Goal: Task Accomplishment & Management: Complete application form

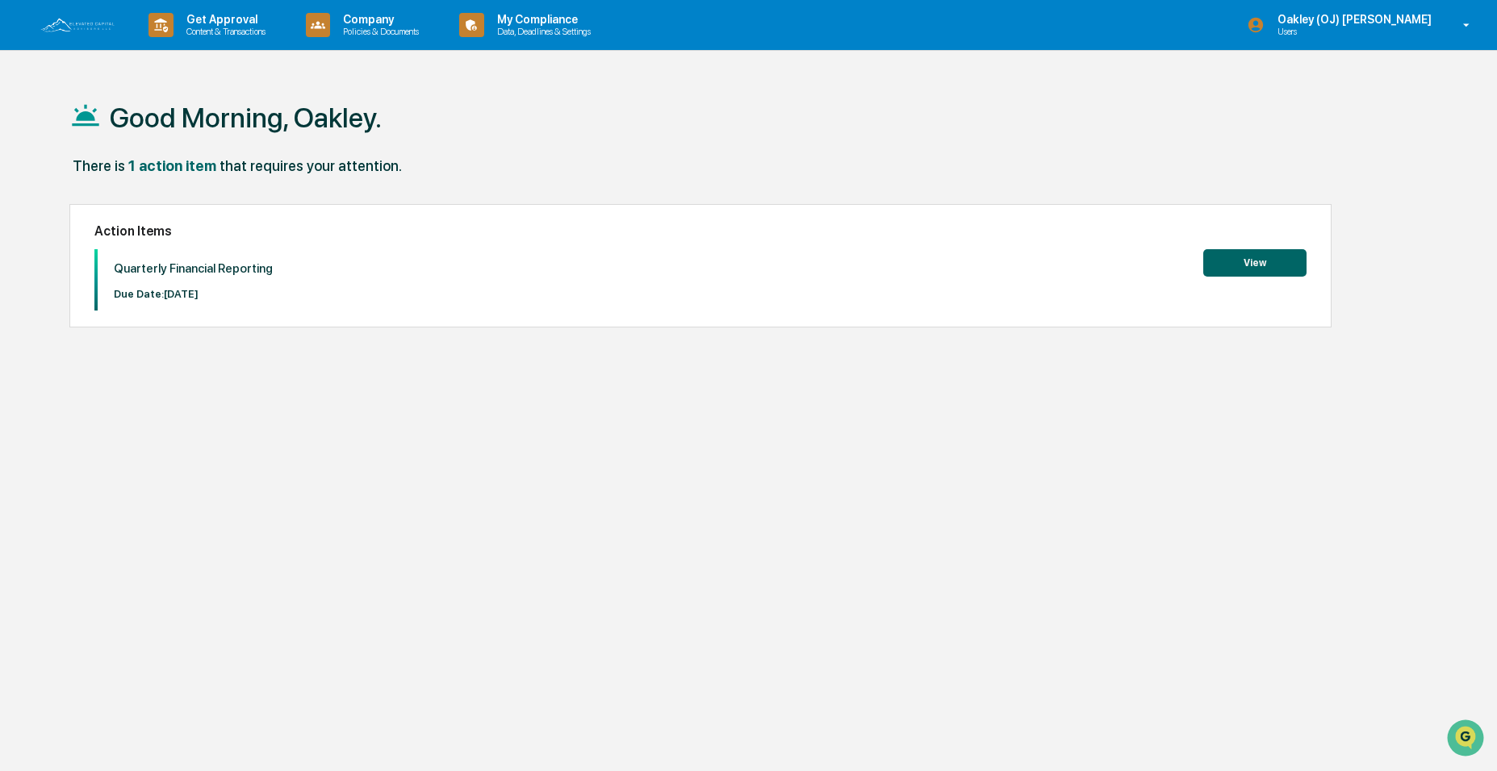
click at [1243, 261] on button "View" at bounding box center [1254, 262] width 103 height 27
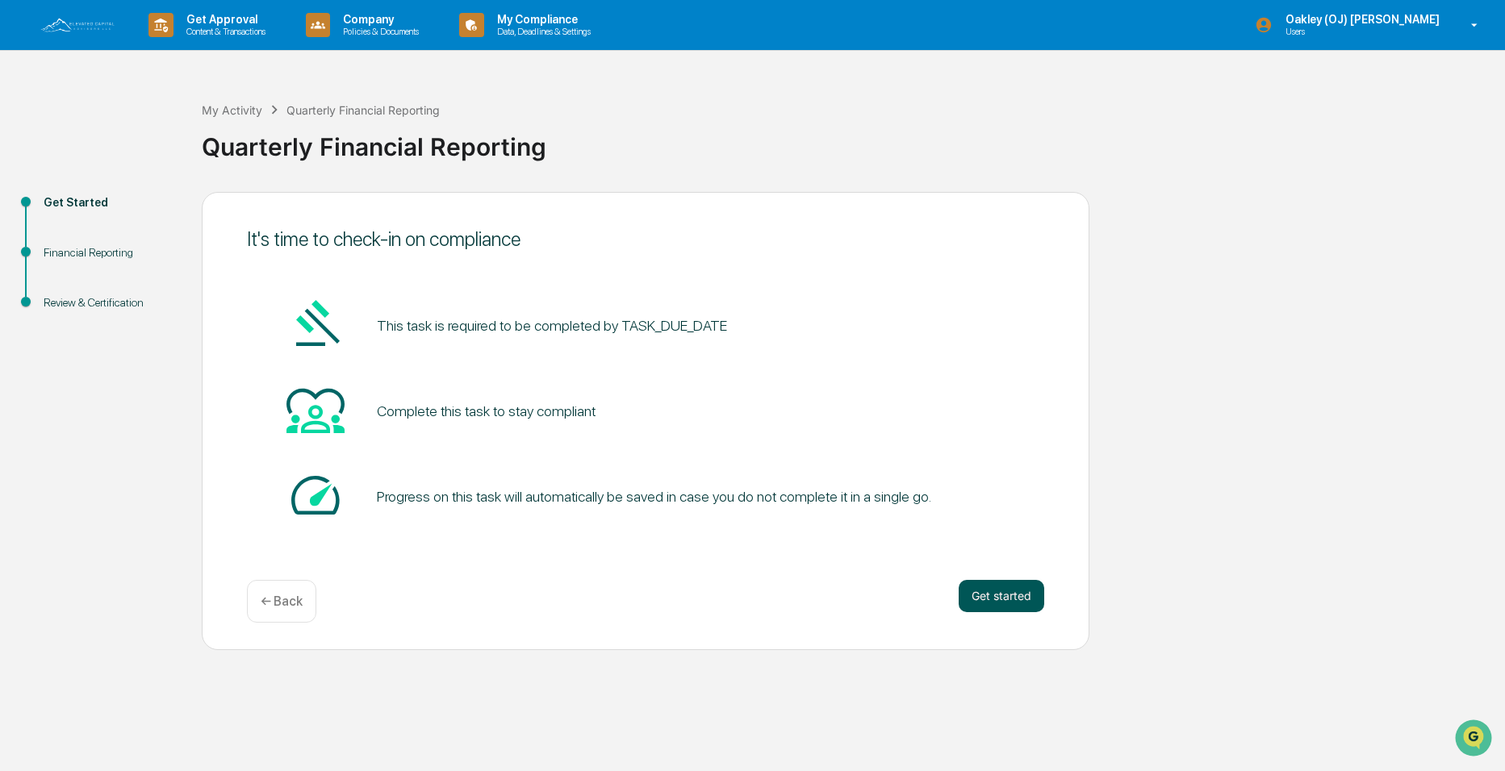
click at [988, 594] on button "Get started" at bounding box center [1002, 596] width 86 height 32
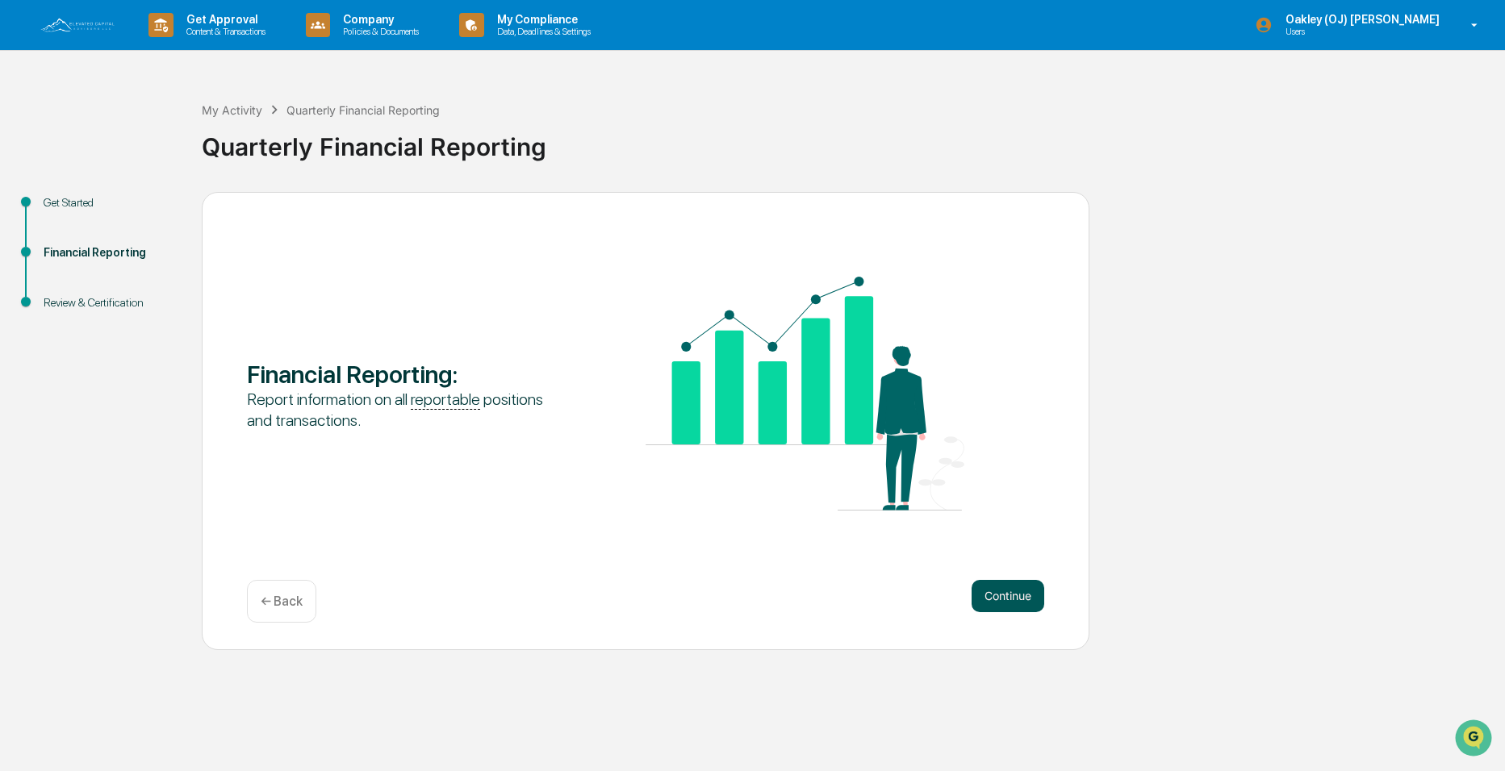
click at [1002, 593] on button "Continue" at bounding box center [1008, 596] width 73 height 32
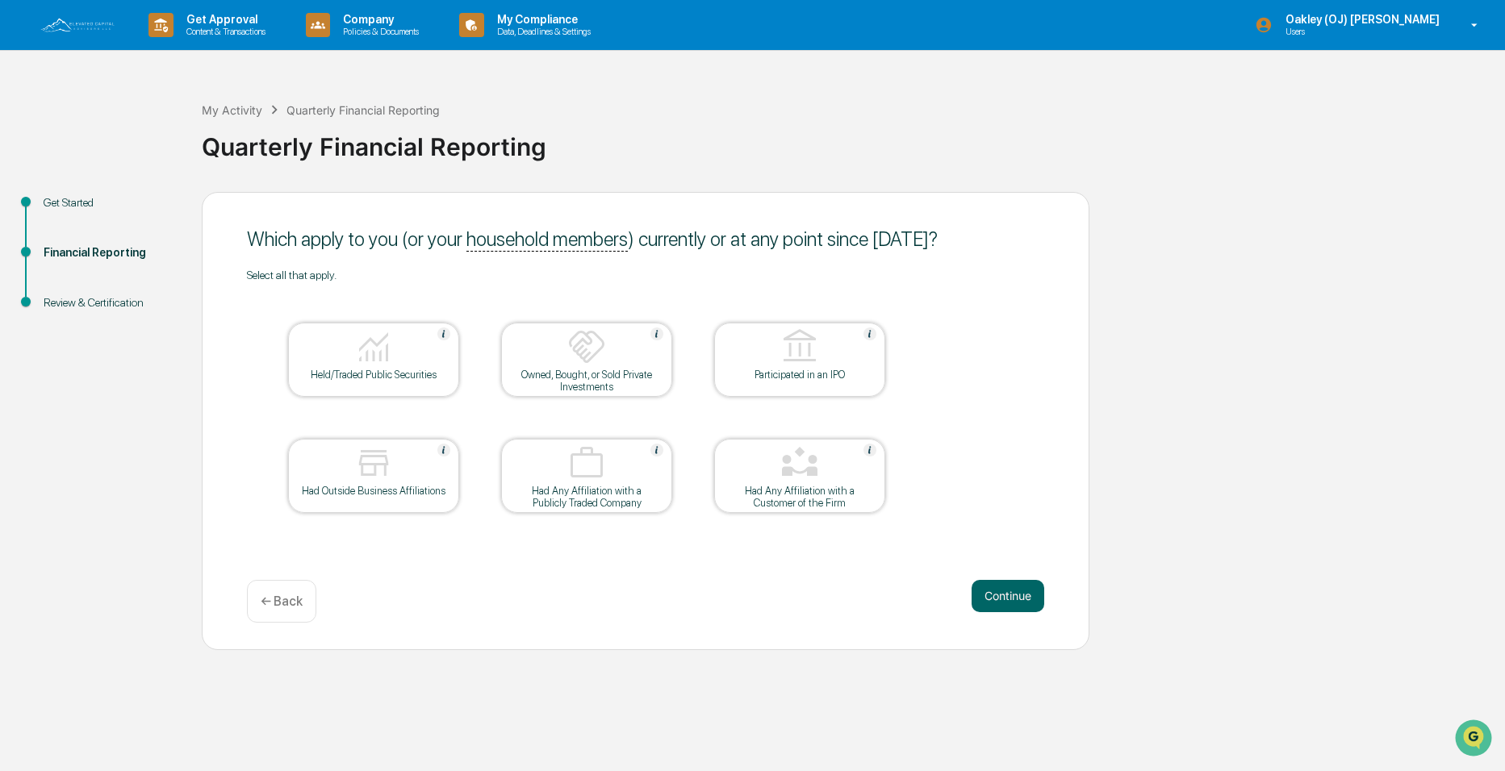
click at [349, 374] on div "Held/Traded Public Securities" at bounding box center [373, 375] width 145 height 12
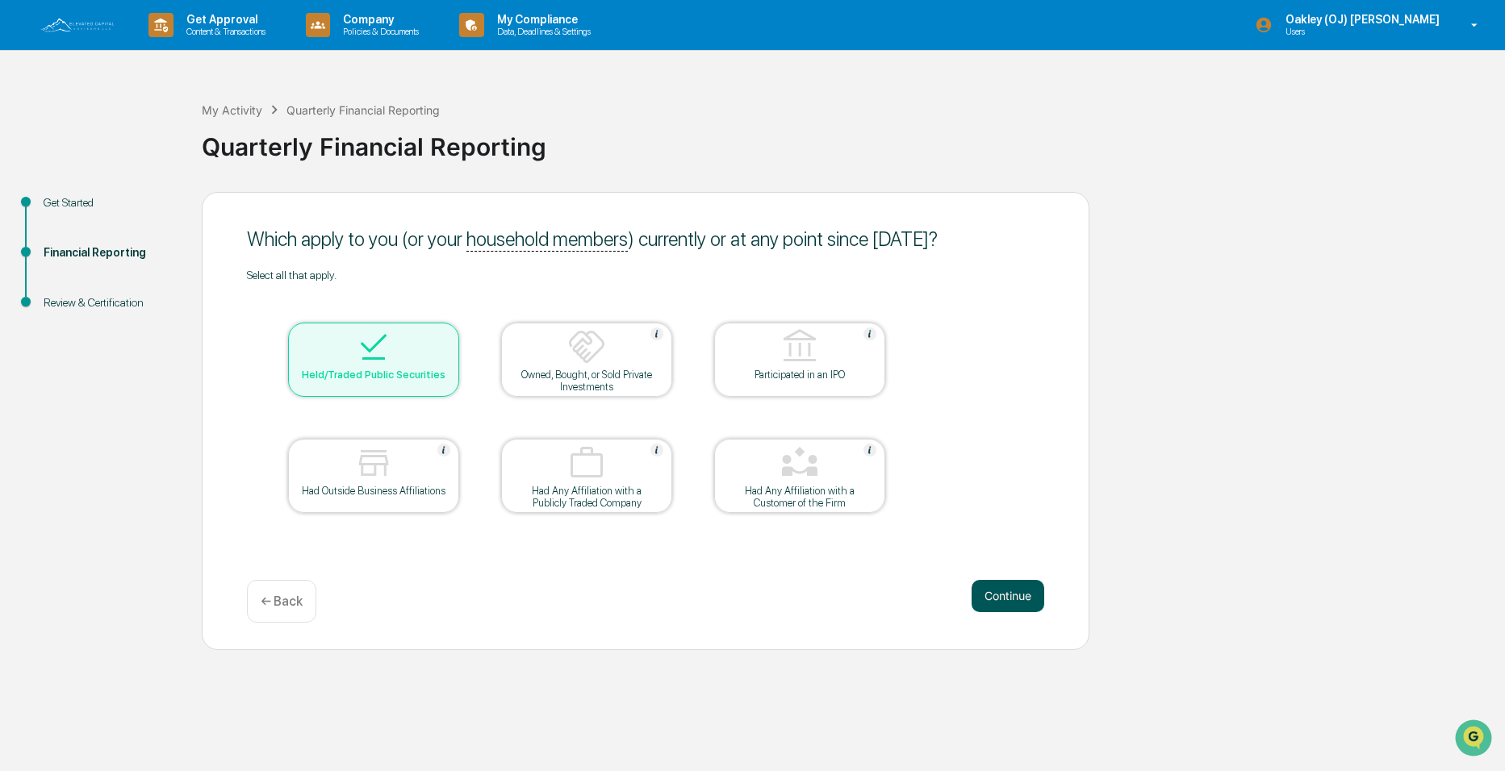
click at [999, 584] on button "Continue" at bounding box center [1008, 596] width 73 height 32
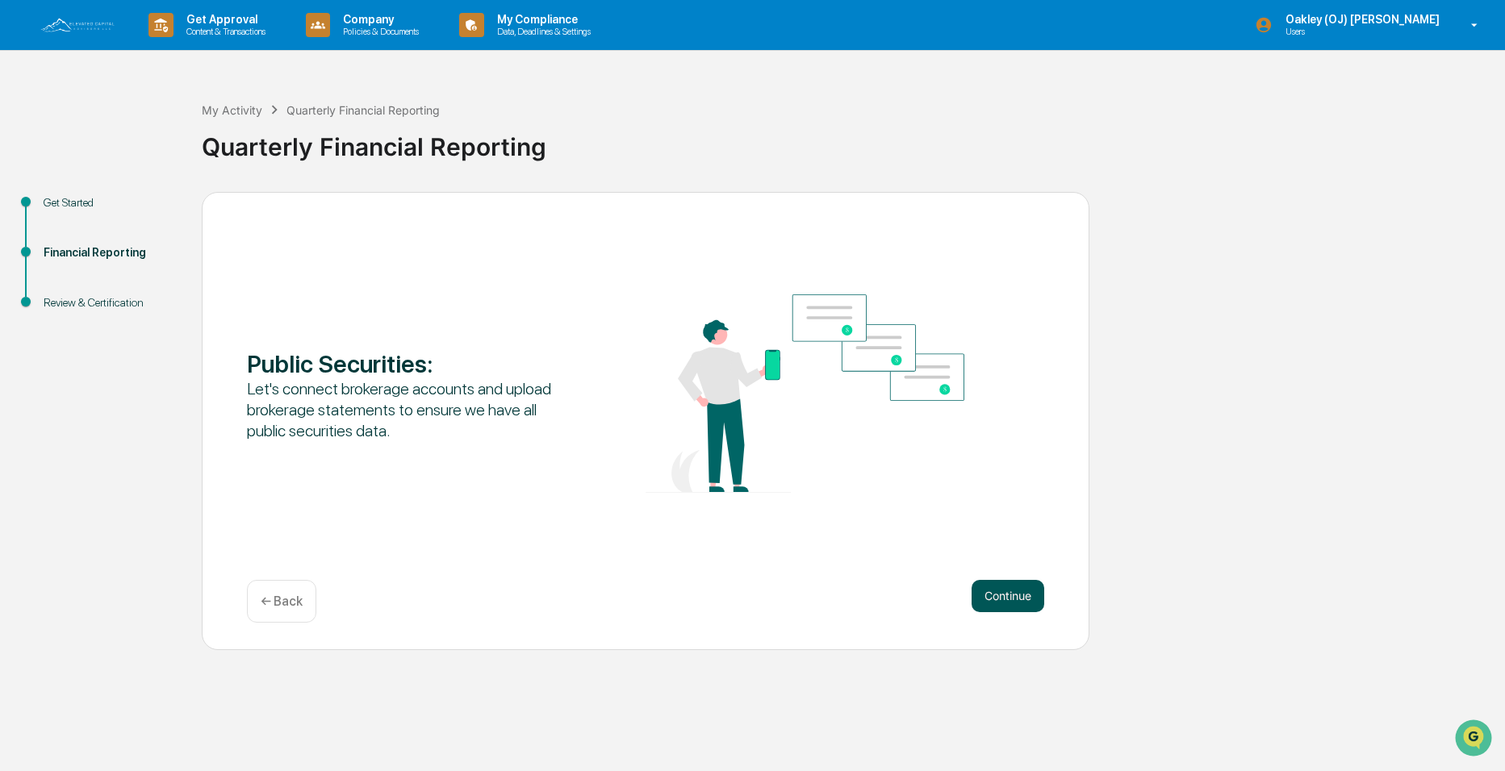
click at [1024, 595] on button "Continue" at bounding box center [1008, 596] width 73 height 32
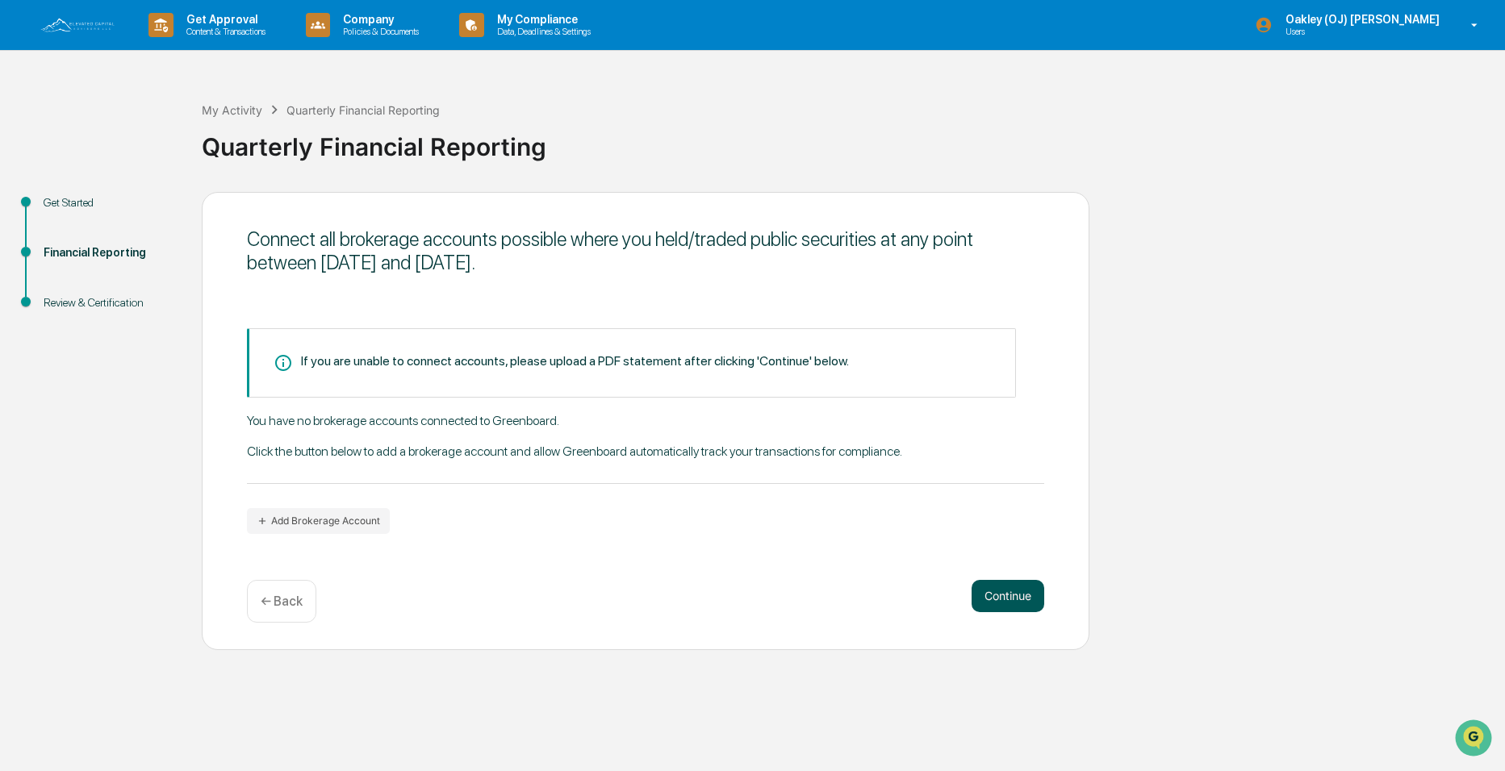
click at [1001, 603] on button "Continue" at bounding box center [1008, 596] width 73 height 32
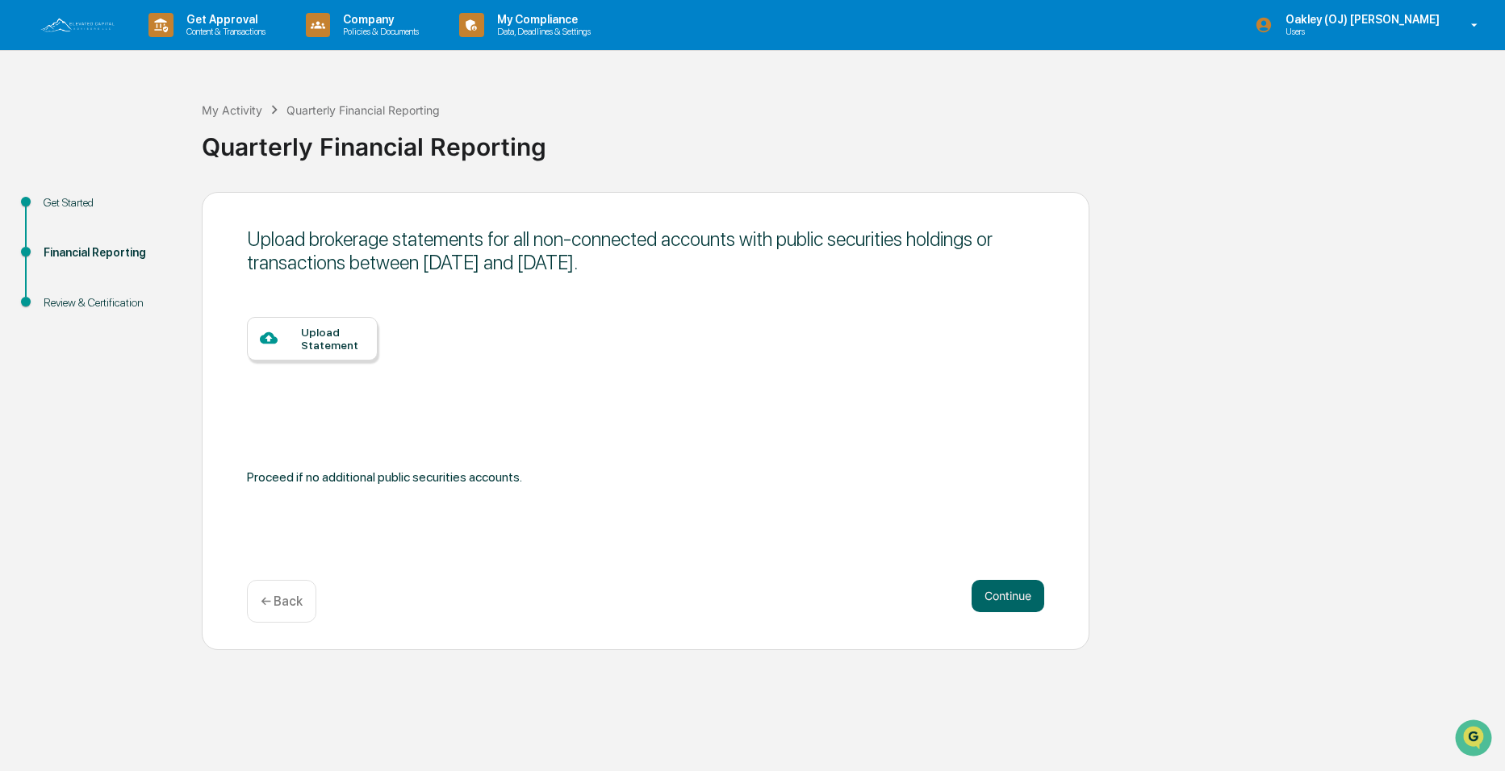
click at [318, 351] on div "Upload Statement" at bounding box center [333, 339] width 64 height 26
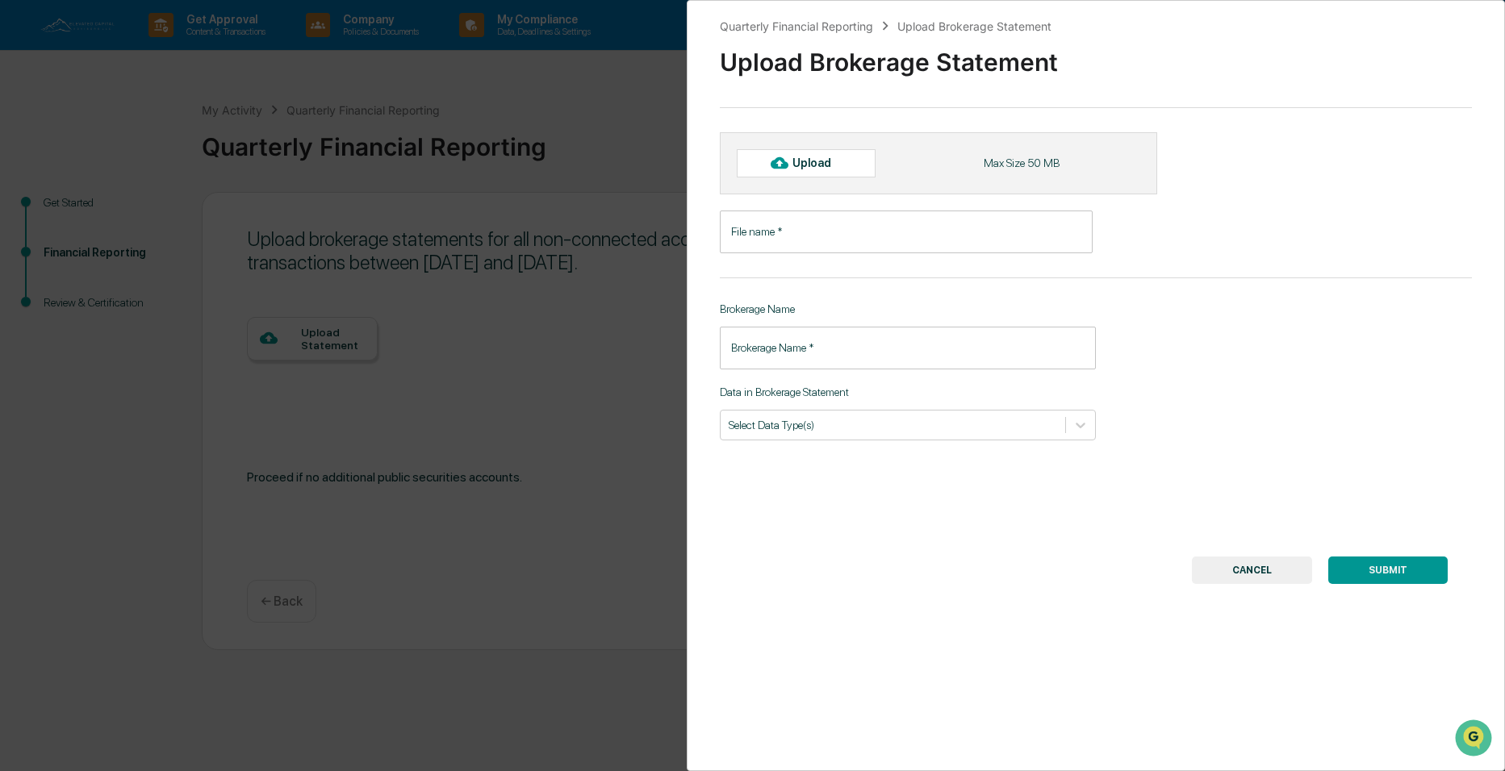
click at [771, 235] on input "File name   *" at bounding box center [907, 232] width 374 height 43
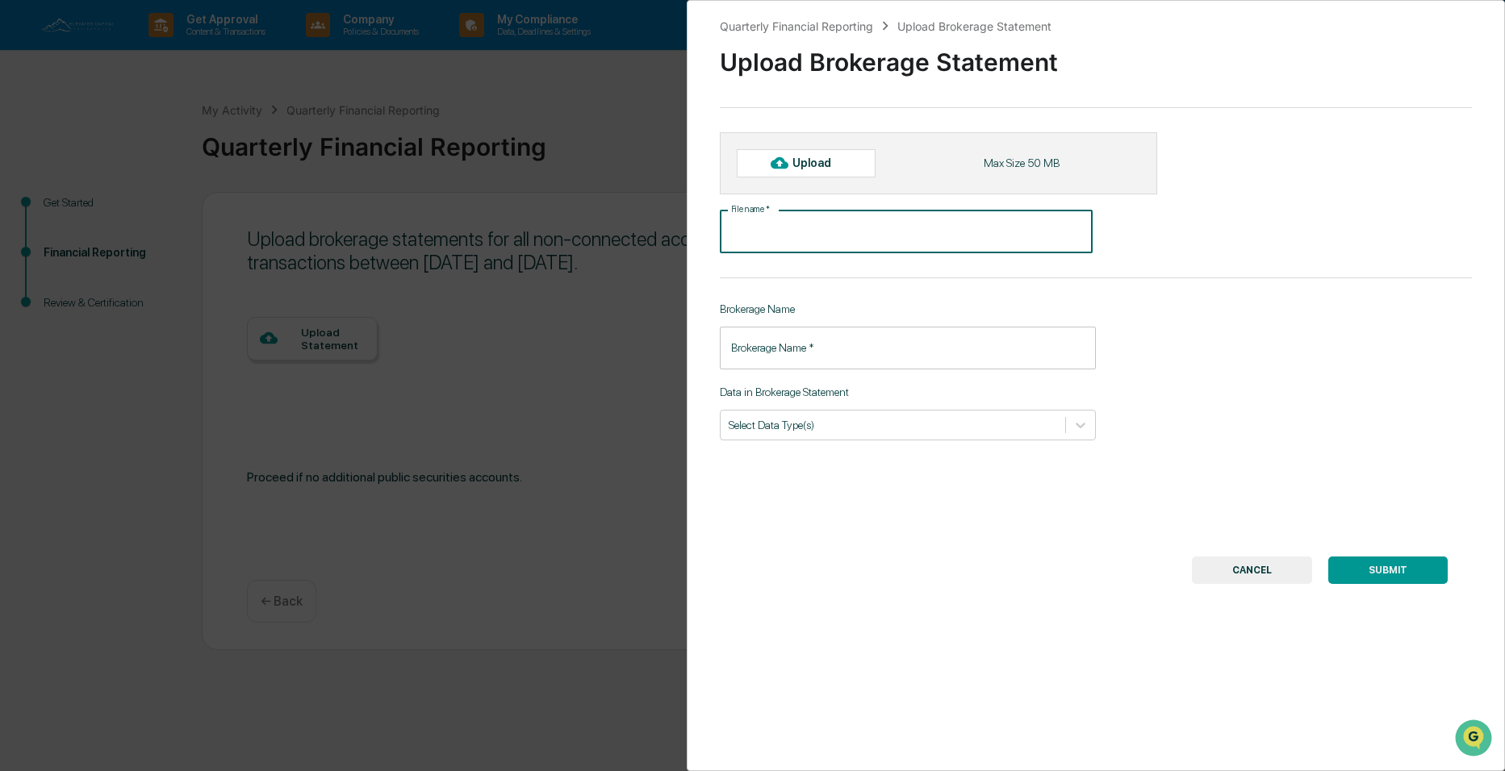
type input "**********"
type input "*********"
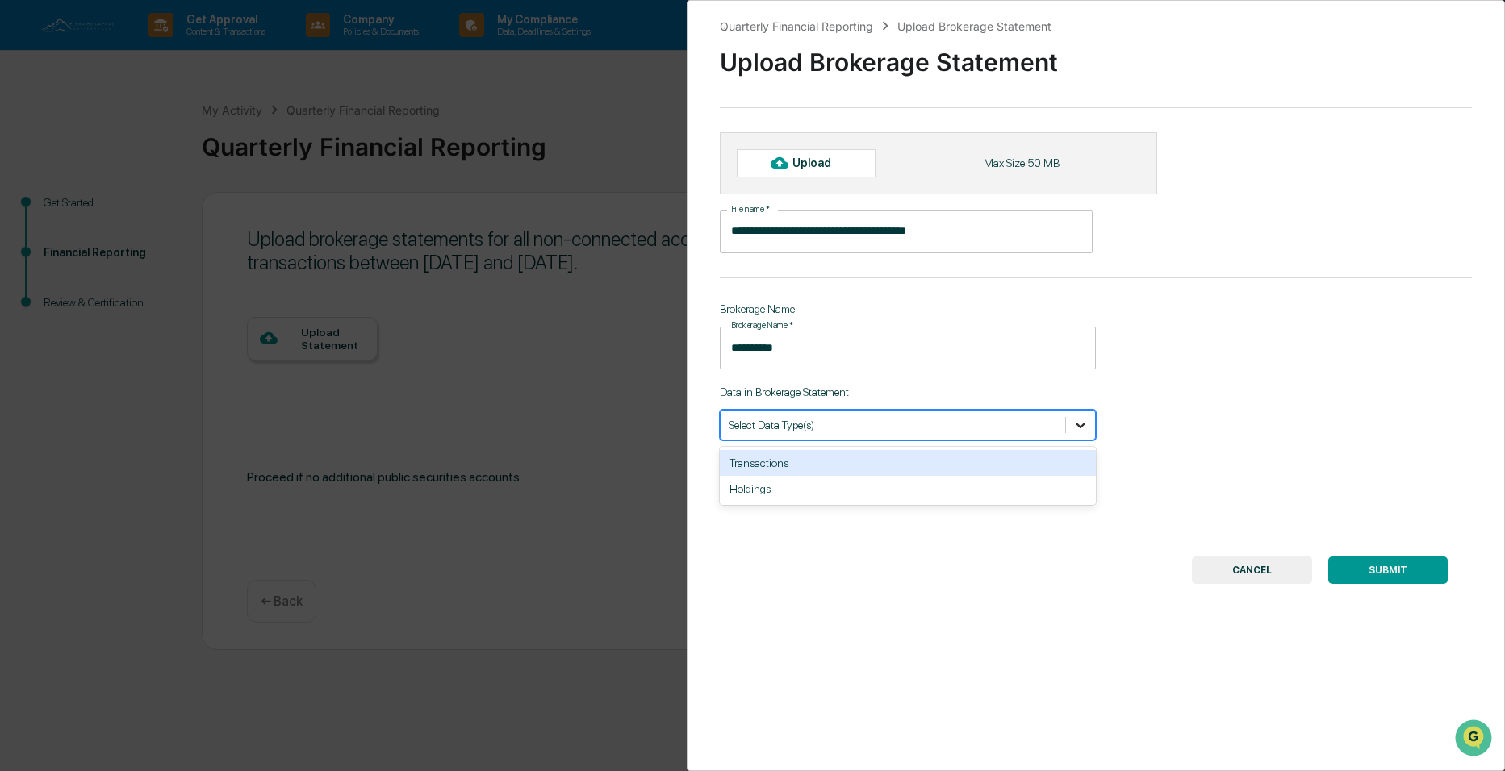
click at [1081, 423] on icon at bounding box center [1080, 425] width 16 height 16
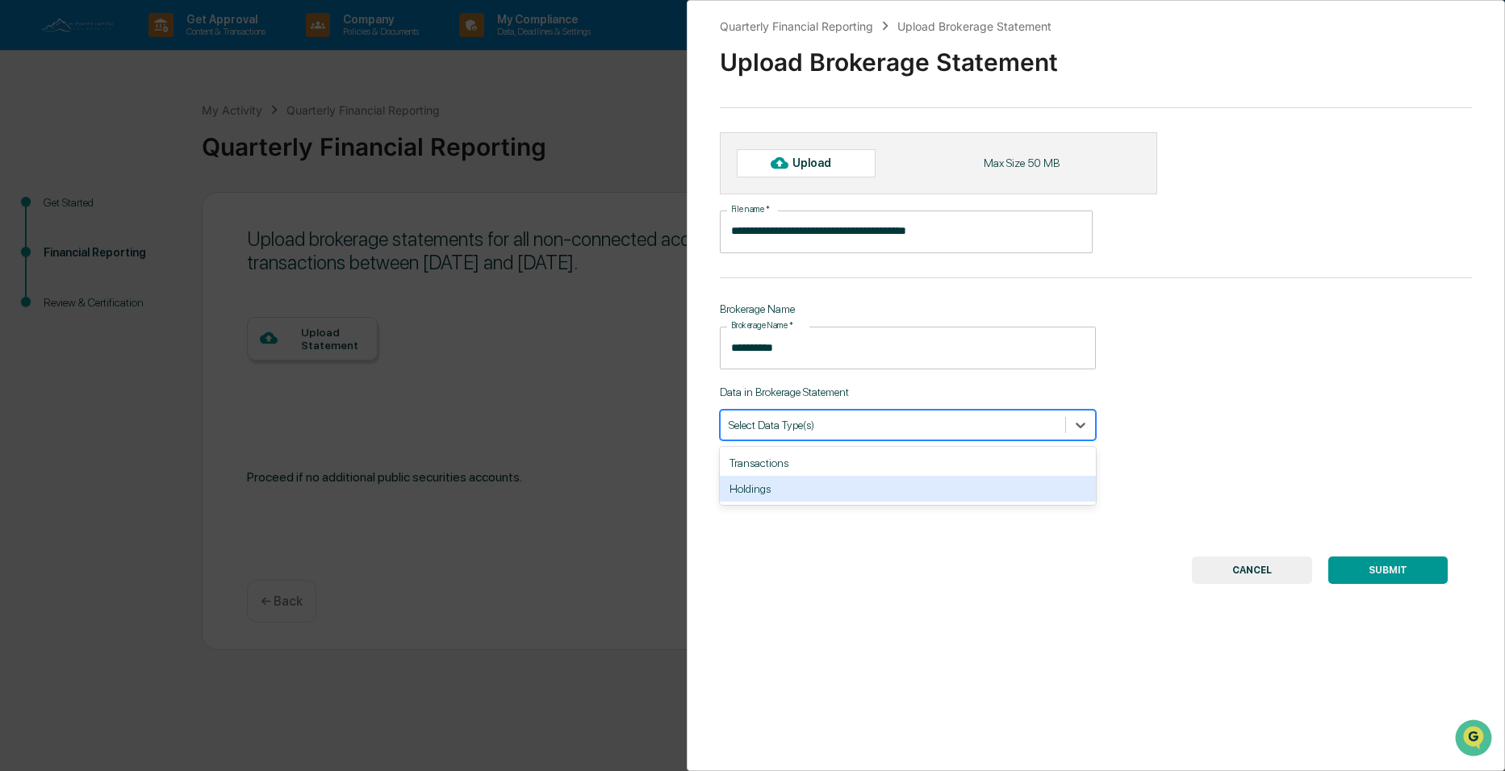
click at [831, 485] on div "Holdings" at bounding box center [908, 489] width 376 height 26
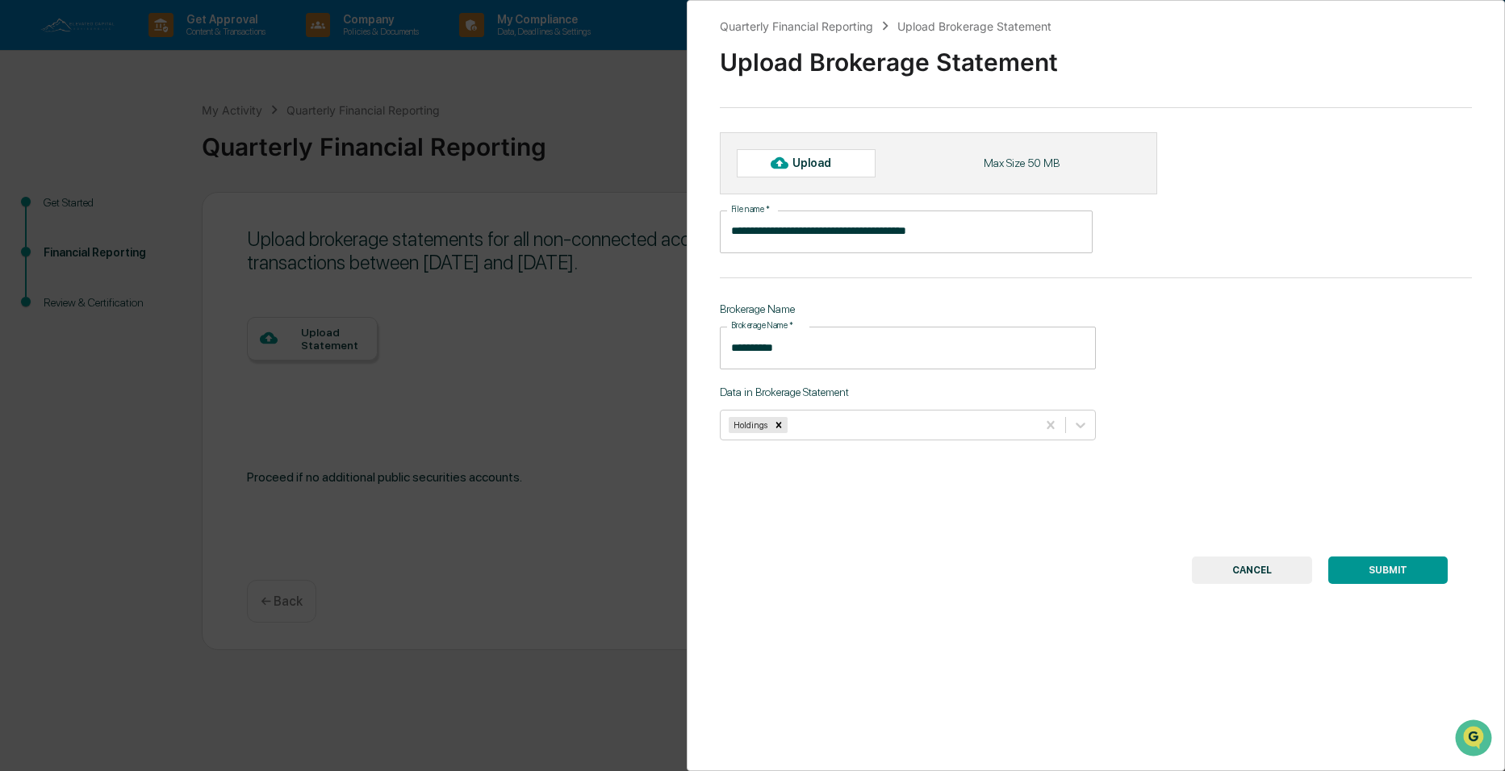
click at [1356, 575] on button "SUBMIT" at bounding box center [1387, 570] width 119 height 27
click at [1247, 571] on button "CANCEL" at bounding box center [1252, 570] width 120 height 27
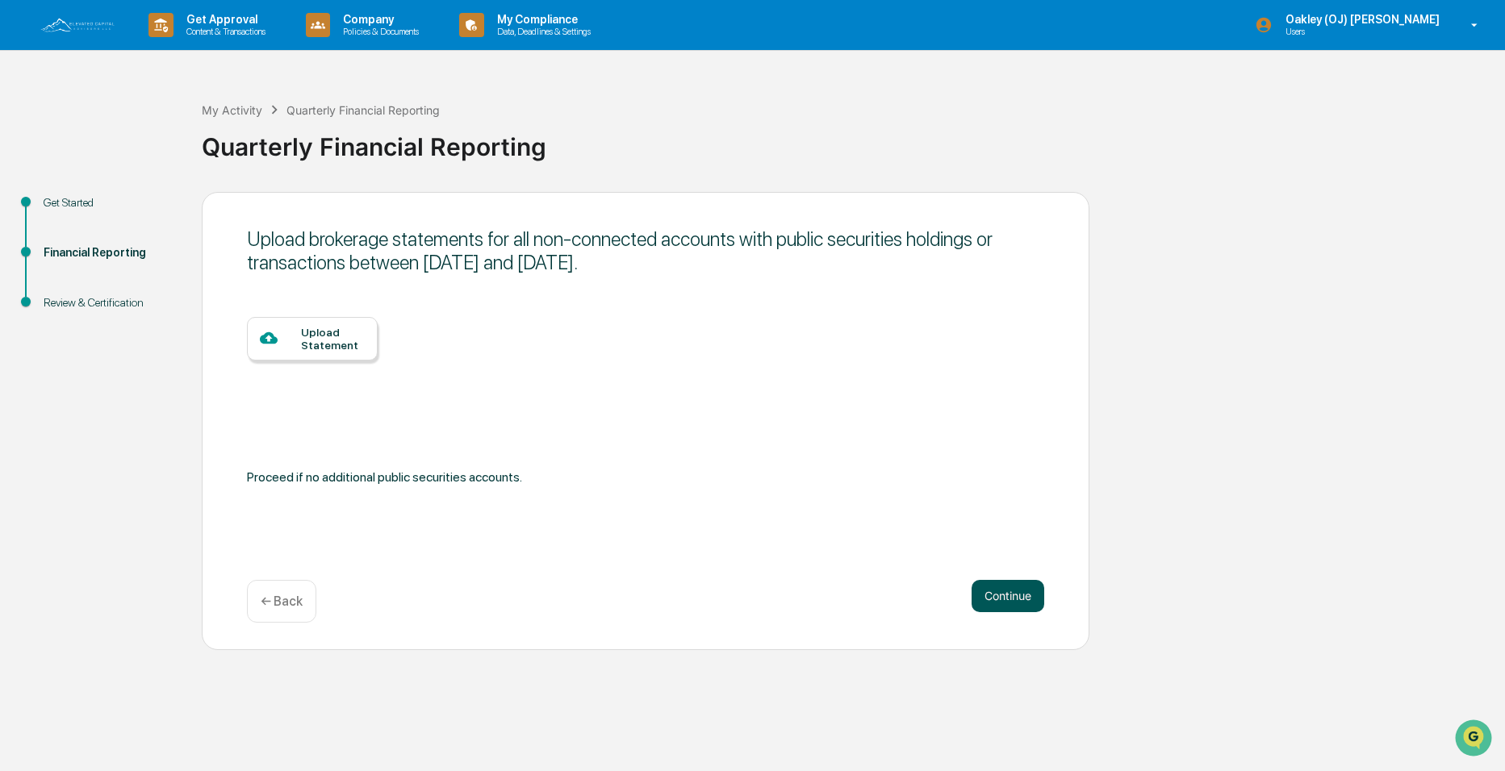
click at [1004, 595] on button "Continue" at bounding box center [1008, 596] width 73 height 32
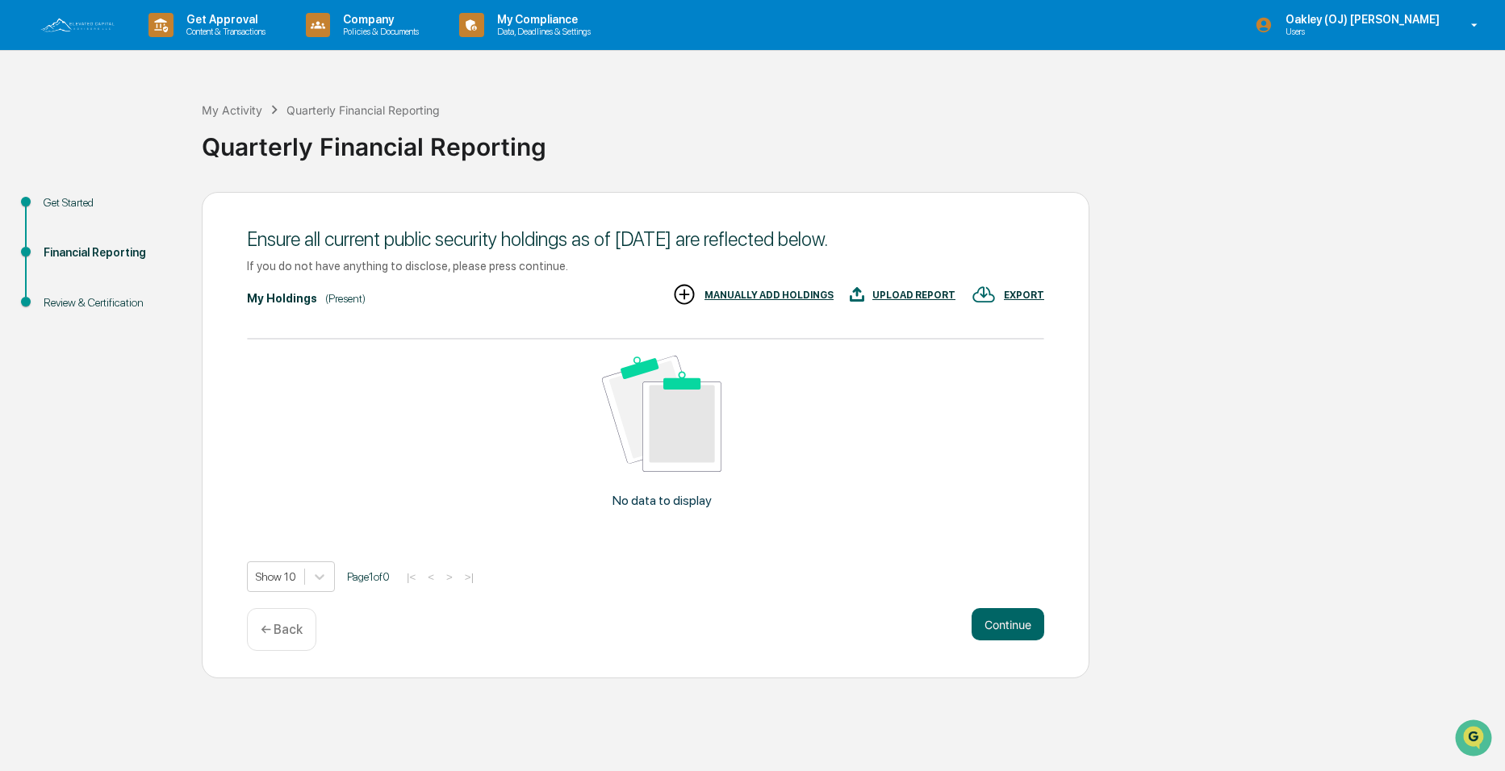
click at [919, 294] on div "UPLOAD REPORT" at bounding box center [913, 295] width 83 height 11
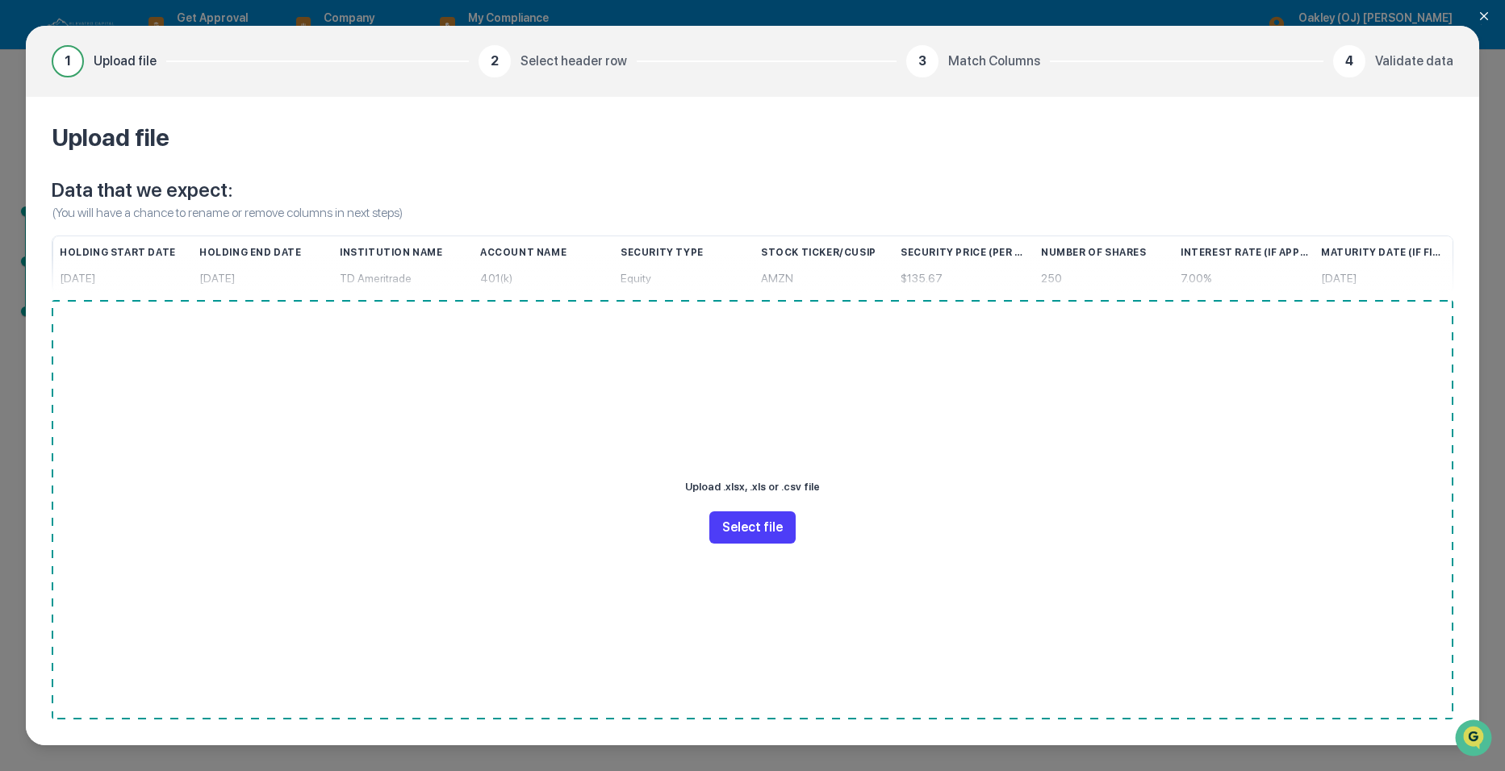
click at [757, 527] on button "Select file" at bounding box center [752, 528] width 86 height 32
click at [738, 524] on button "Select file" at bounding box center [752, 528] width 86 height 32
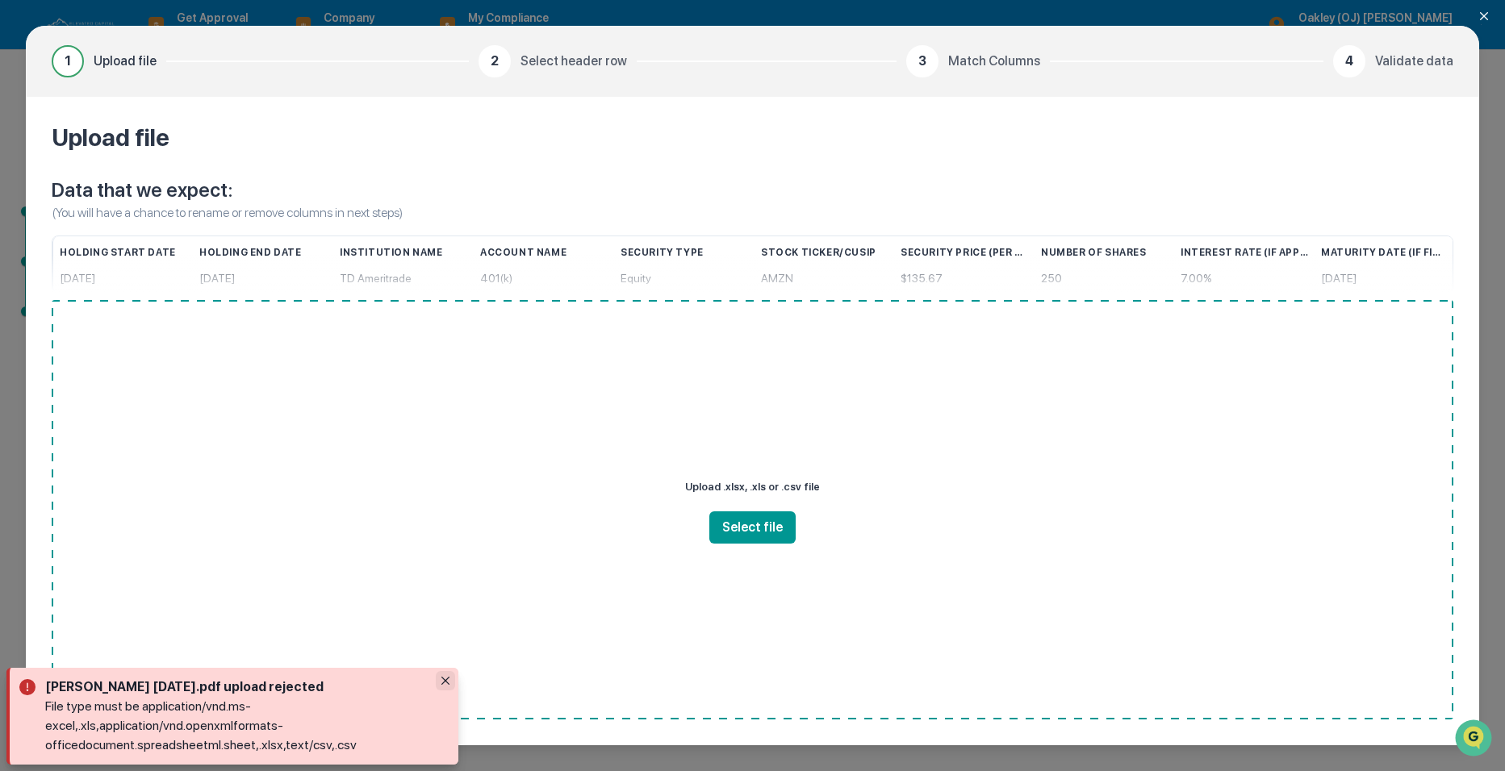
click at [441, 683] on button "Close" at bounding box center [445, 680] width 19 height 19
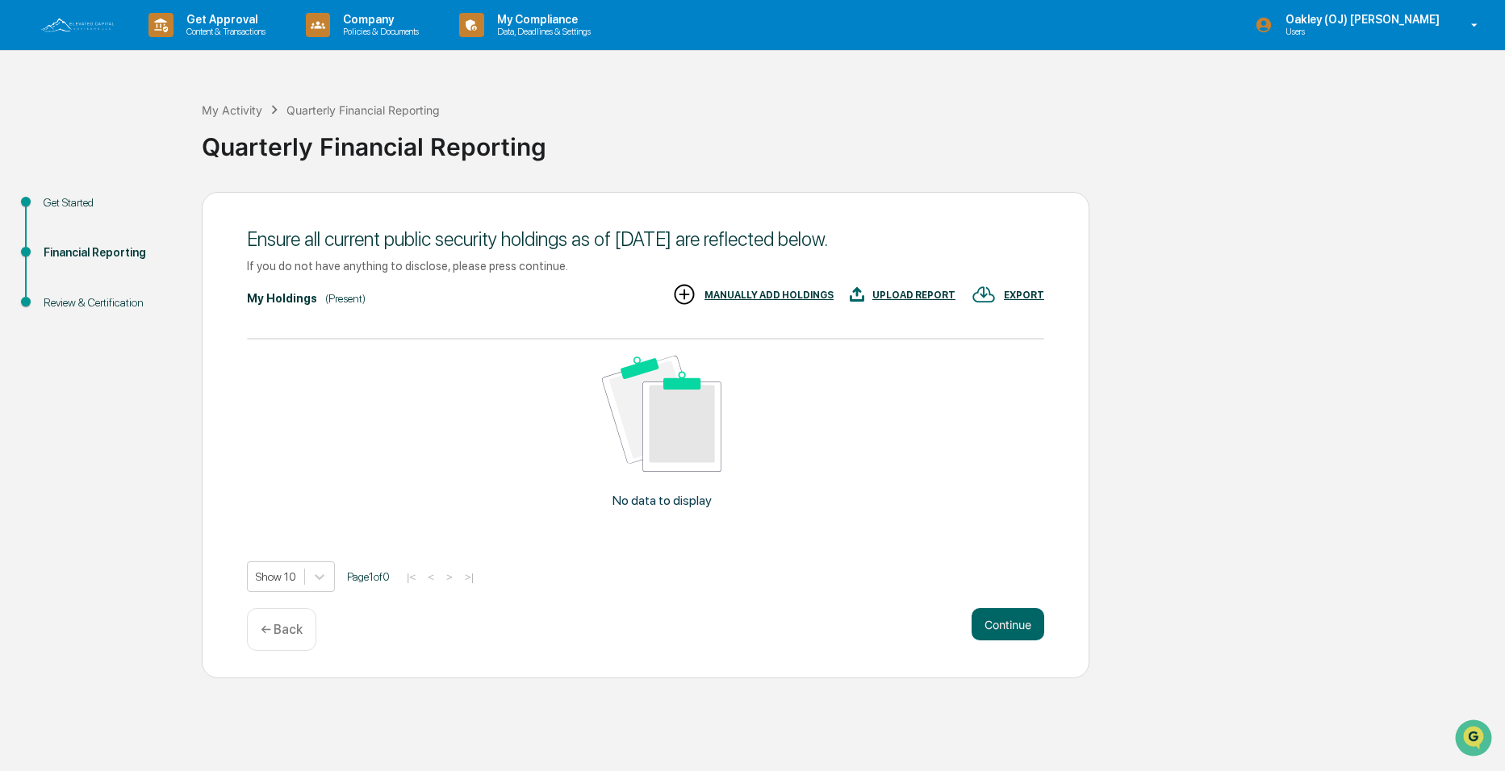
click at [906, 296] on div "UPLOAD REPORT" at bounding box center [913, 295] width 83 height 11
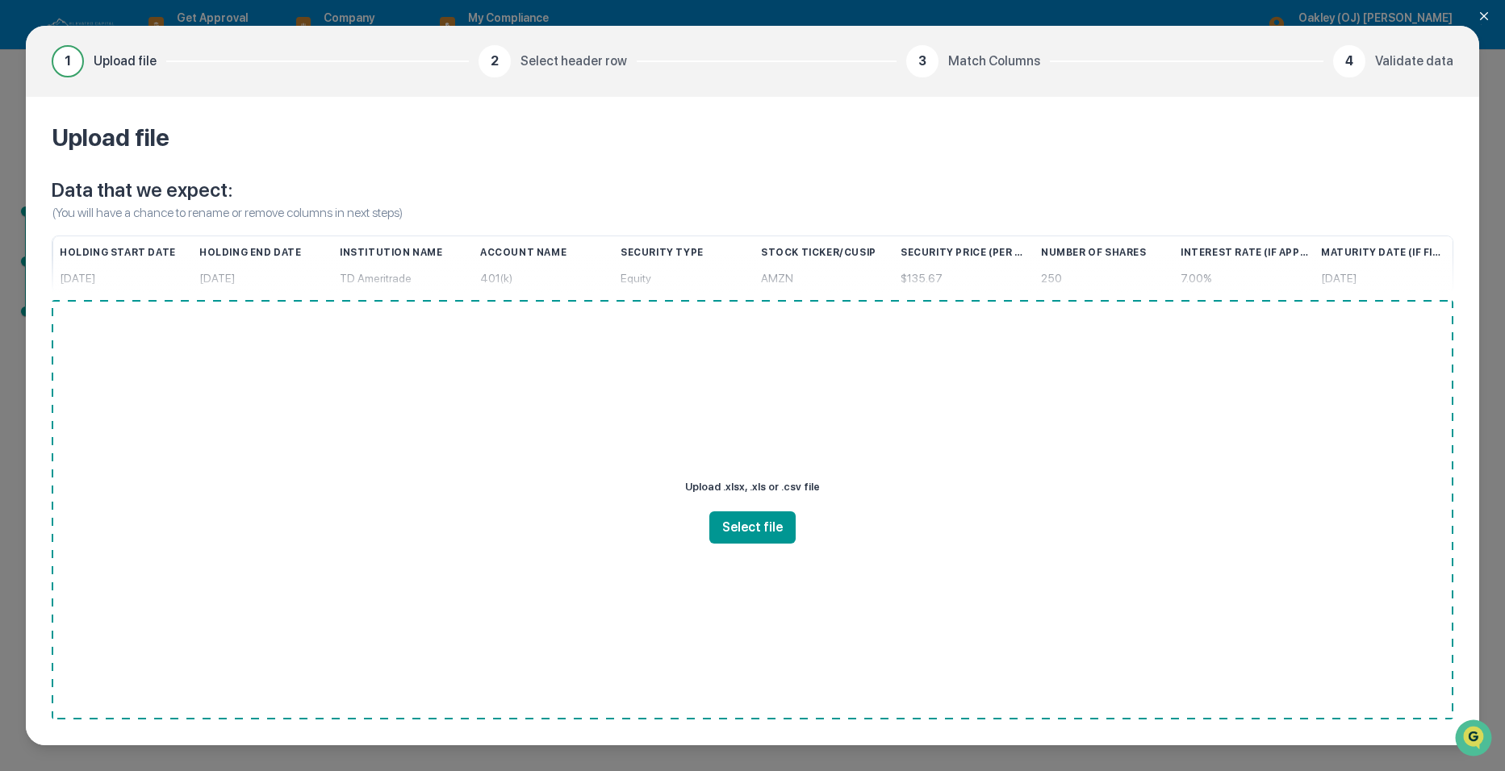
click at [1484, 12] on icon "Close modal" at bounding box center [1483, 16] width 13 height 13
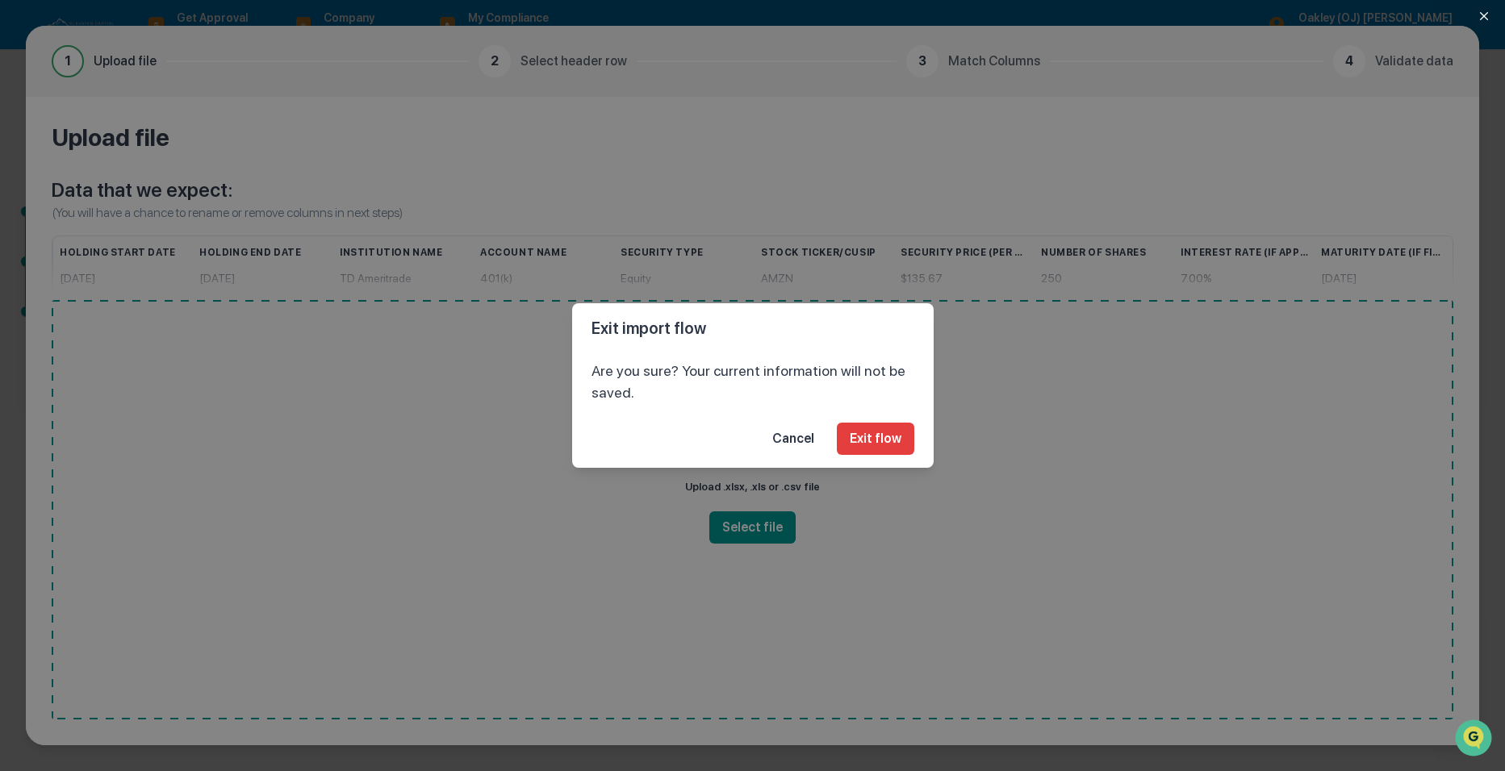
click at [800, 437] on button "Cancel" at bounding box center [793, 439] width 68 height 32
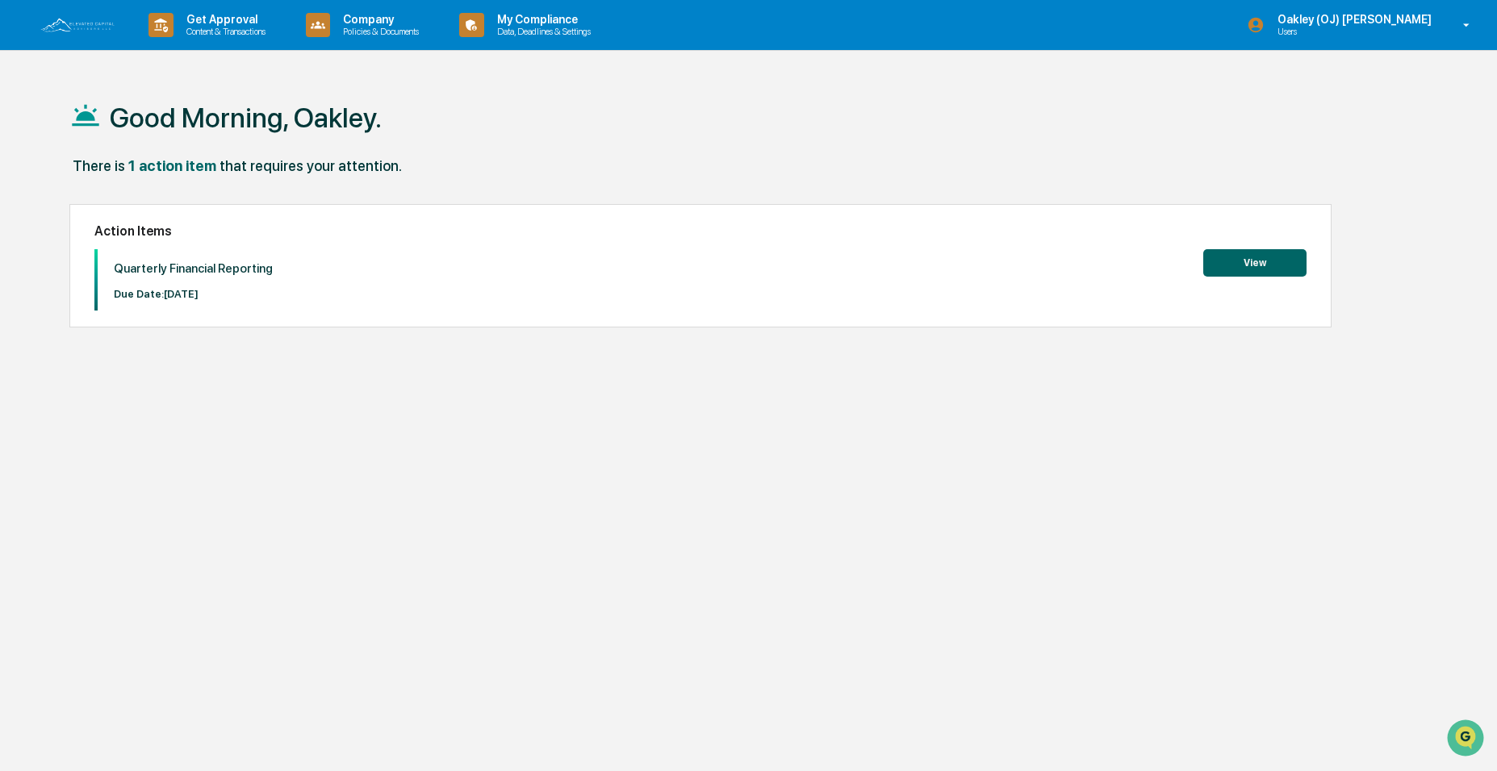
click at [1263, 255] on button "View" at bounding box center [1254, 262] width 103 height 27
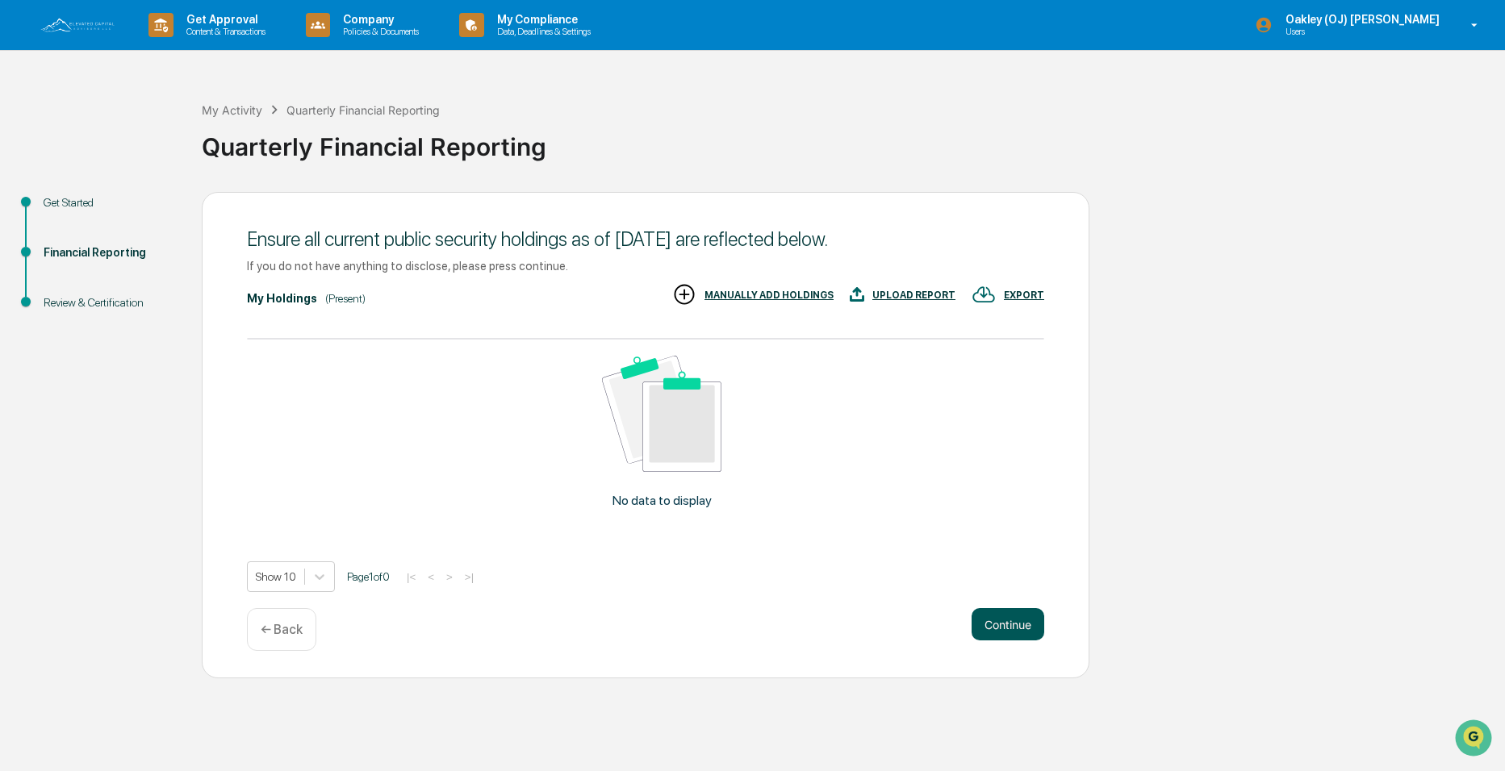
click at [997, 627] on button "Continue" at bounding box center [1008, 624] width 73 height 32
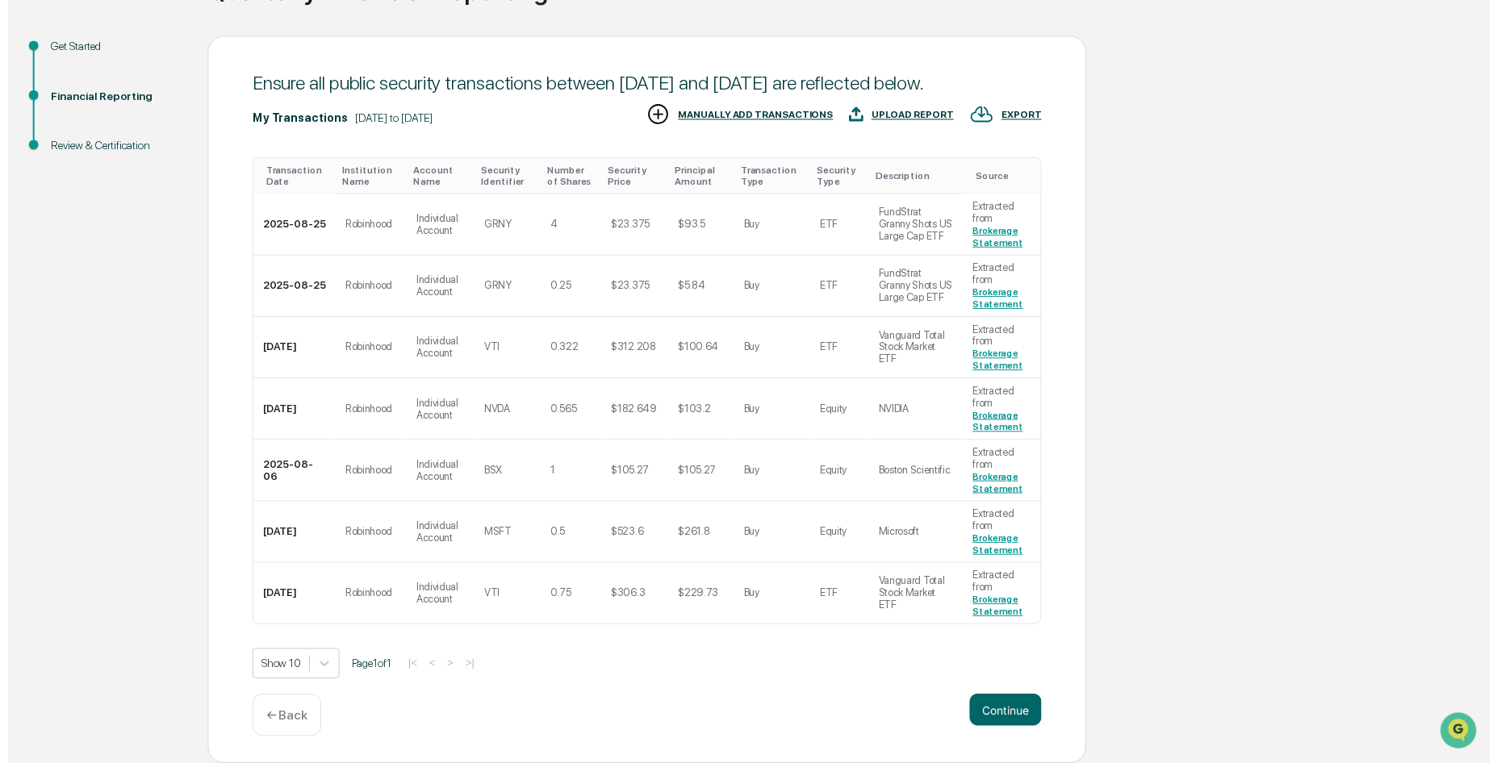
scroll to position [179, 0]
click at [1001, 721] on button "Continue" at bounding box center [1008, 717] width 73 height 32
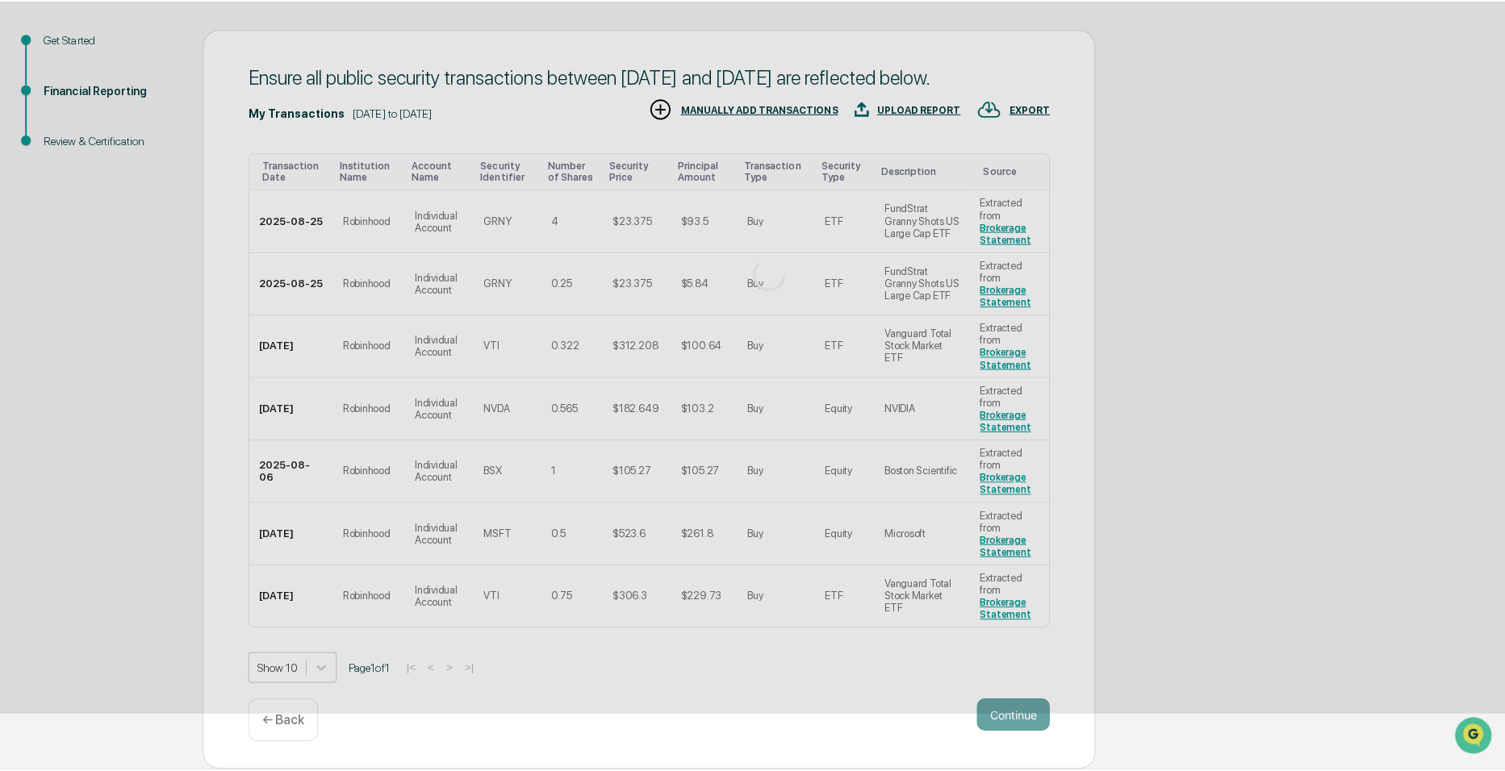
scroll to position [0, 0]
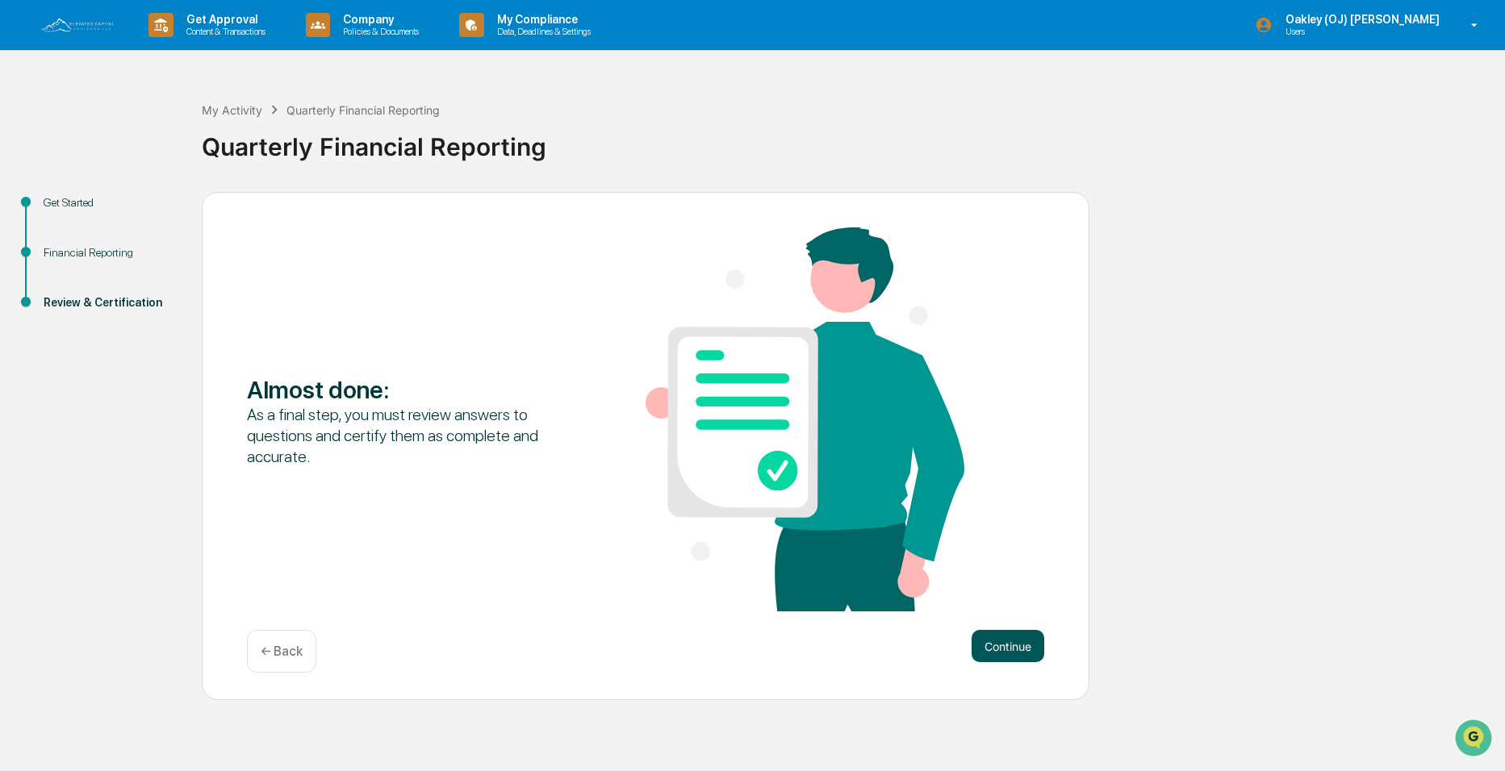
click at [989, 654] on button "Continue" at bounding box center [1008, 646] width 73 height 32
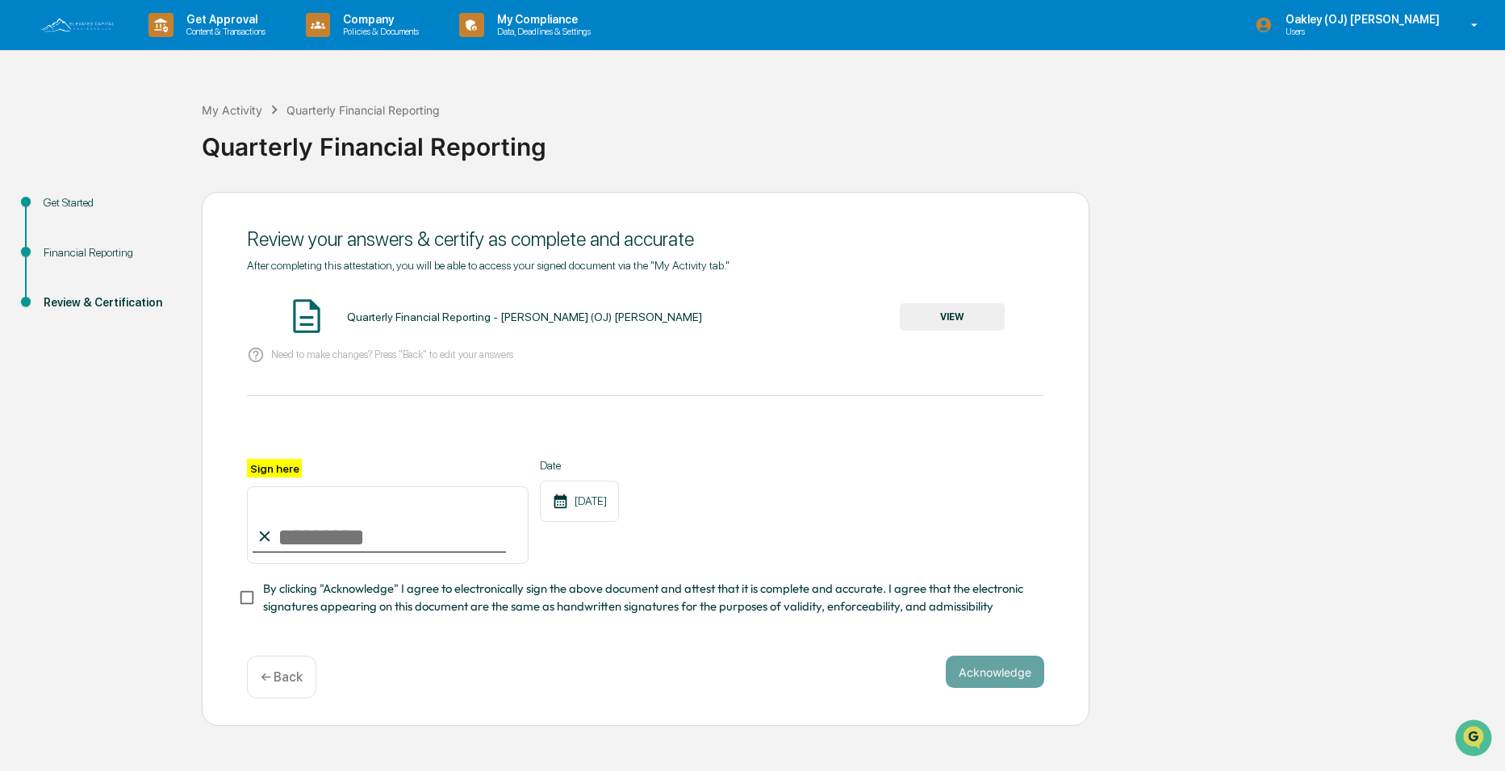
click at [284, 545] on input "Sign here" at bounding box center [388, 525] width 282 height 77
type input "**********"
click at [975, 681] on button "Acknowledge" at bounding box center [995, 672] width 98 height 32
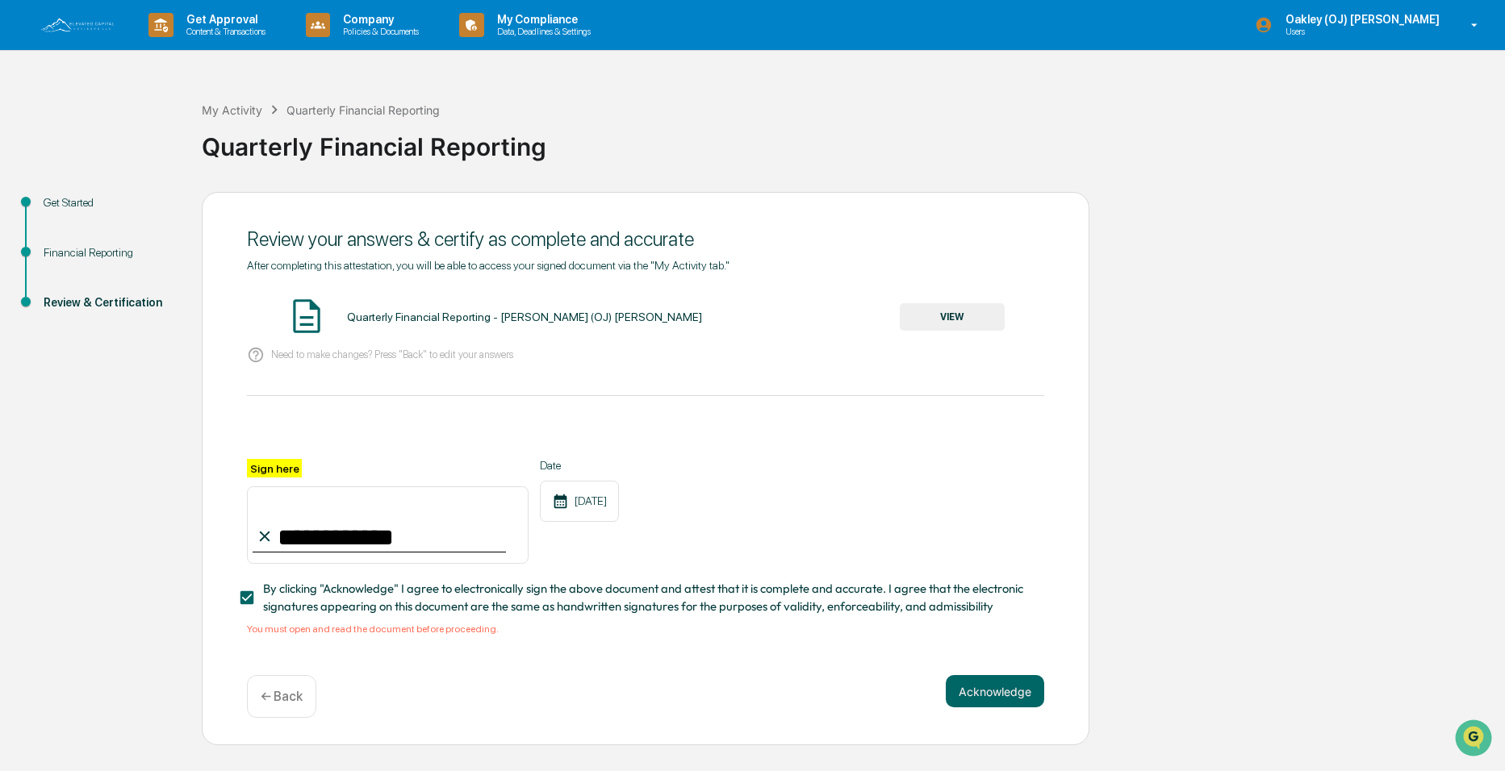
click at [403, 315] on div "Quarterly Financial Reporting - [PERSON_NAME] (OJ) [PERSON_NAME]" at bounding box center [524, 317] width 355 height 13
click at [303, 325] on img at bounding box center [306, 316] width 40 height 40
click at [948, 320] on button "VIEW" at bounding box center [952, 316] width 105 height 27
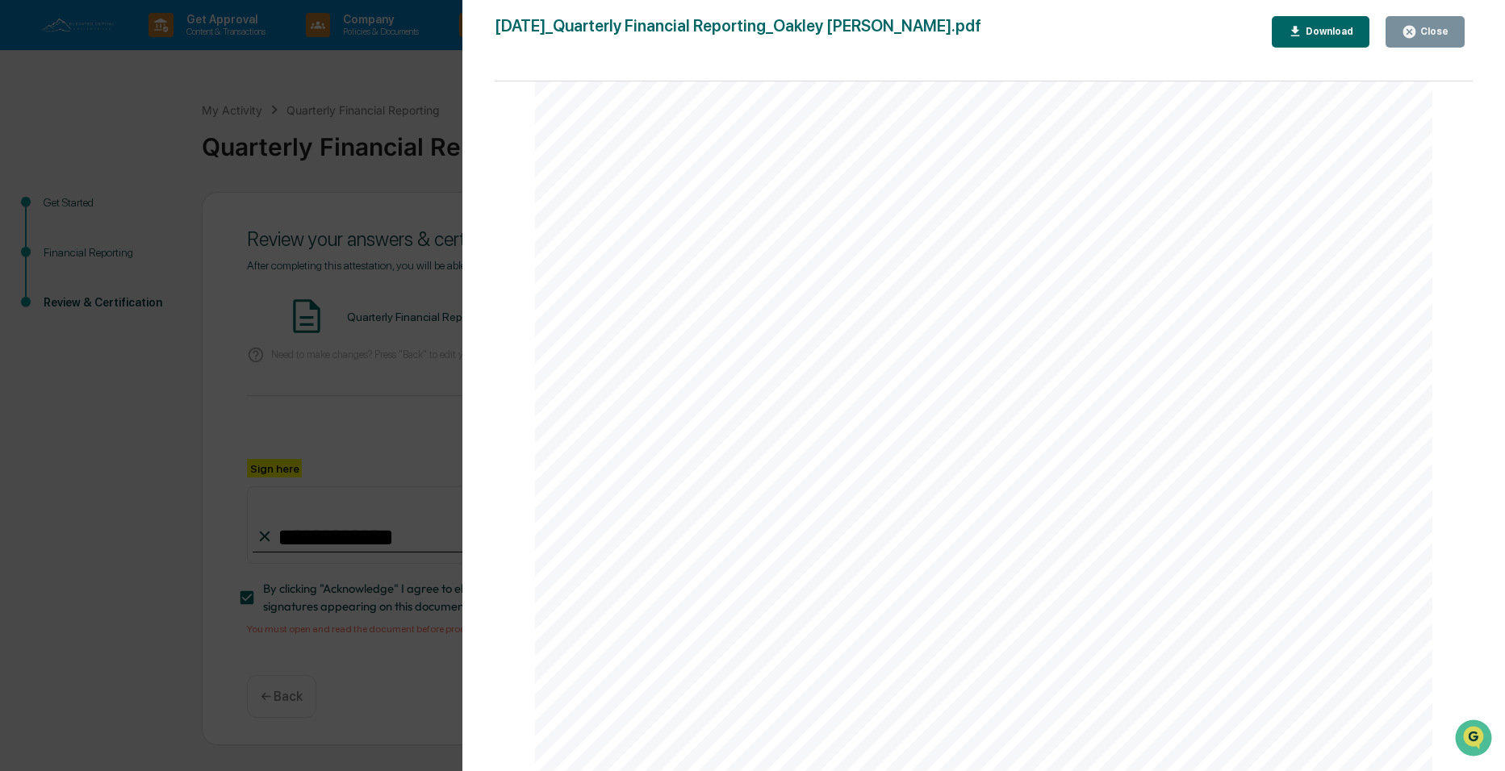
scroll to position [2777, 0]
click at [1422, 39] on div "Close" at bounding box center [1425, 31] width 47 height 15
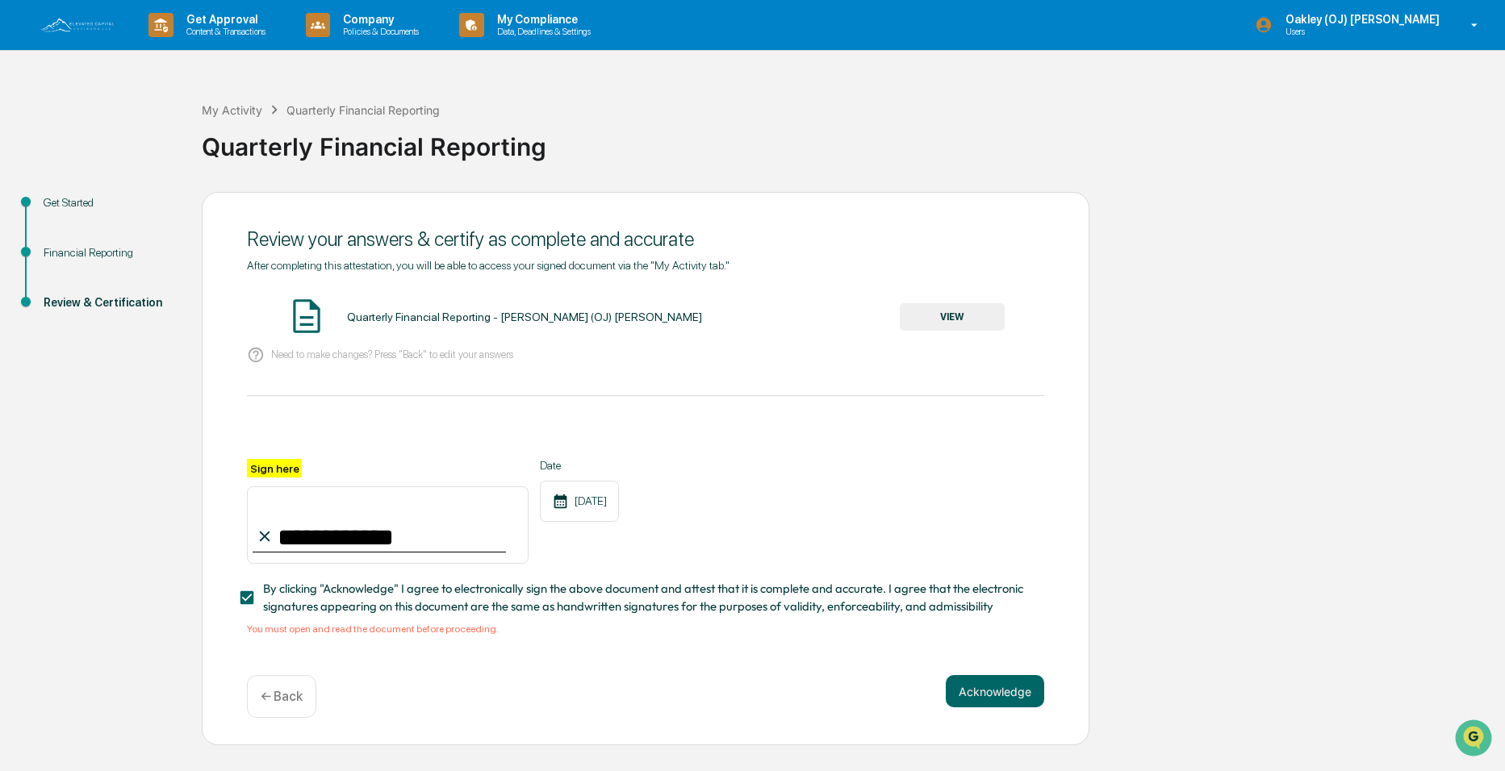
click at [268, 715] on div "← Back" at bounding box center [281, 696] width 69 height 43
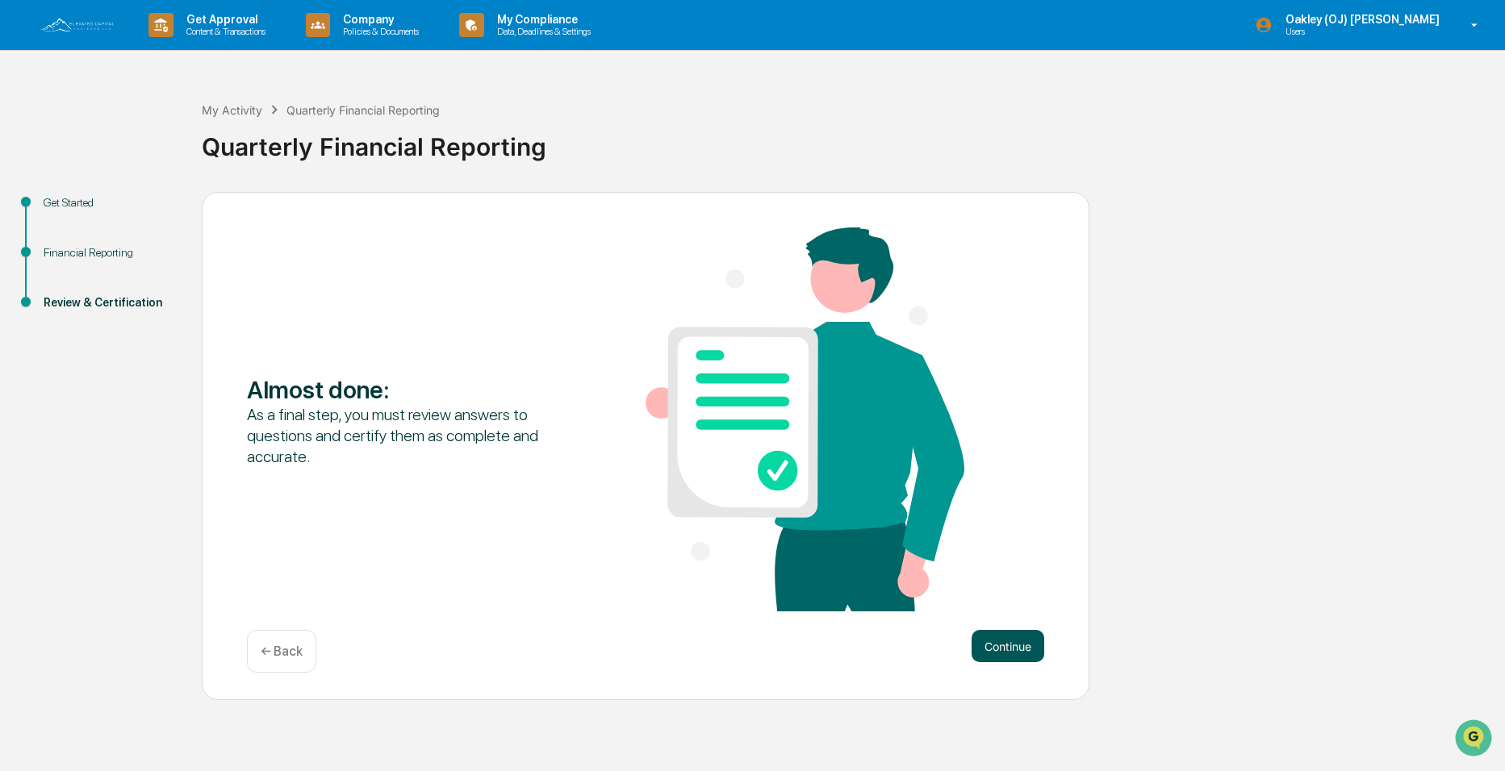
click at [1009, 648] on button "Continue" at bounding box center [1008, 646] width 73 height 32
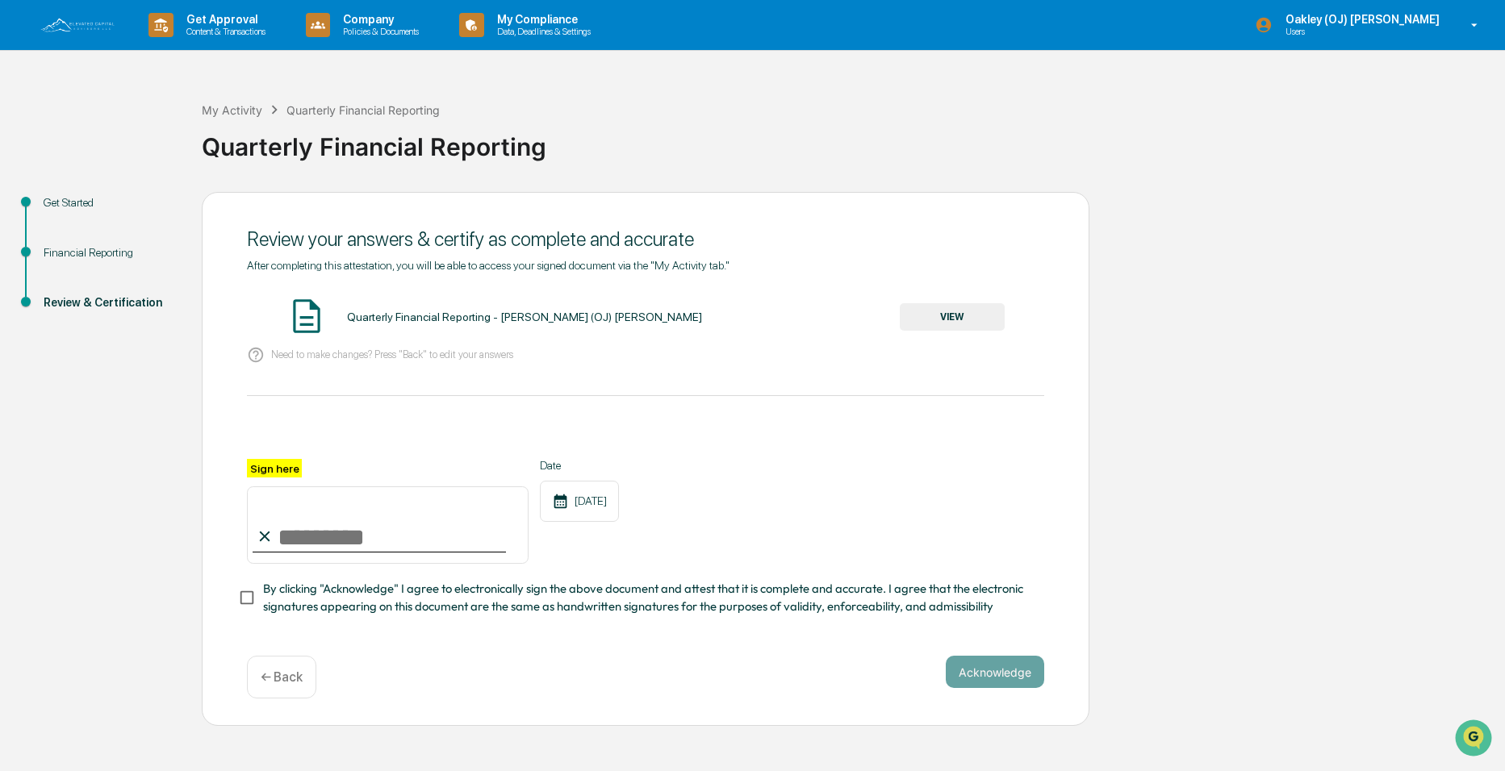
click at [269, 685] on p "← Back" at bounding box center [282, 677] width 42 height 15
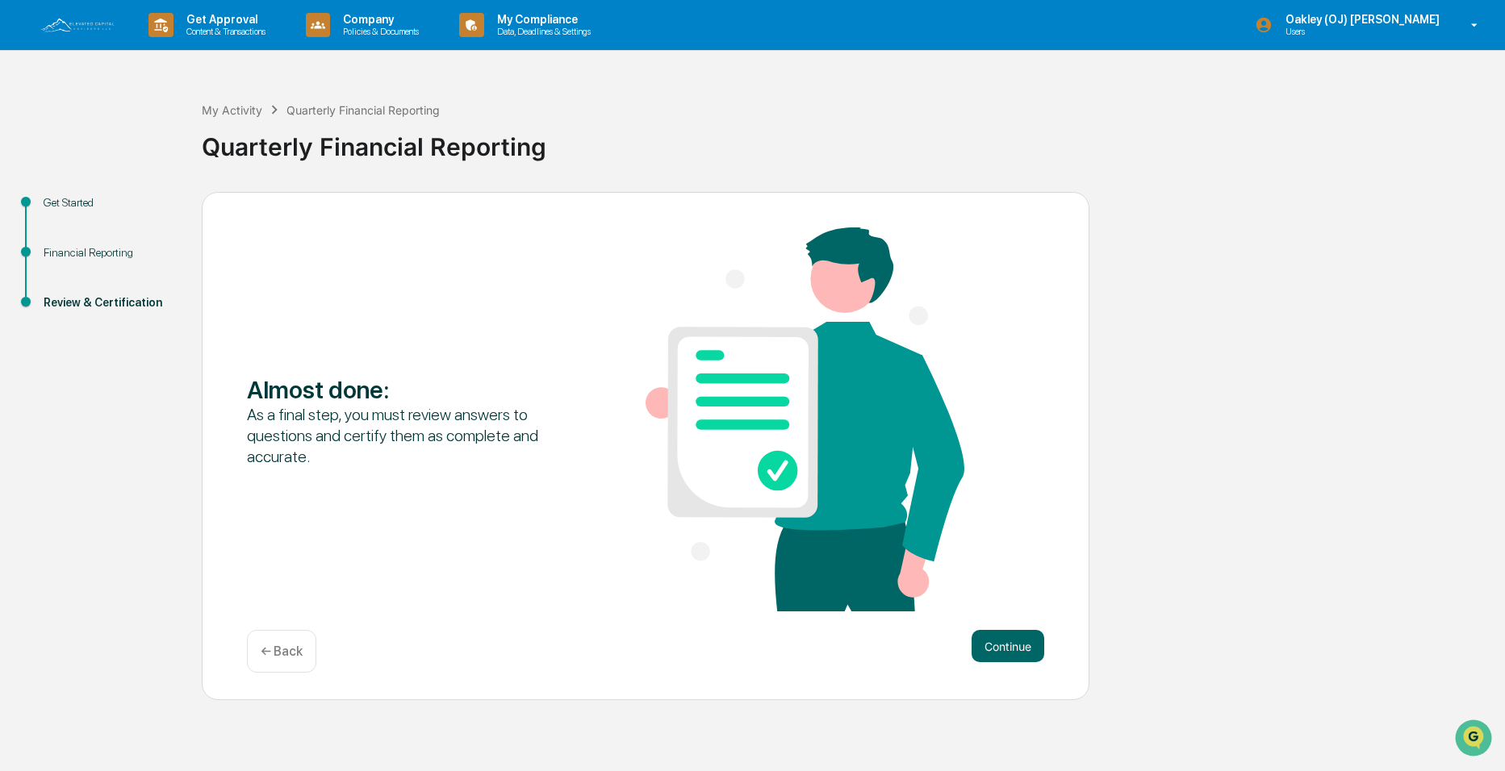
click at [274, 674] on div "Almost done : As a final step, you must review answers to questions and certify…" at bounding box center [646, 446] width 888 height 509
click at [270, 649] on p "← Back" at bounding box center [282, 651] width 42 height 15
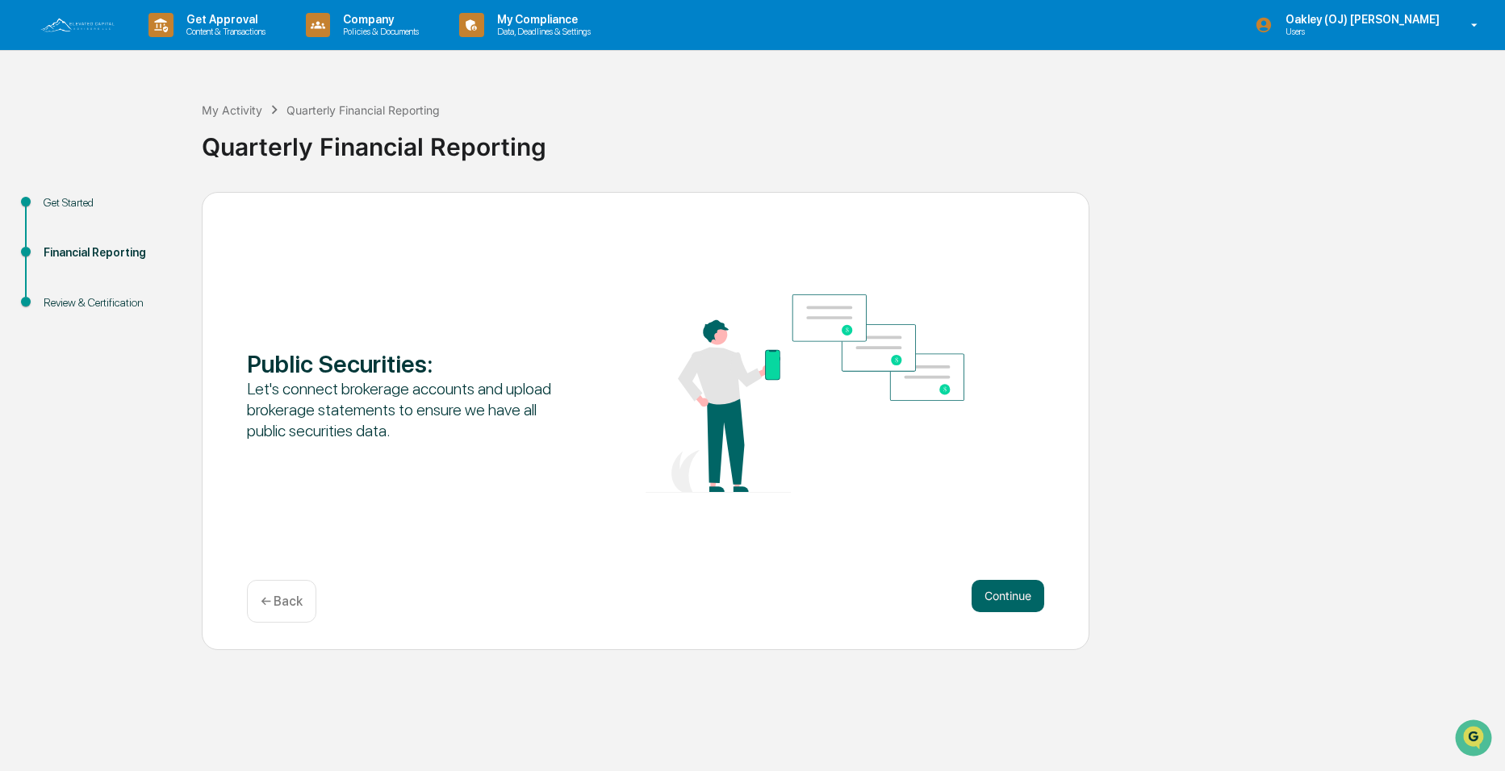
click at [280, 601] on p "← Back" at bounding box center [282, 601] width 42 height 15
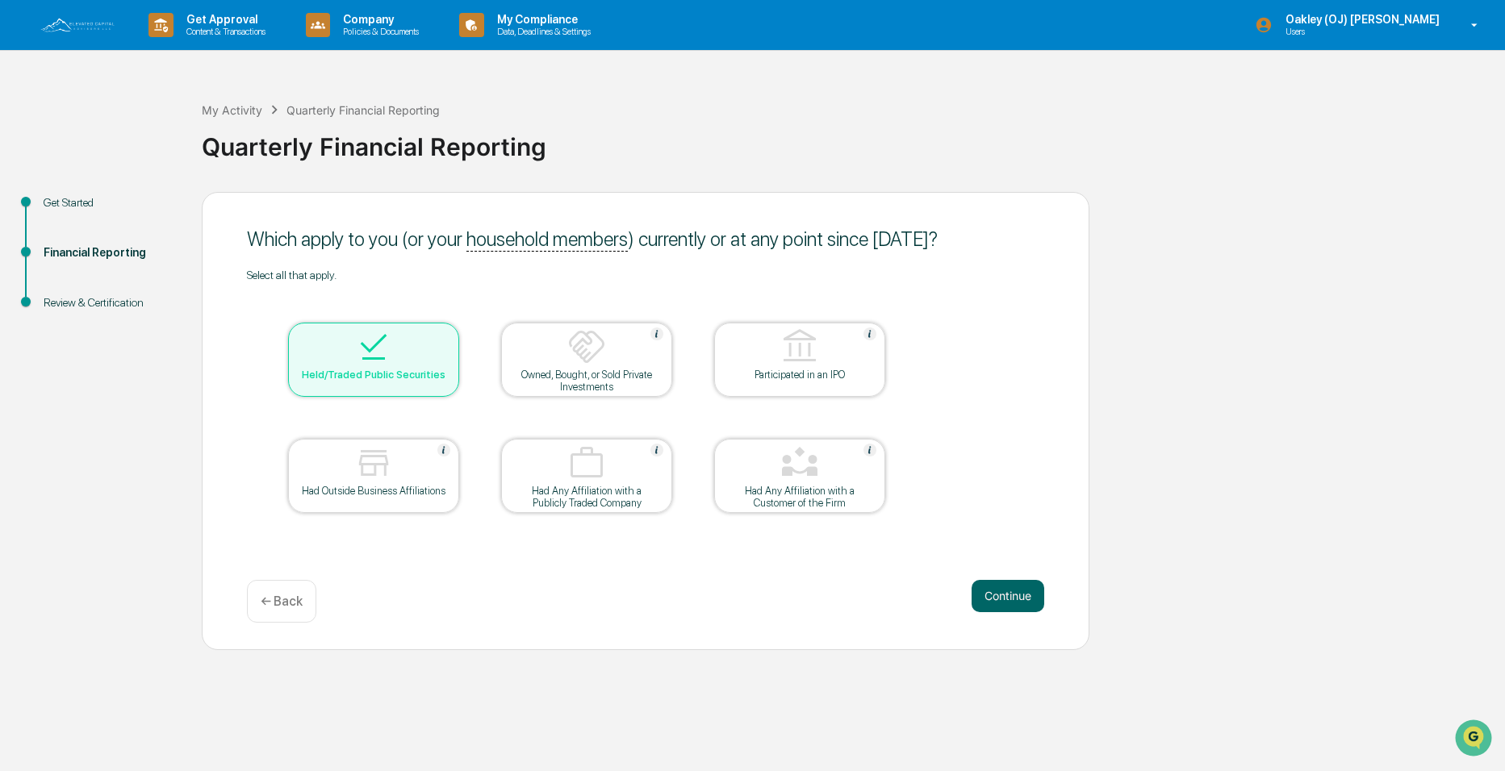
click at [382, 366] on img at bounding box center [373, 347] width 39 height 39
click at [371, 352] on img at bounding box center [373, 347] width 39 height 39
click at [1014, 589] on button "Continue" at bounding box center [1008, 596] width 73 height 32
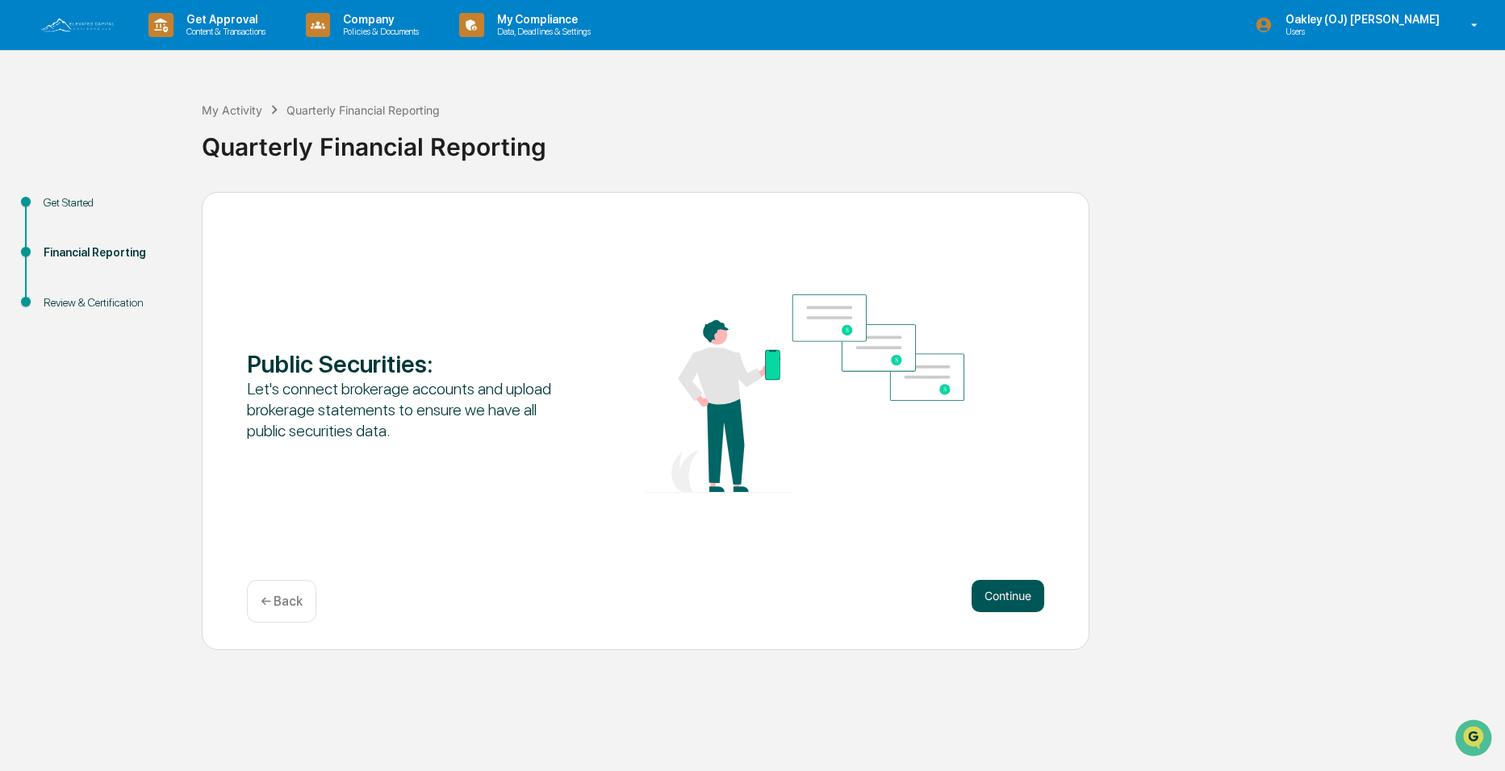
click at [998, 591] on button "Continue" at bounding box center [1008, 596] width 73 height 32
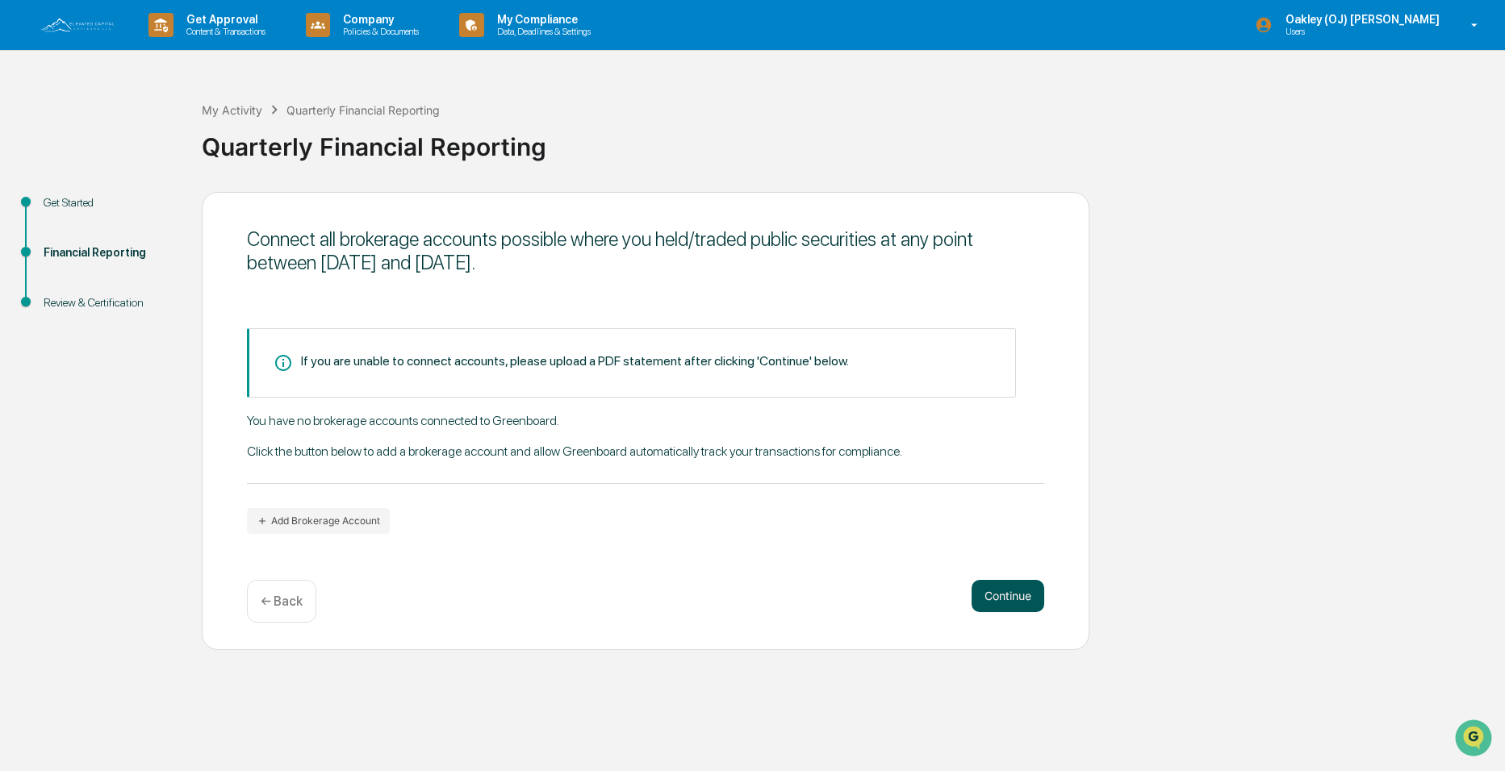
click at [1016, 590] on button "Continue" at bounding box center [1008, 596] width 73 height 32
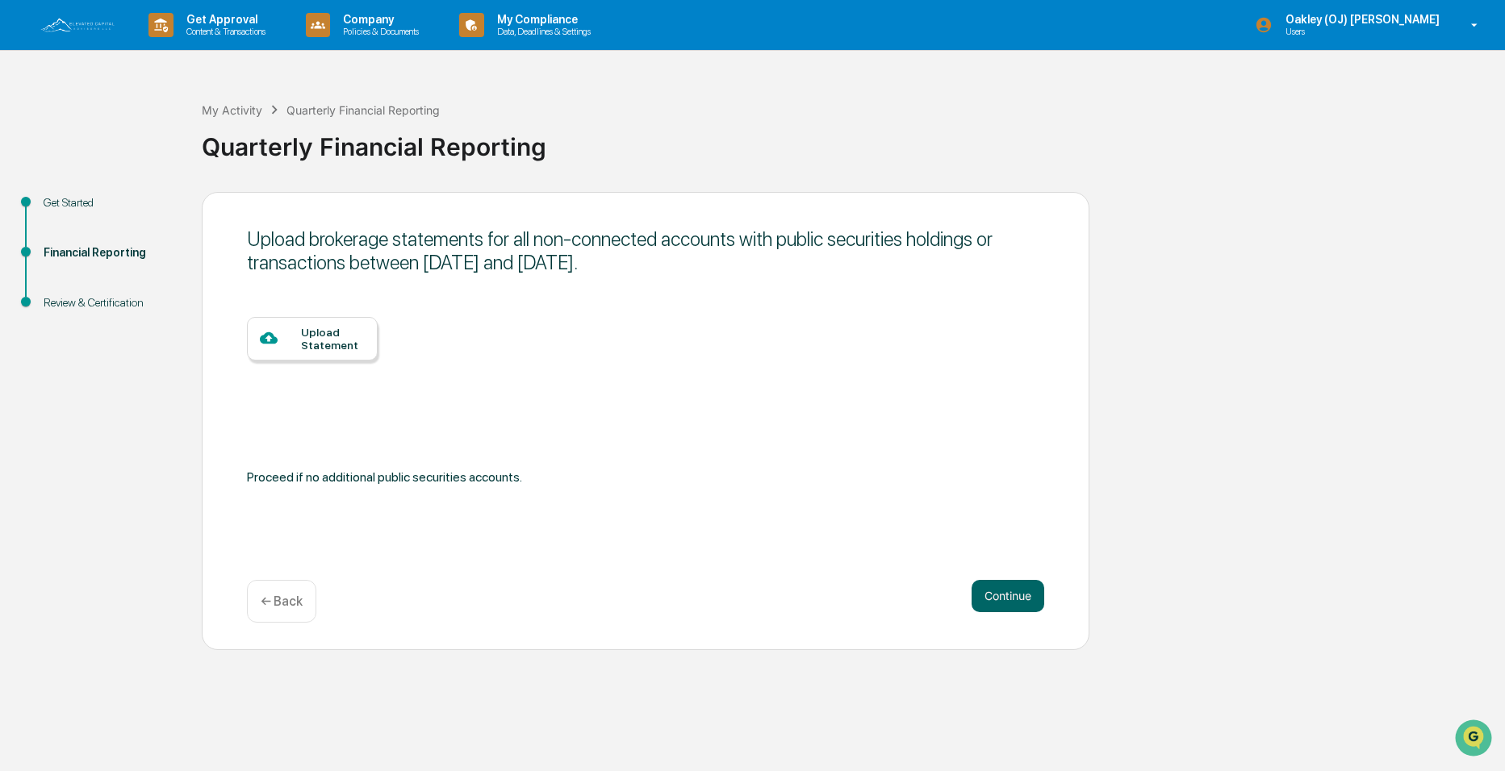
click at [317, 339] on div "Upload Statement" at bounding box center [333, 339] width 64 height 26
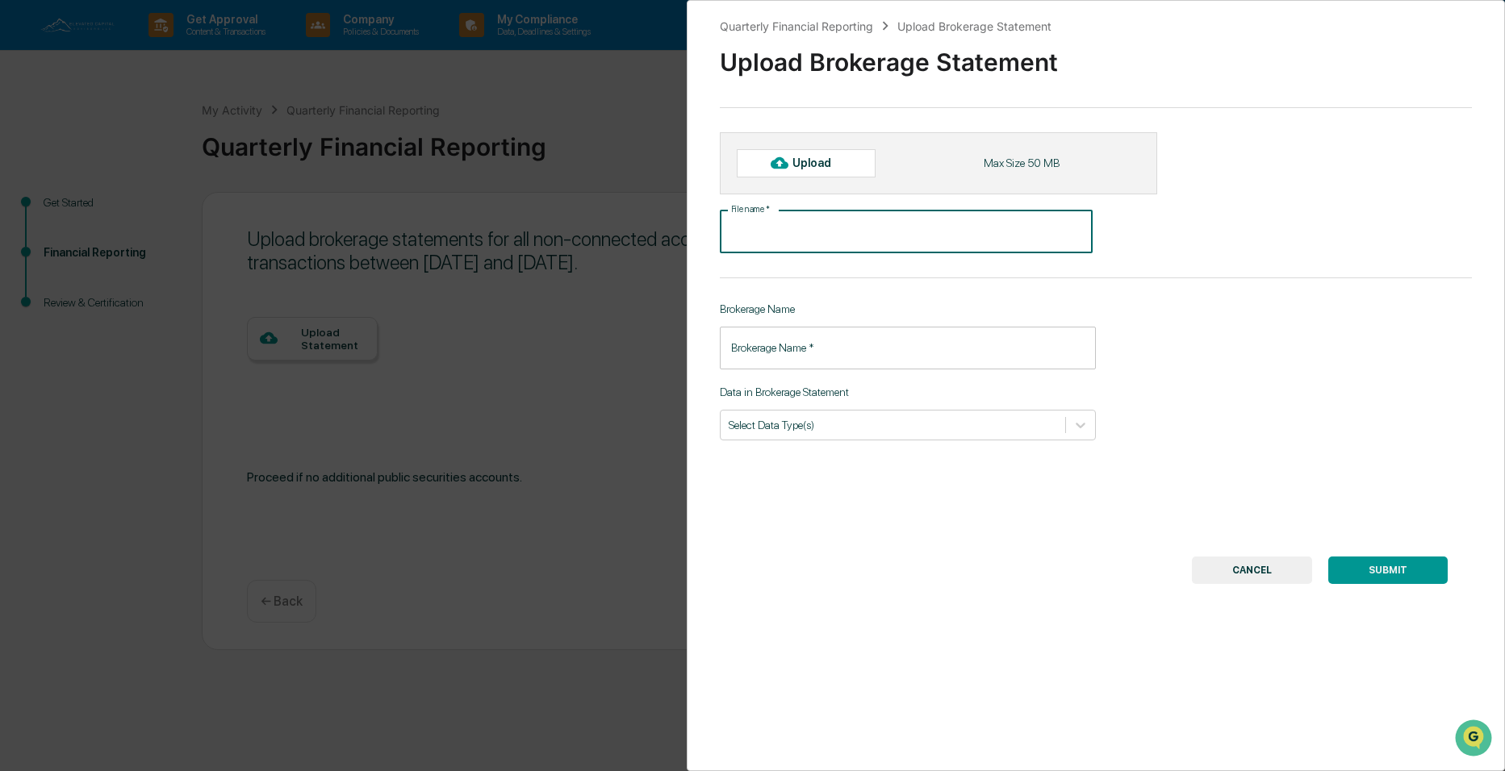
click at [766, 228] on input "File name   *" at bounding box center [907, 232] width 374 height 43
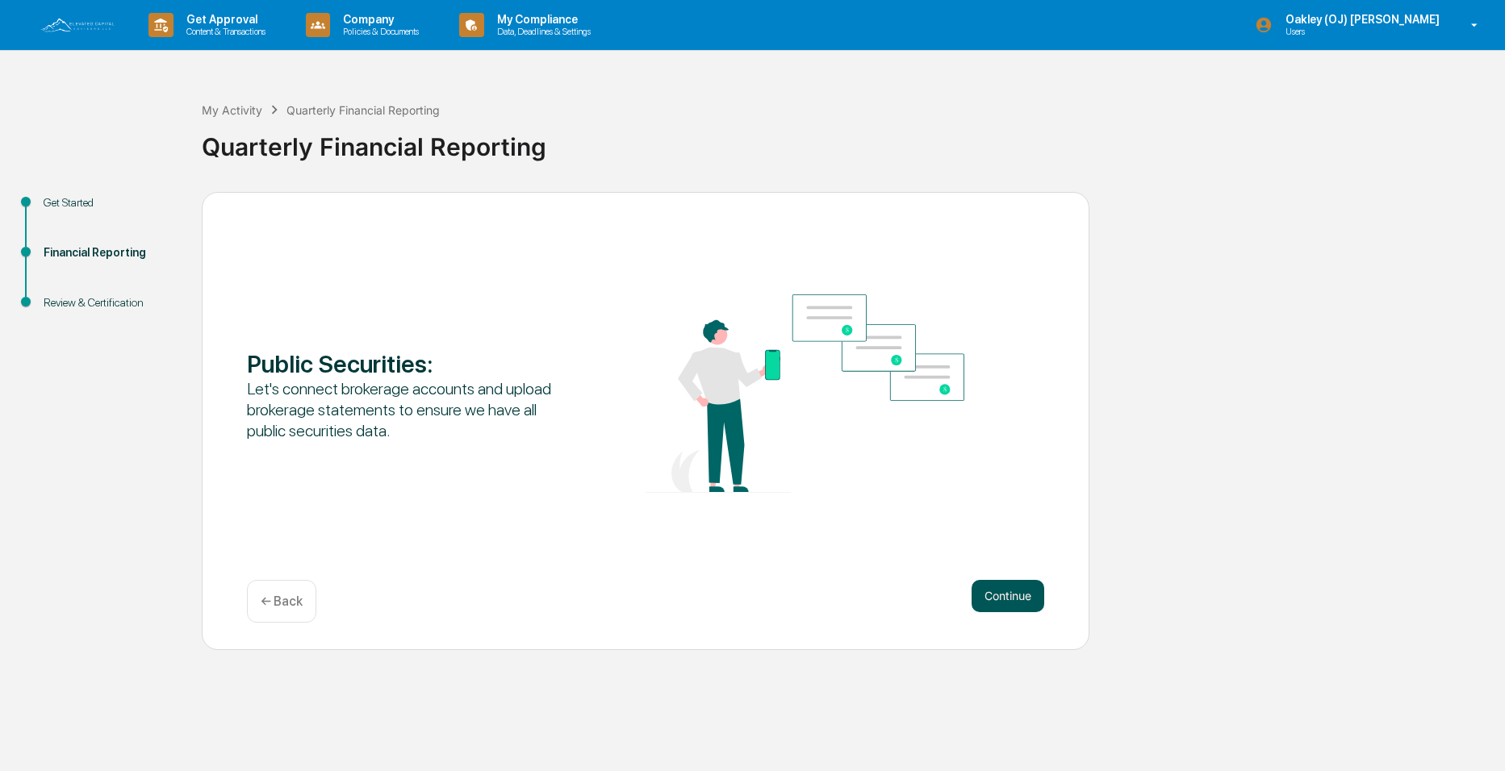
click at [1013, 586] on button "Continue" at bounding box center [1008, 596] width 73 height 32
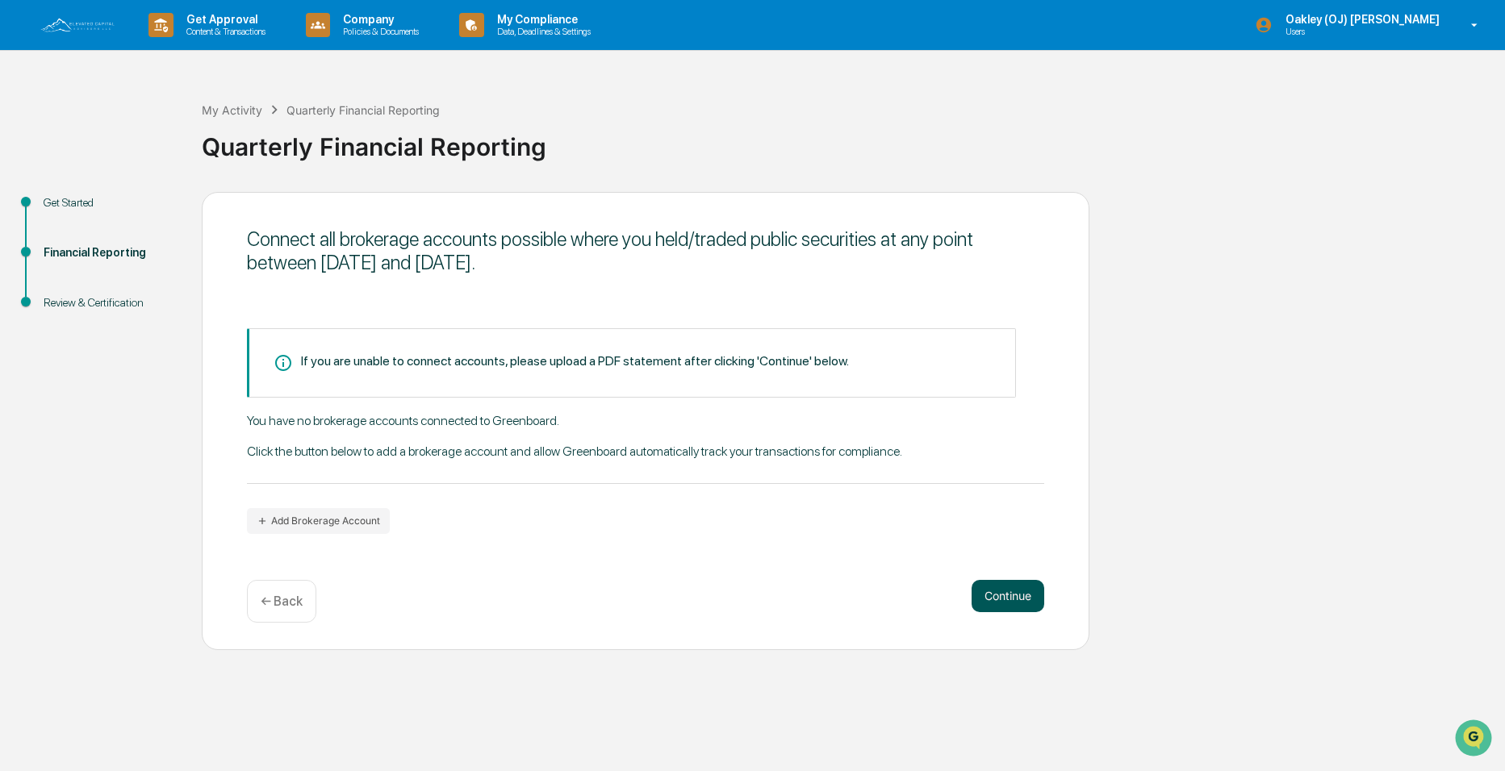
click at [1001, 603] on button "Continue" at bounding box center [1008, 596] width 73 height 32
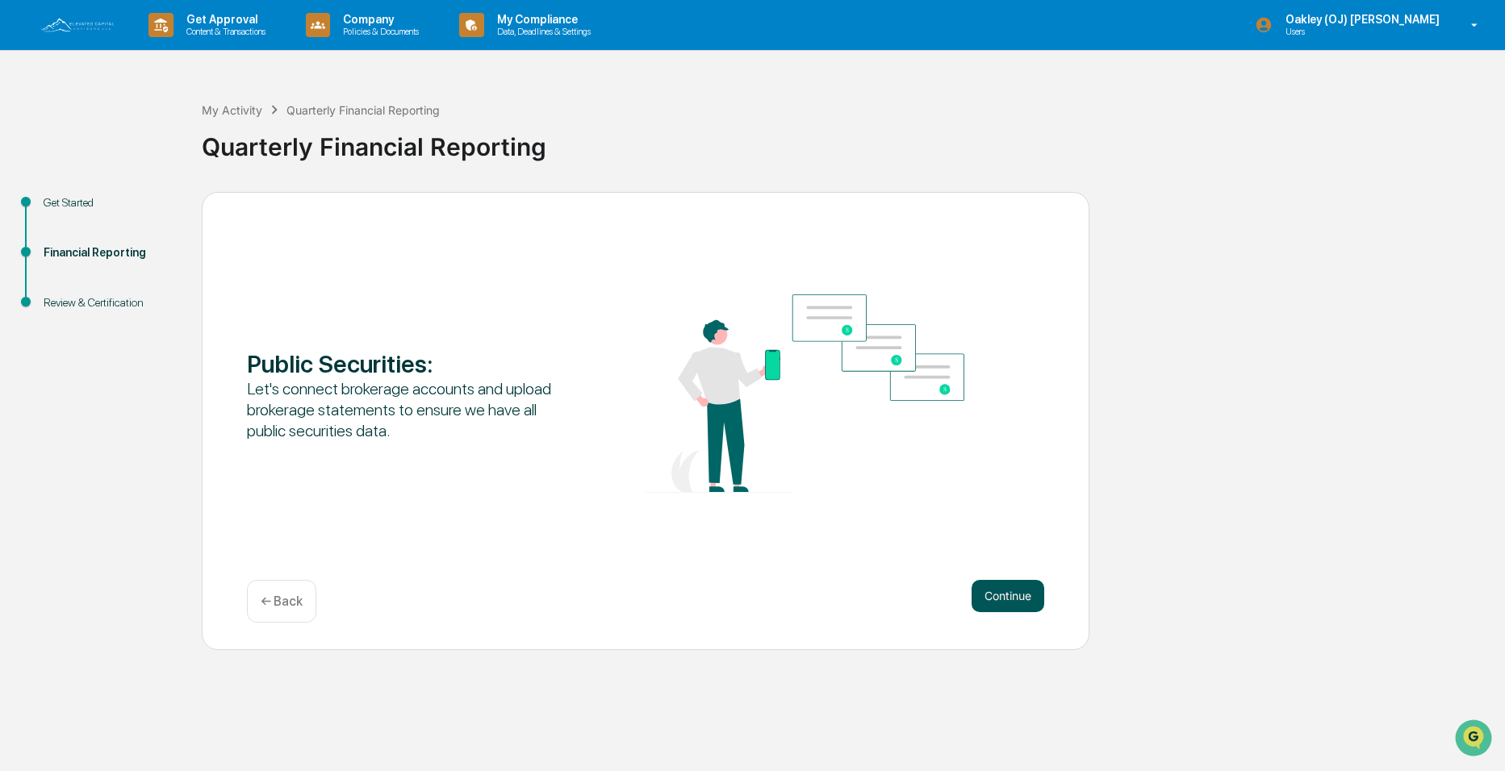
click at [1000, 591] on button "Continue" at bounding box center [1008, 596] width 73 height 32
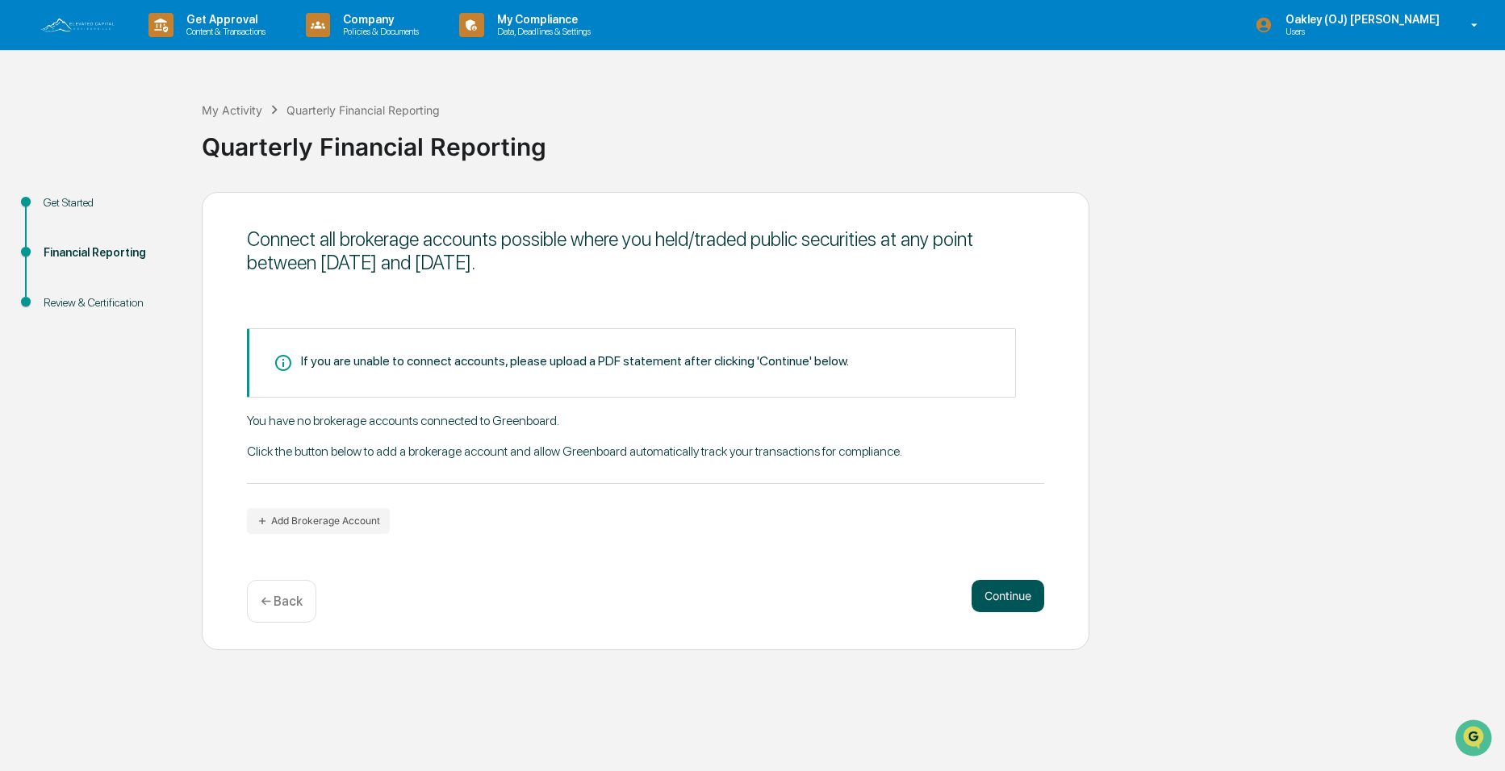
click at [1005, 604] on button "Continue" at bounding box center [1008, 596] width 73 height 32
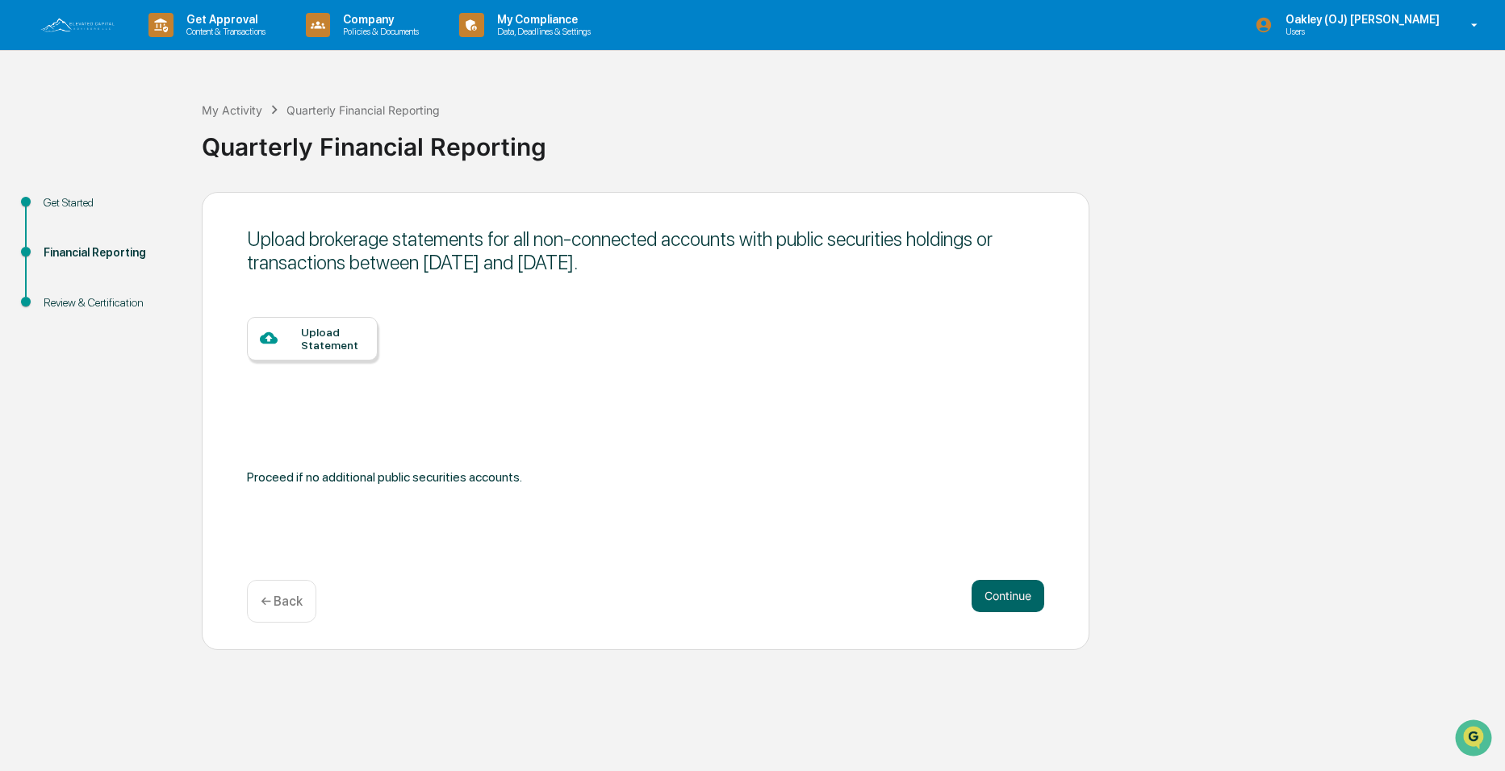
click at [325, 335] on div "Upload Statement" at bounding box center [333, 339] width 64 height 26
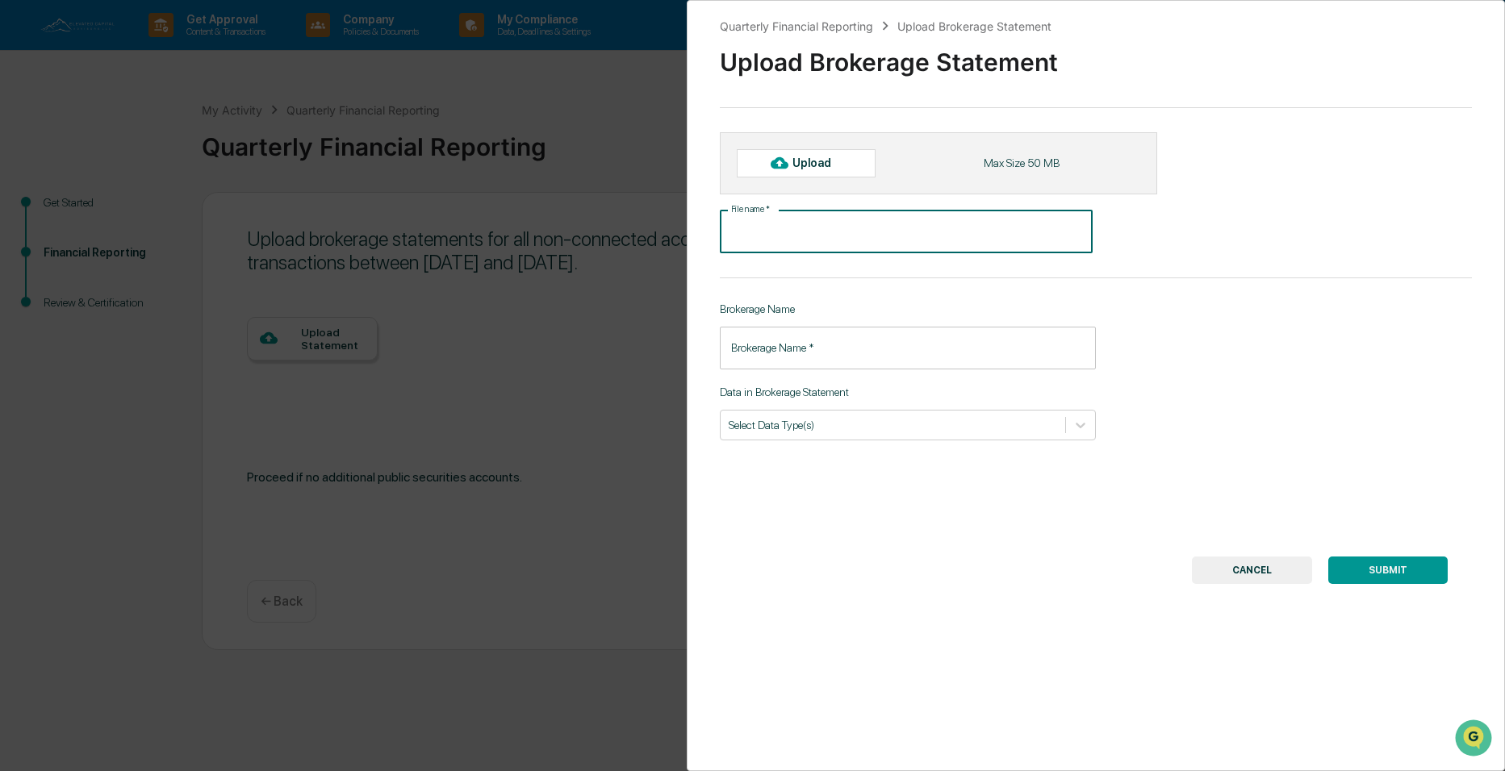
click at [796, 229] on input "File name   *" at bounding box center [907, 232] width 374 height 43
type input "**********"
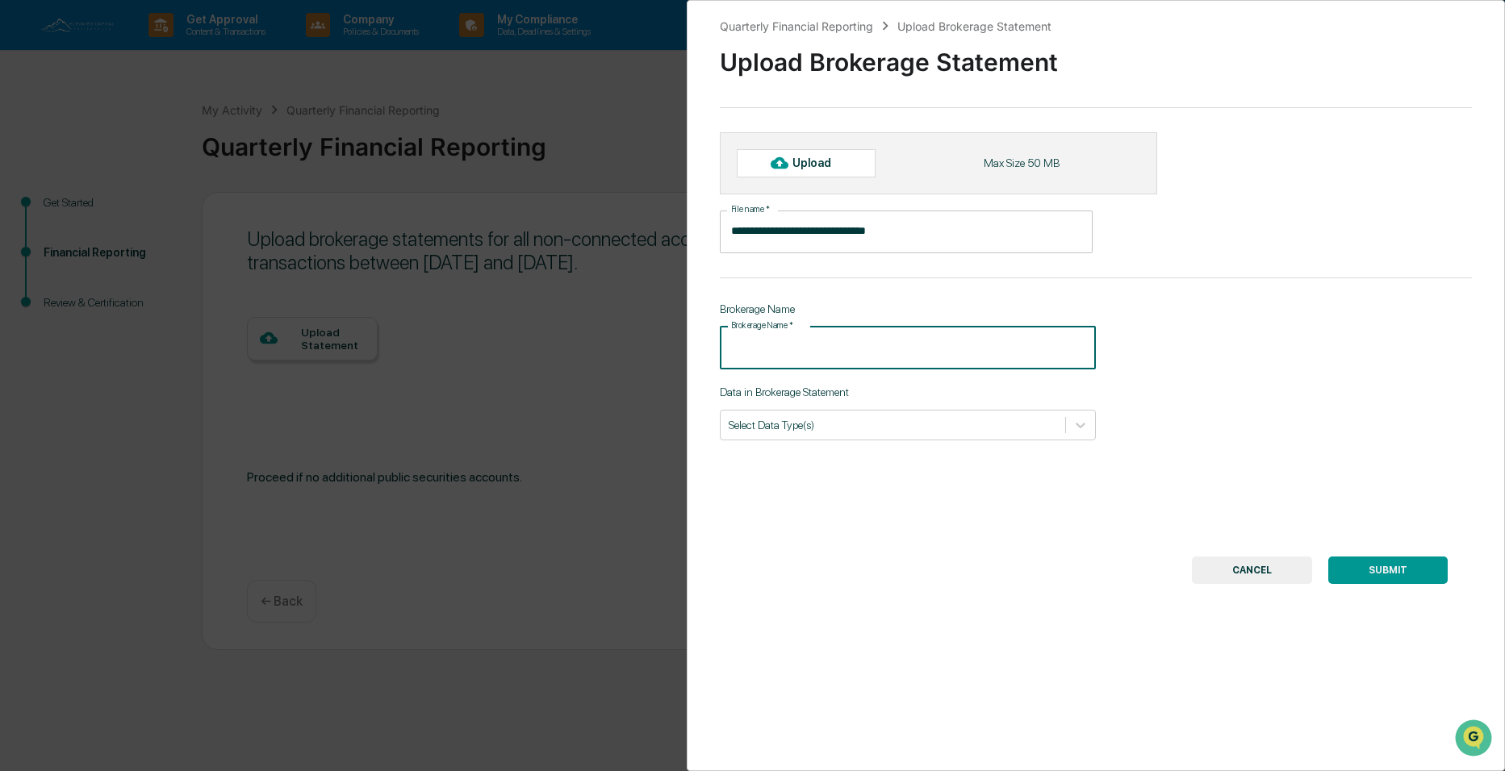
click at [823, 356] on input "Brokerage Name   *" at bounding box center [908, 348] width 376 height 43
type input "*********"
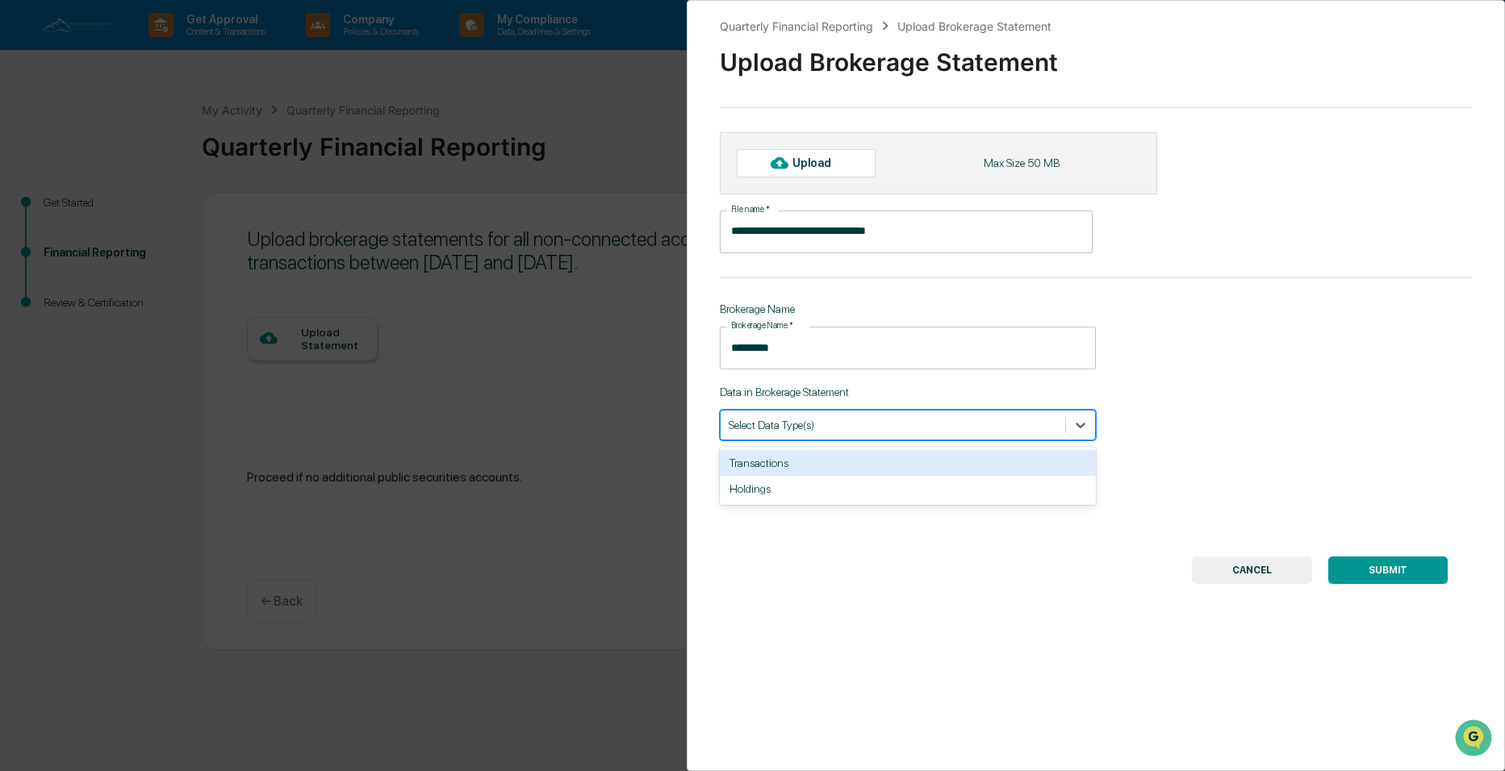
click at [860, 428] on div at bounding box center [893, 424] width 328 height 15
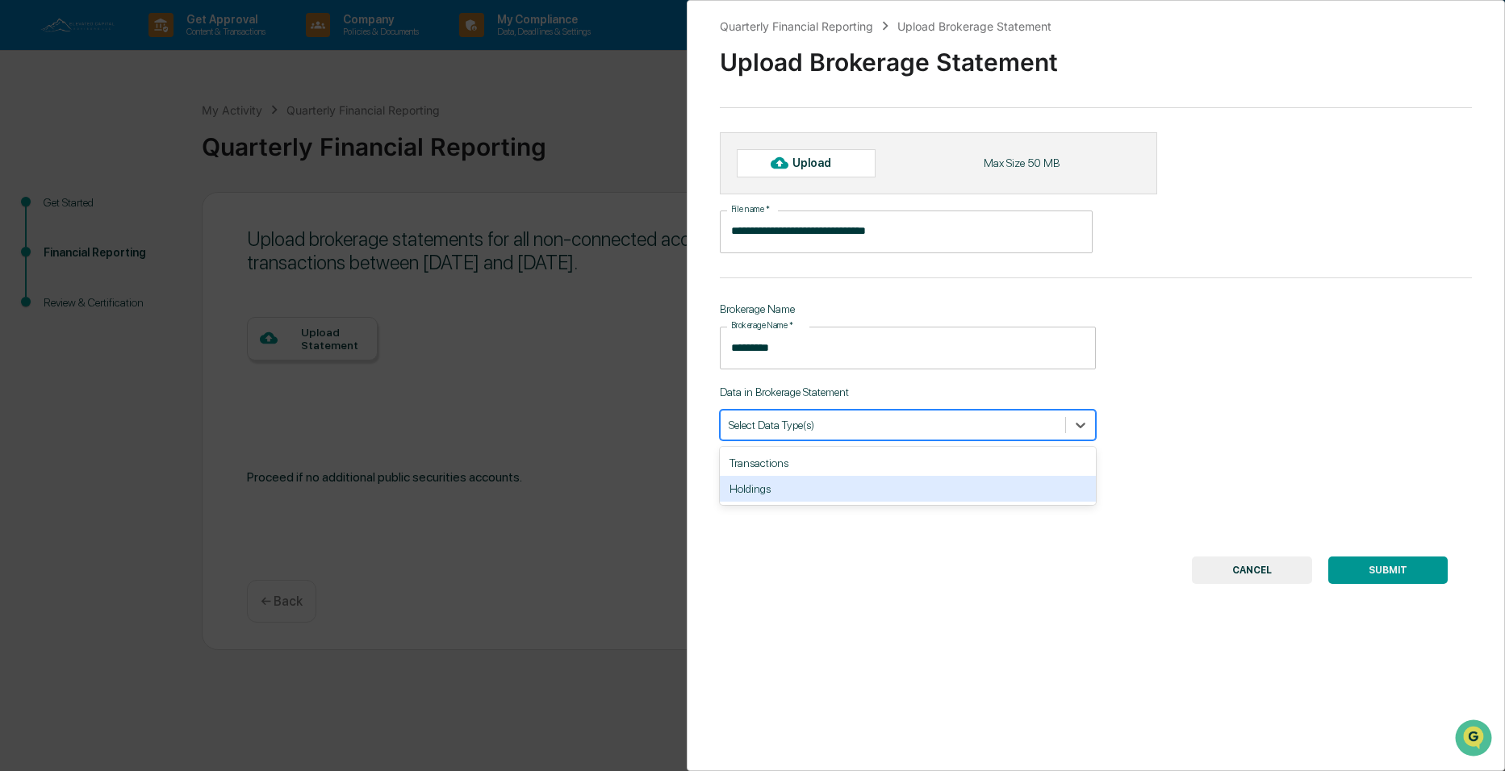
click at [773, 491] on div "Holdings" at bounding box center [908, 489] width 376 height 26
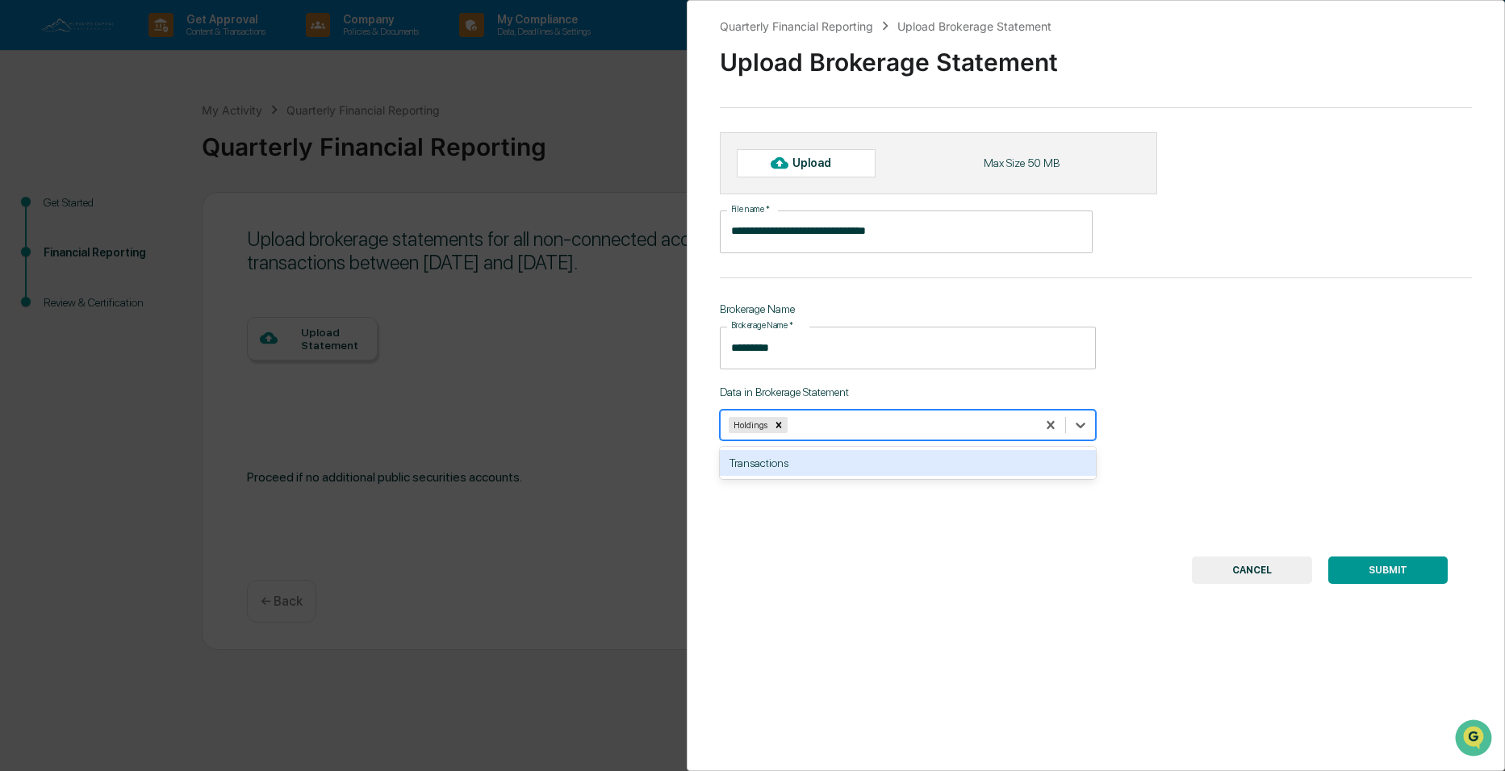
click at [1371, 566] on button "SUBMIT" at bounding box center [1387, 570] width 119 height 27
click at [1080, 429] on icon at bounding box center [1080, 425] width 16 height 16
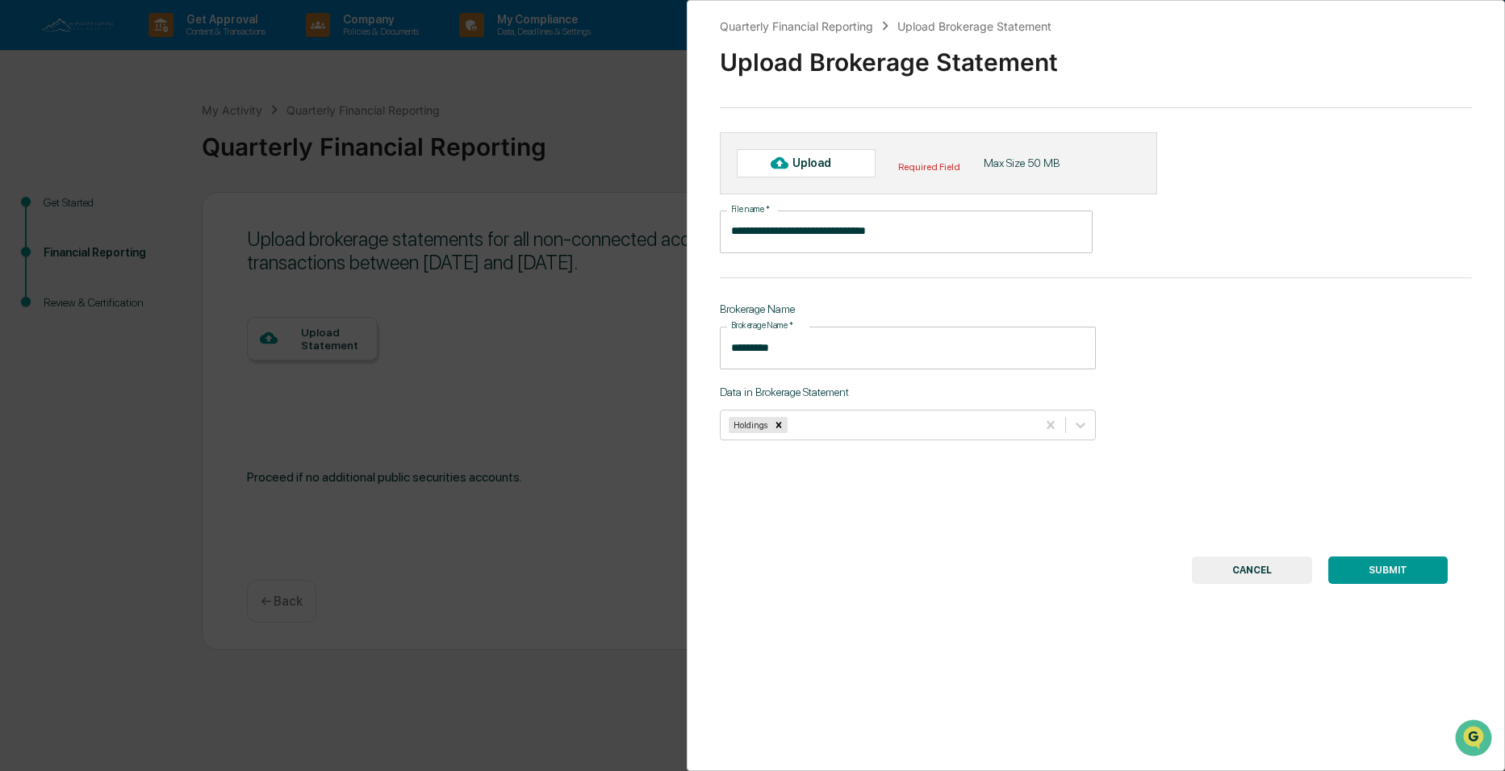
drag, startPoint x: 1141, startPoint y: 374, endPoint x: 1132, endPoint y: 374, distance: 8.9
click at [1139, 374] on div "**********" at bounding box center [1096, 385] width 819 height 771
click at [775, 165] on icon at bounding box center [780, 163] width 18 height 12
type input "**********"
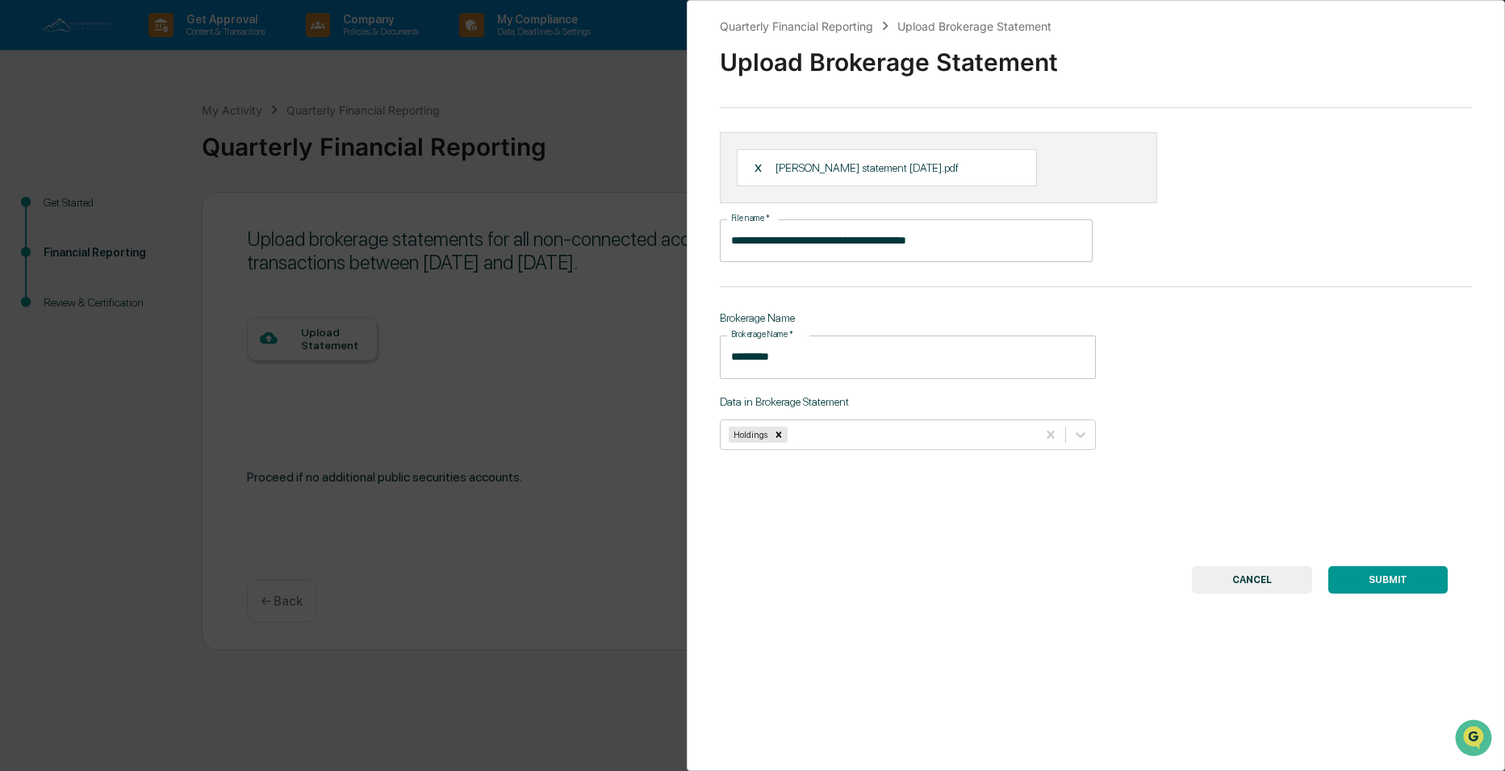
click at [1359, 585] on button "SUBMIT" at bounding box center [1387, 579] width 119 height 27
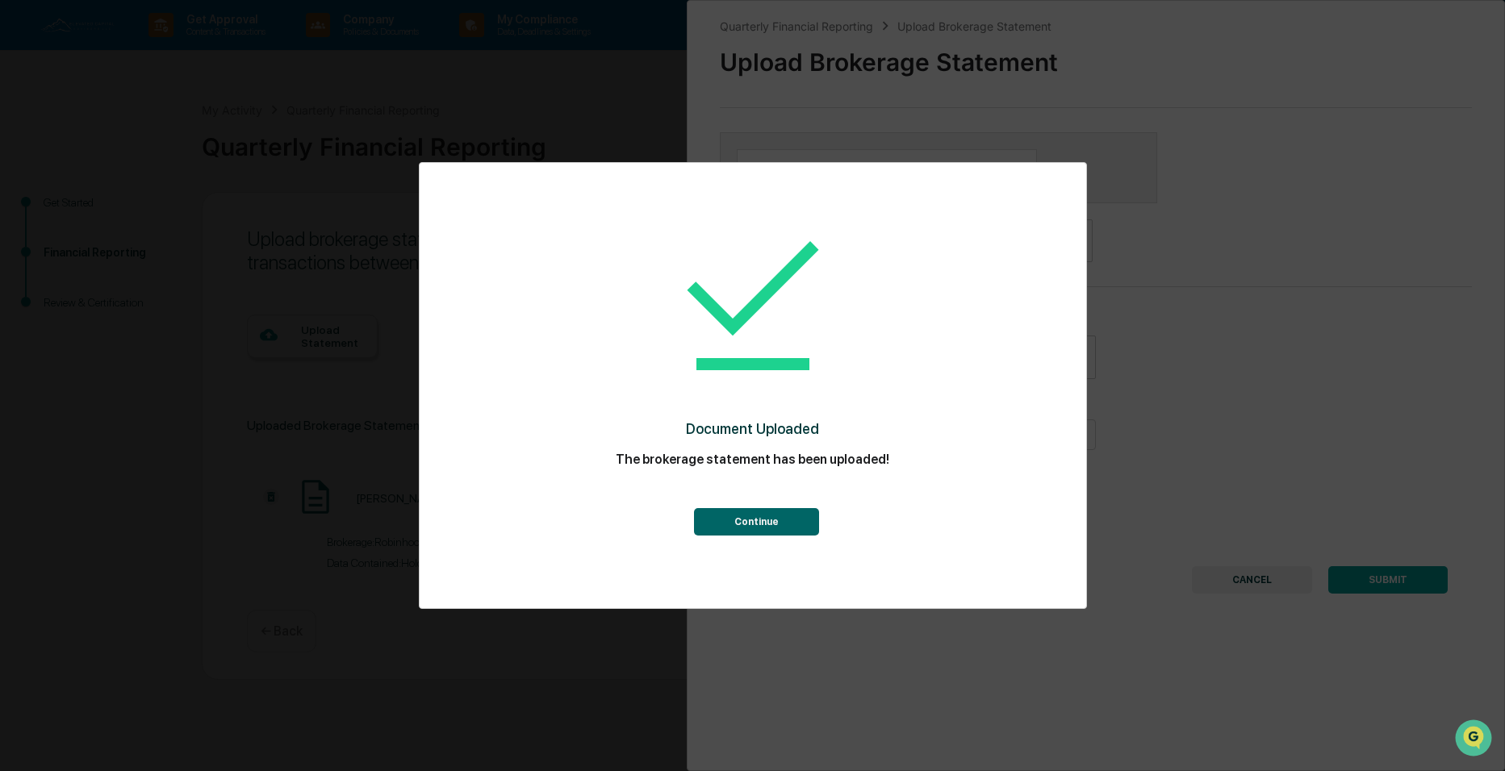
click at [767, 529] on button "Continue" at bounding box center [756, 521] width 125 height 27
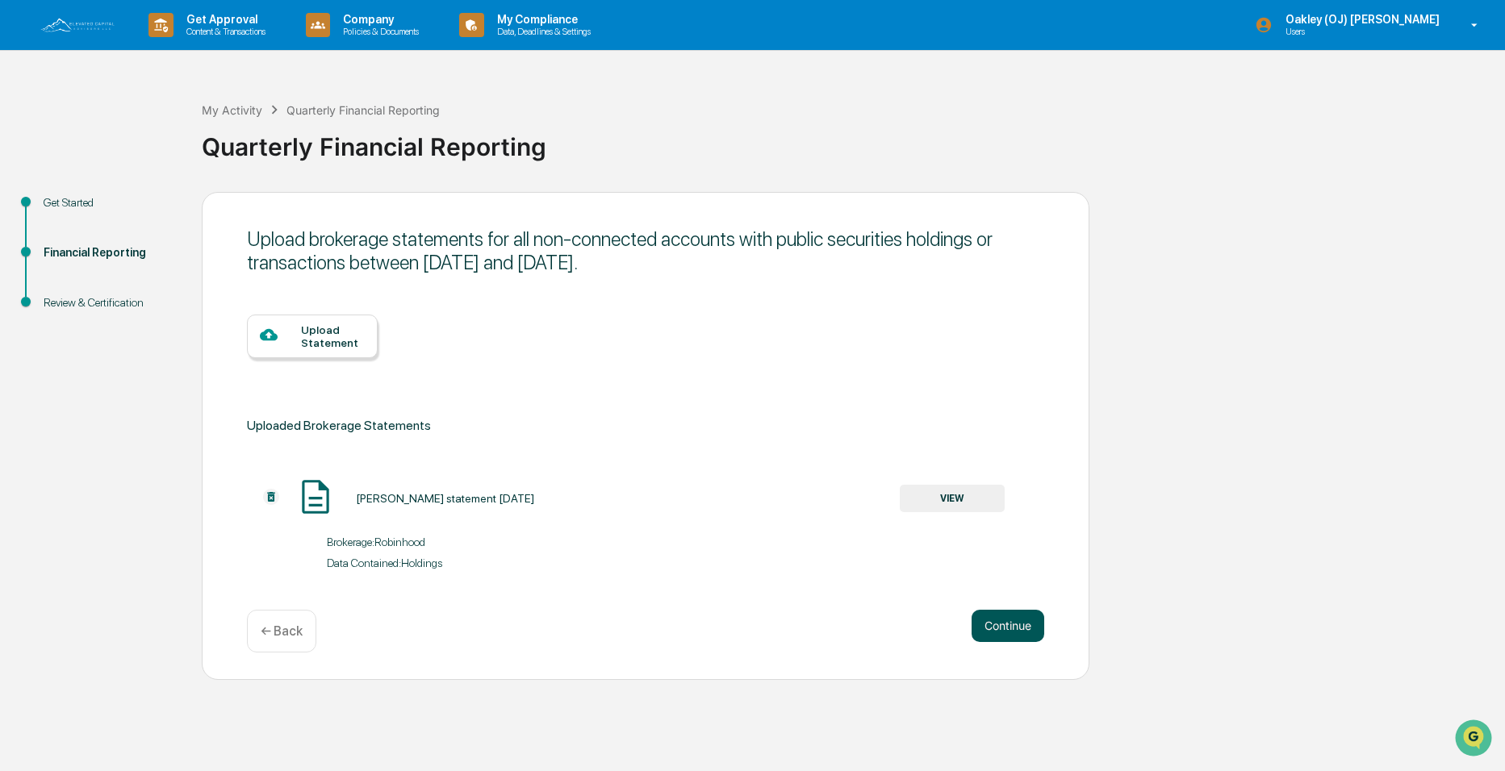
click at [1001, 634] on button "Continue" at bounding box center [1008, 626] width 73 height 32
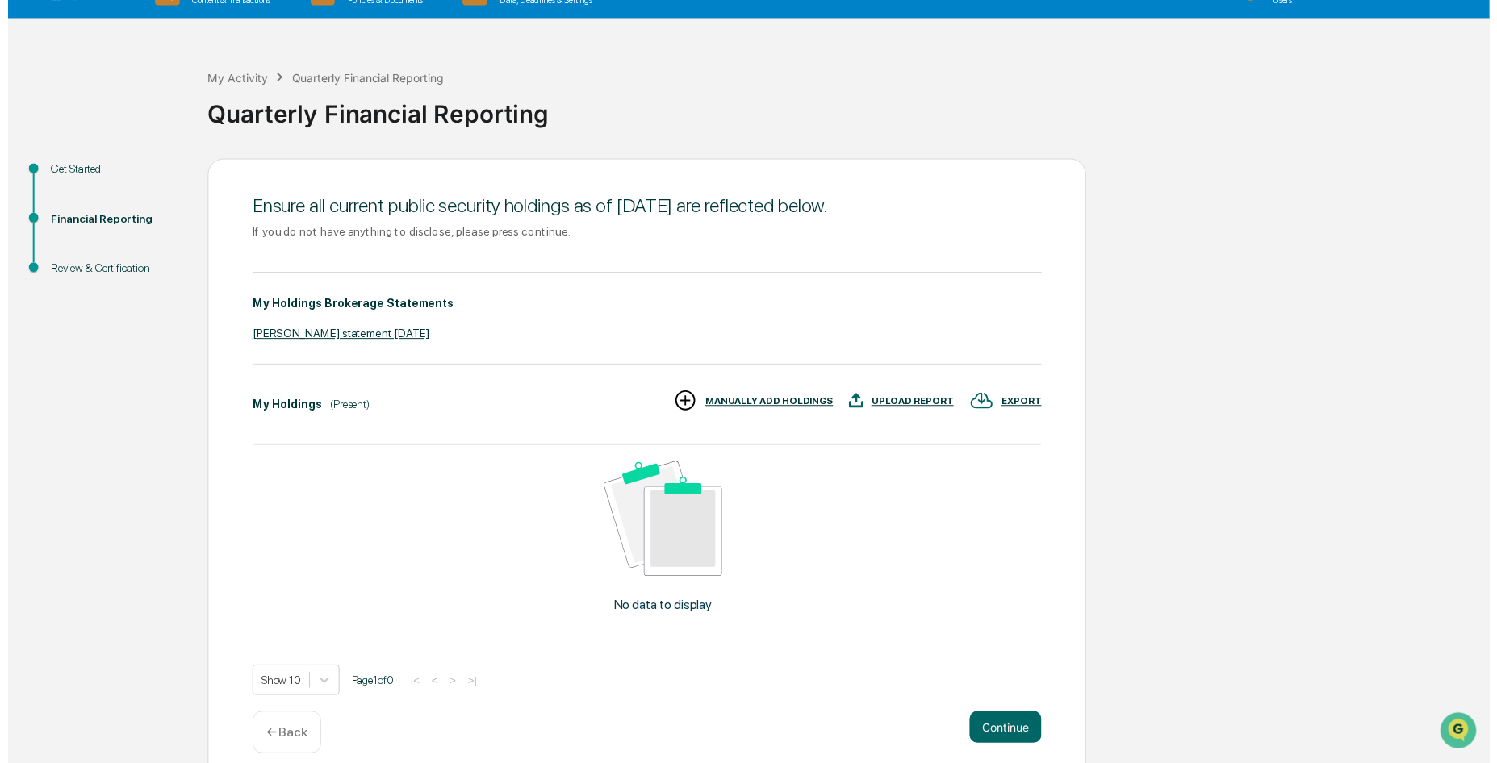
scroll to position [49, 0]
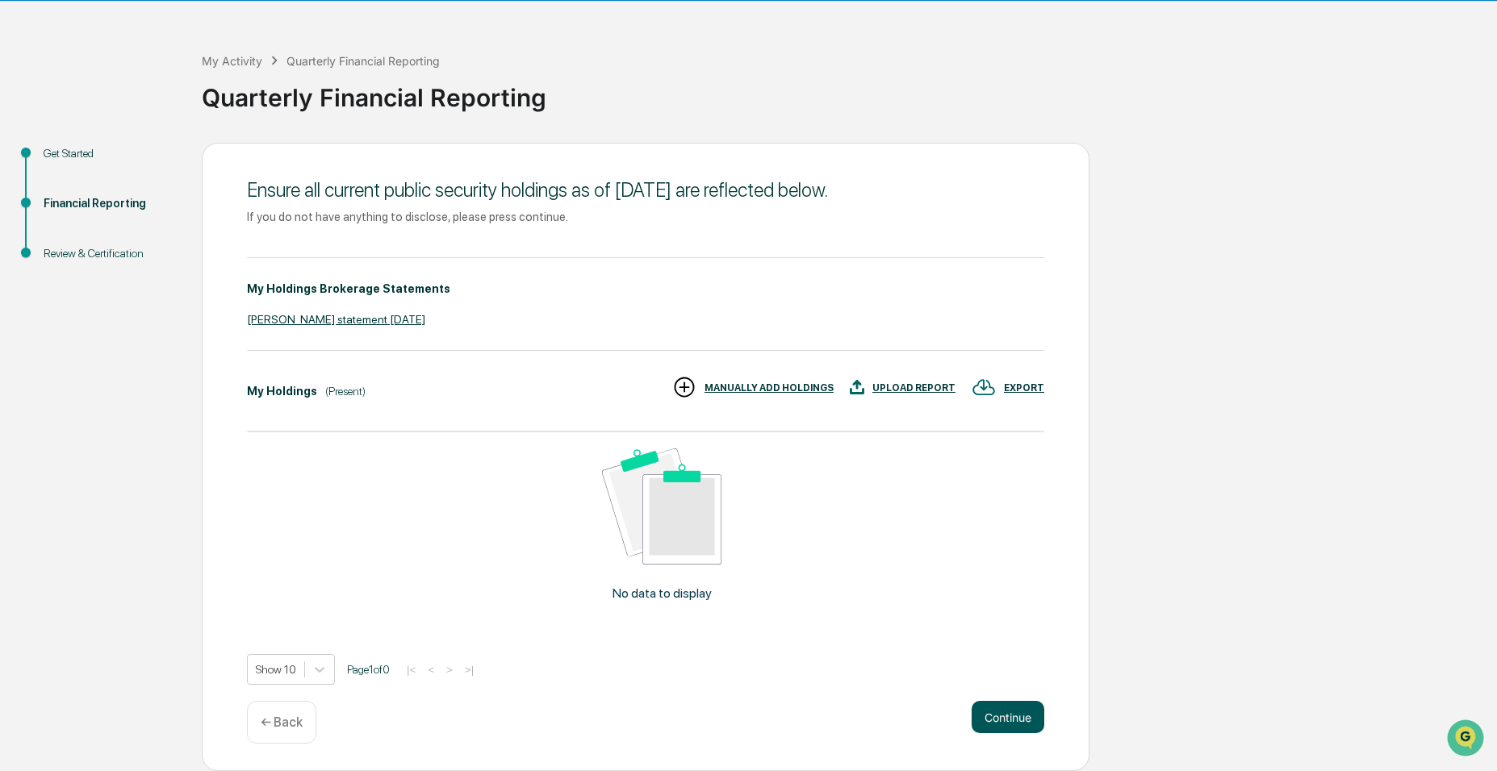
click at [1027, 717] on button "Continue" at bounding box center [1008, 717] width 73 height 32
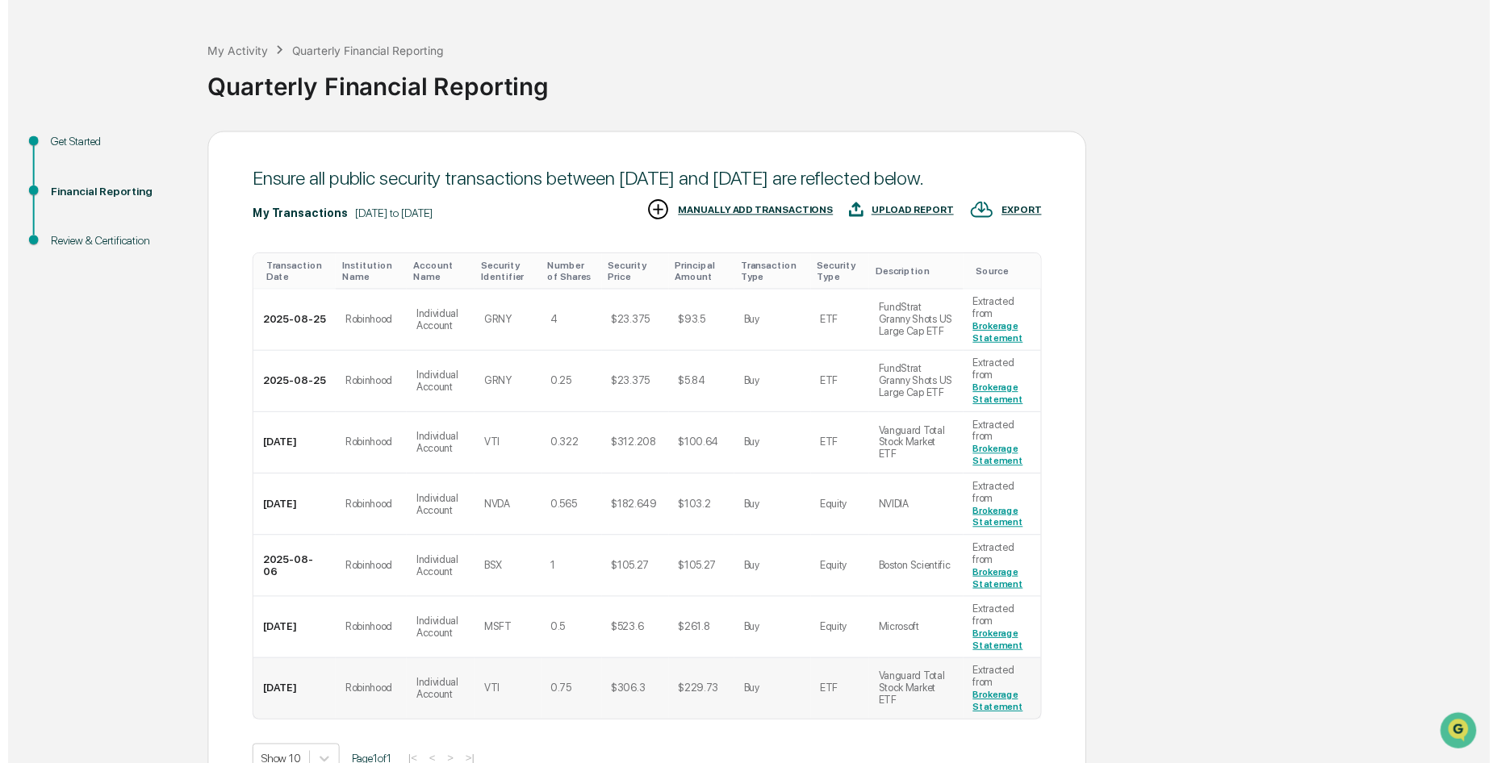
scroll to position [179, 0]
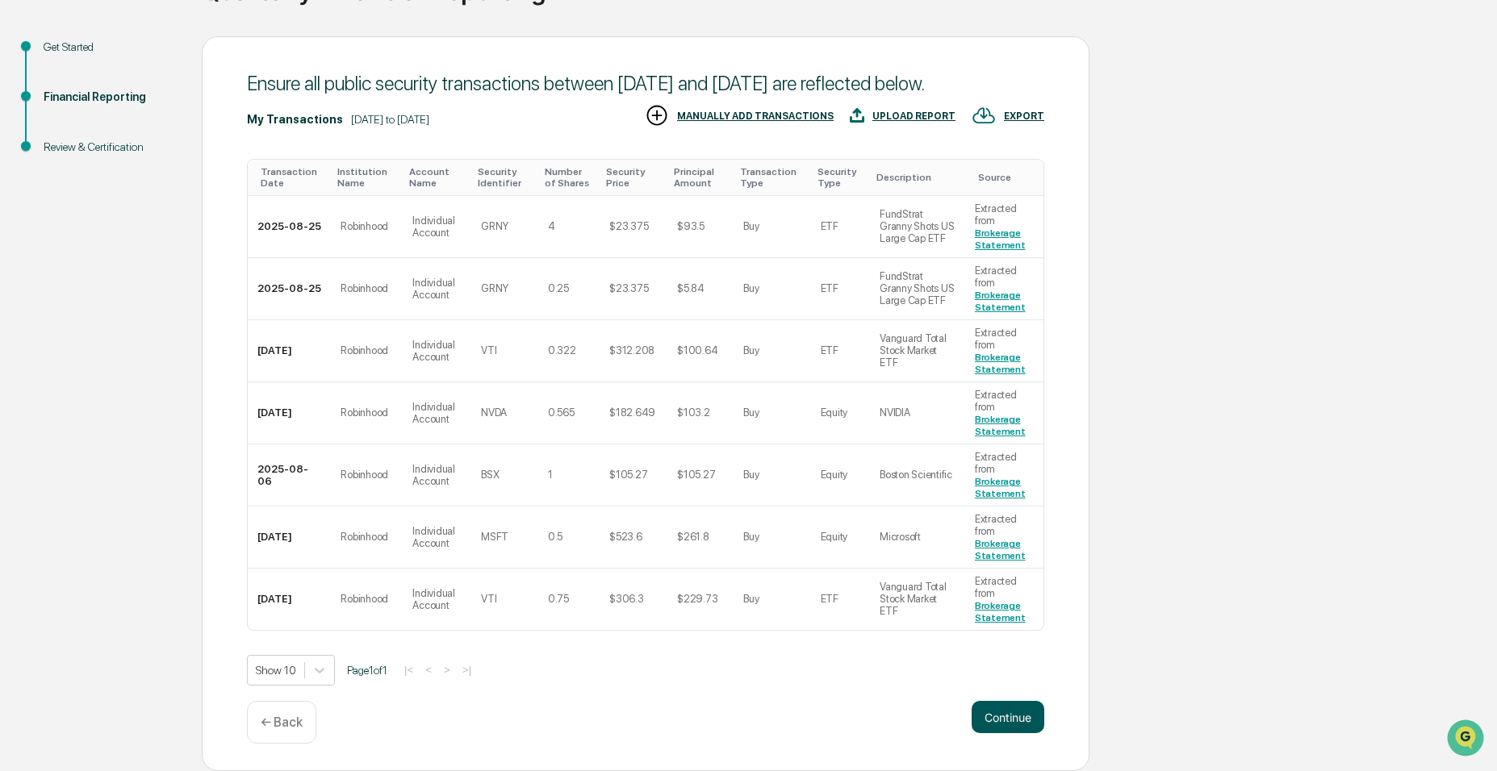
click at [1016, 705] on button "Continue" at bounding box center [1008, 717] width 73 height 32
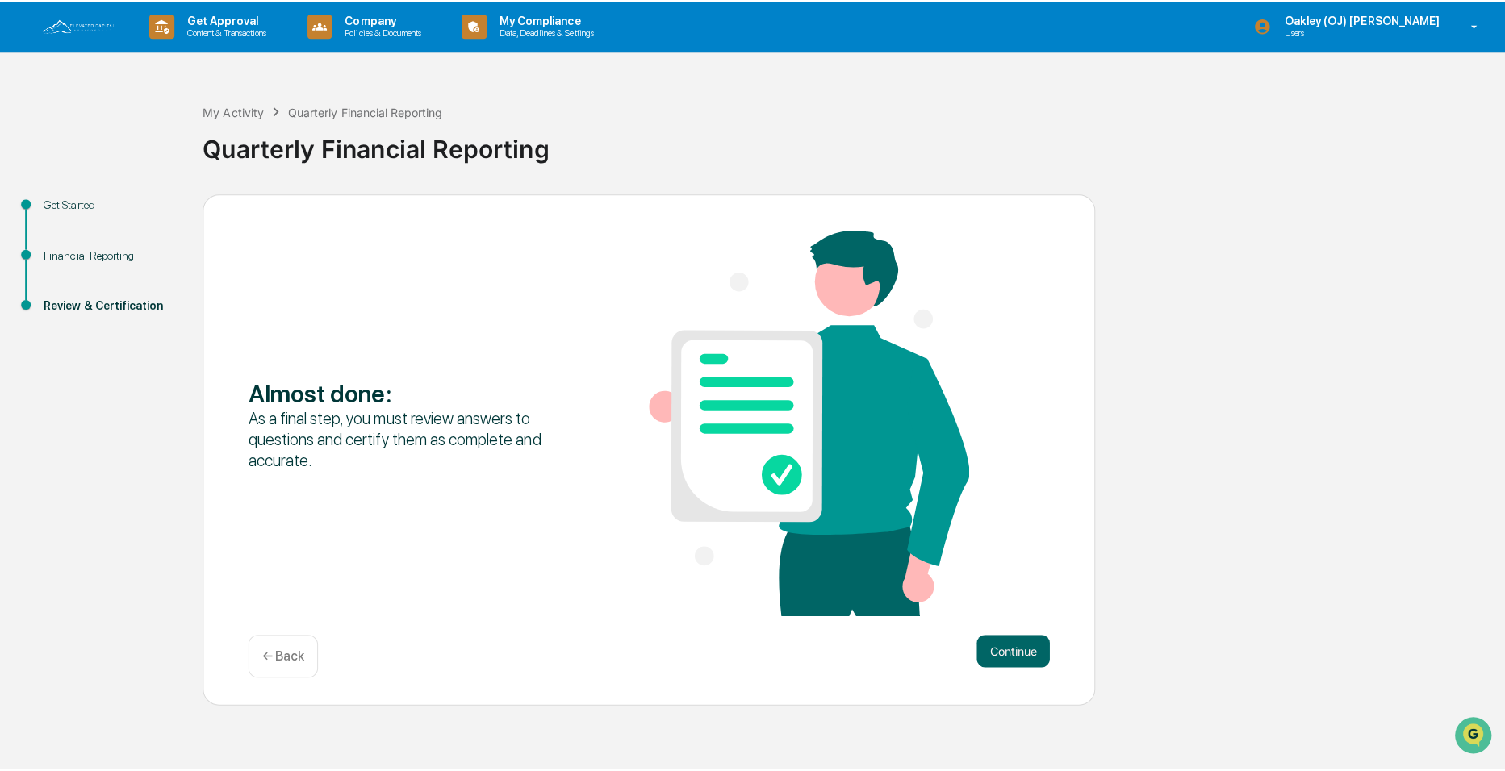
scroll to position [0, 0]
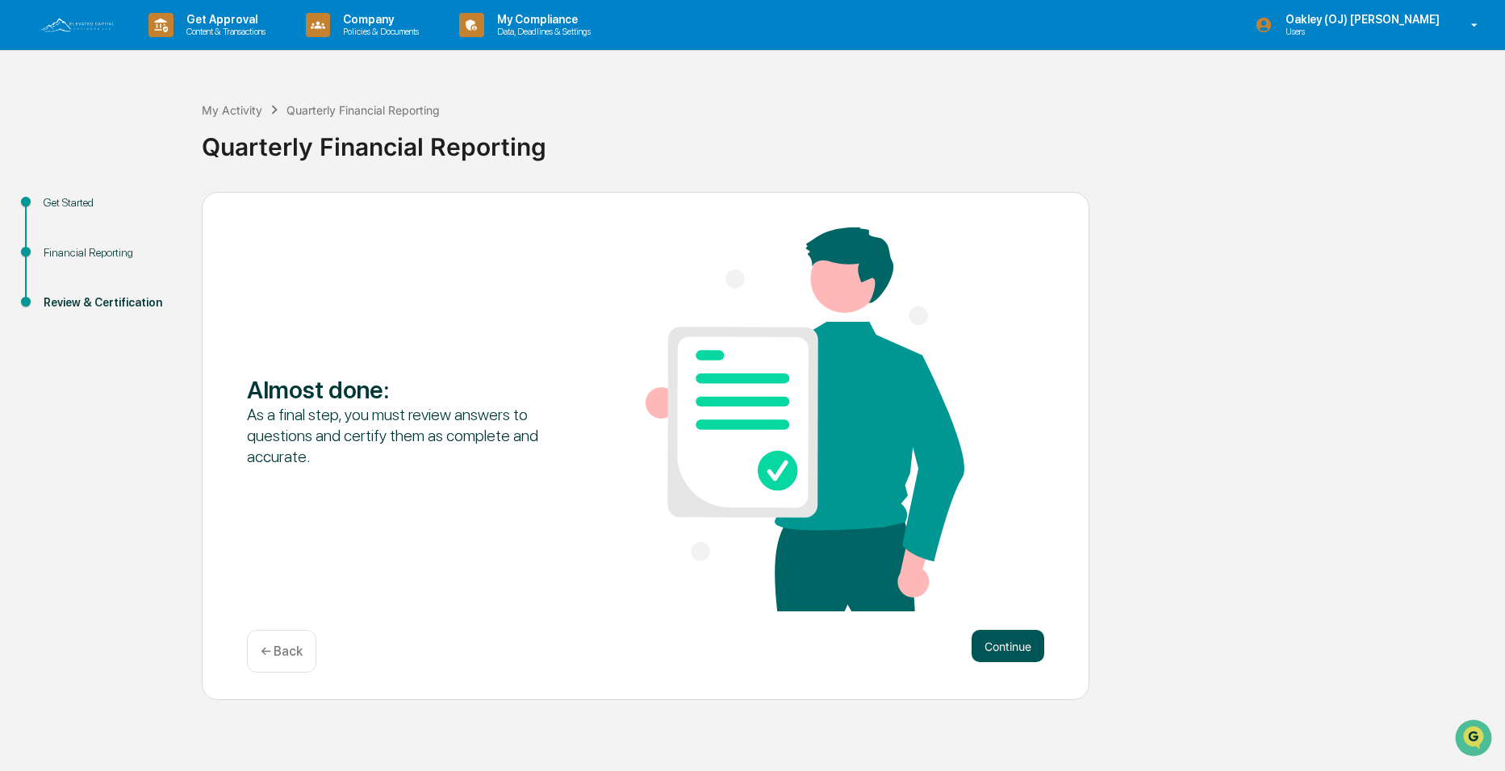
click at [985, 649] on button "Continue" at bounding box center [1008, 646] width 73 height 32
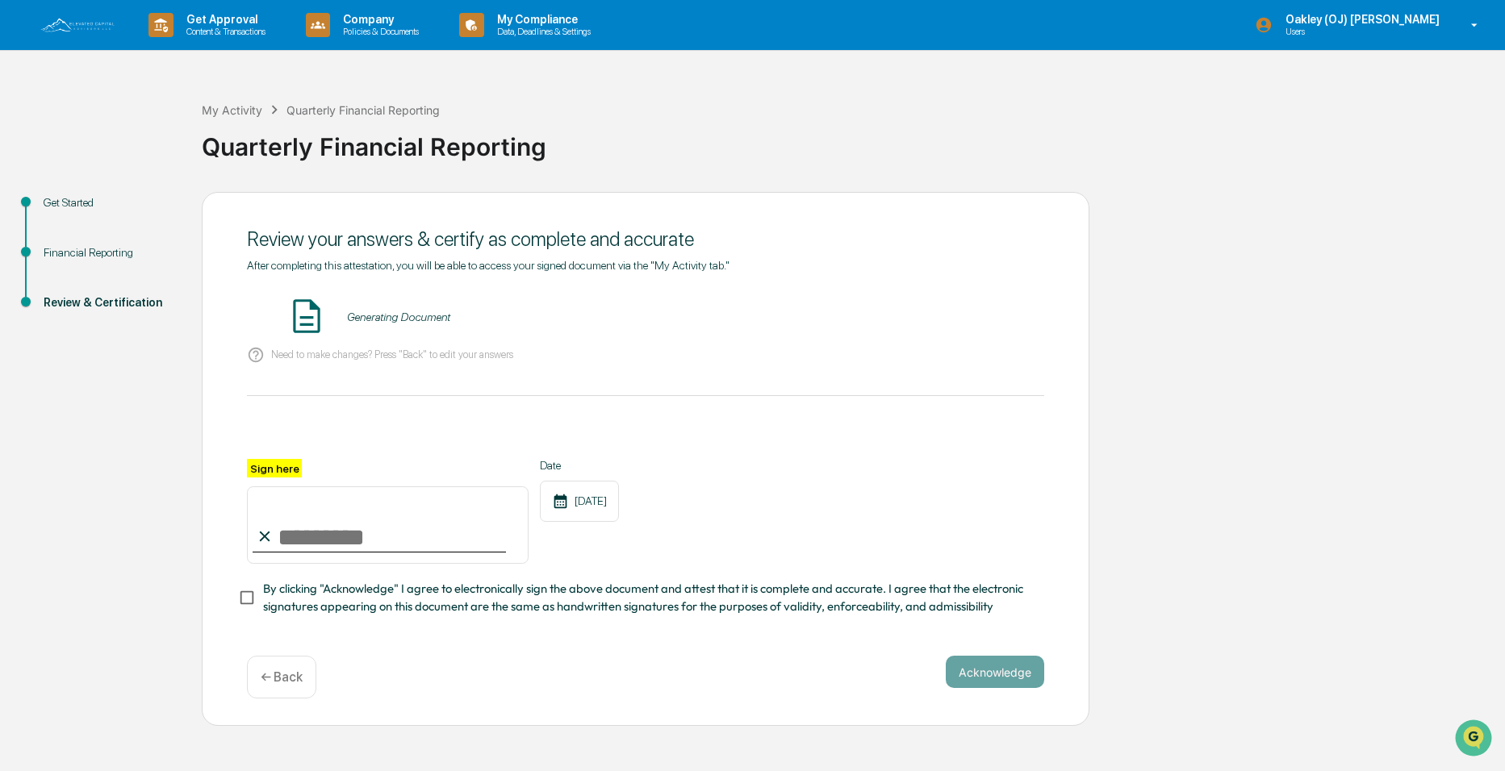
click at [591, 504] on div "[DATE]" at bounding box center [579, 501] width 79 height 41
click at [934, 315] on button "VIEW" at bounding box center [952, 316] width 105 height 27
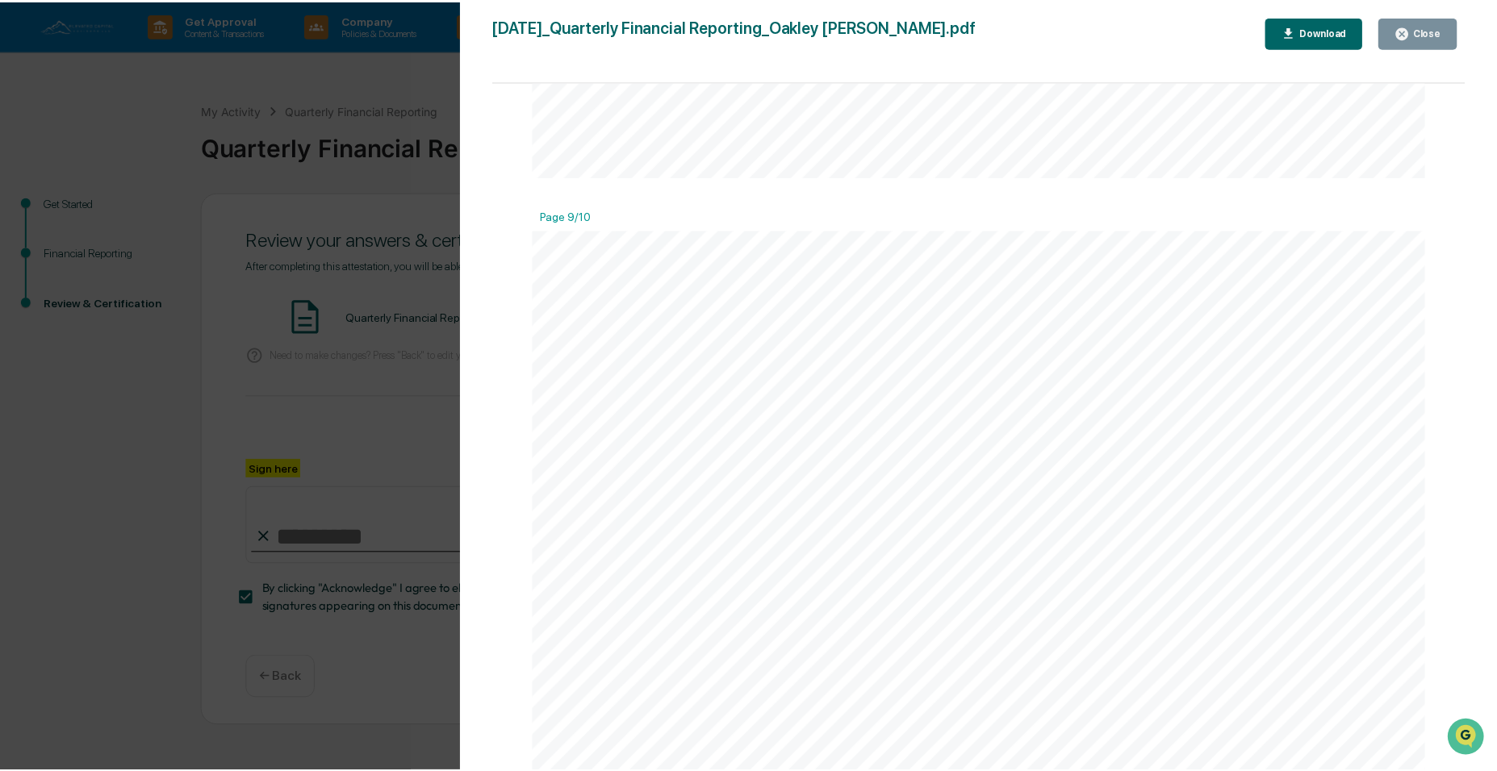
scroll to position [8007, 0]
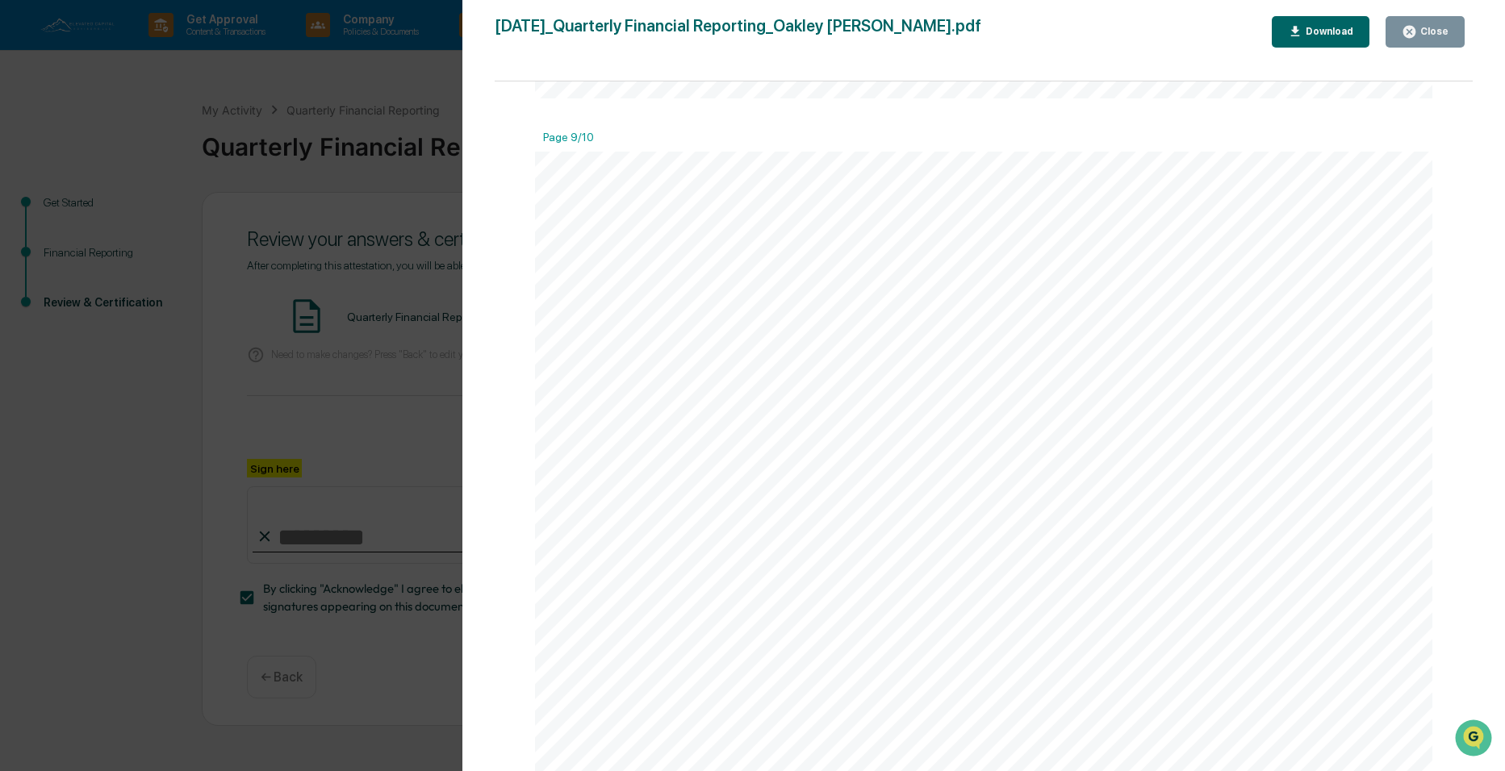
click at [1407, 29] on icon "button" at bounding box center [1409, 32] width 12 height 12
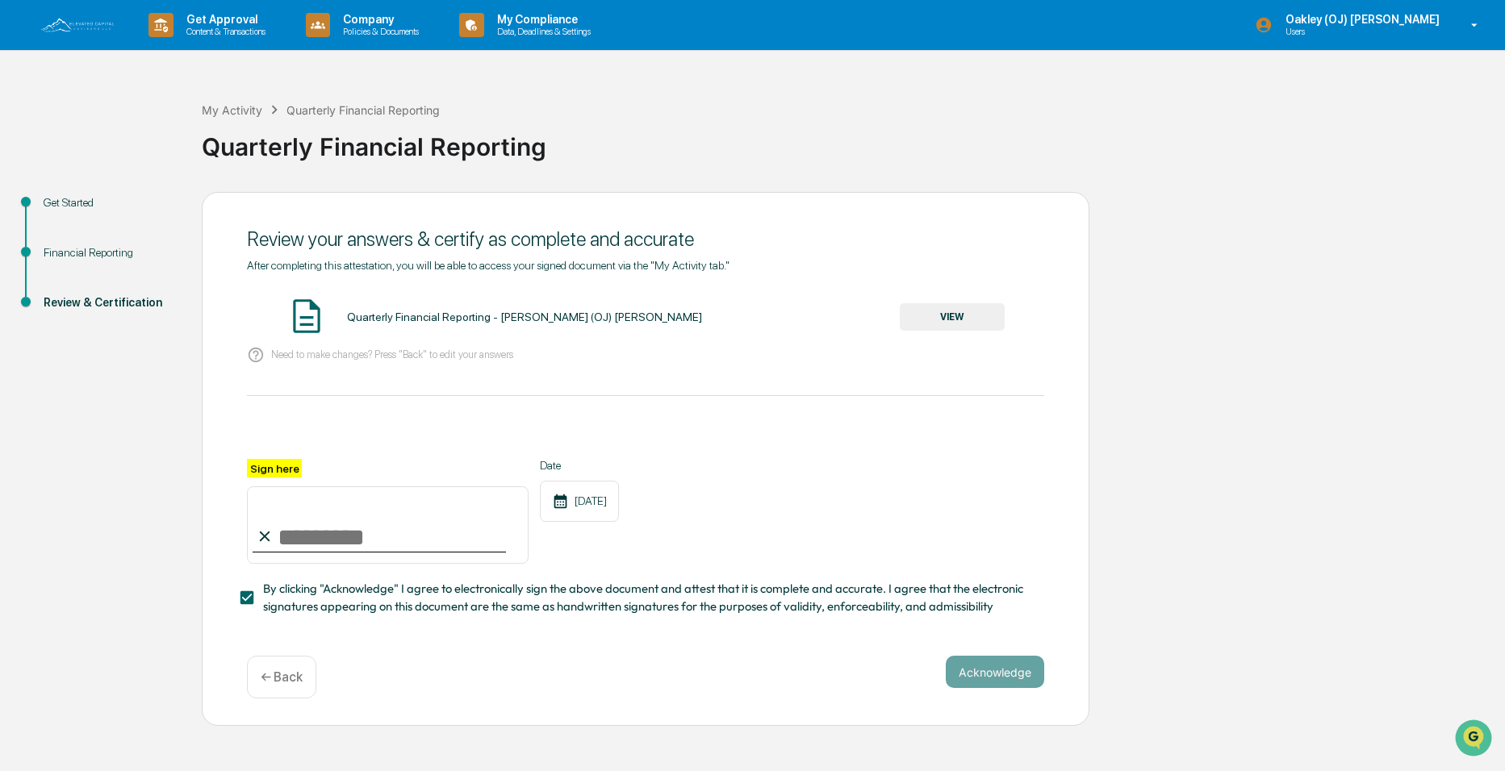
click at [374, 529] on input "Sign here" at bounding box center [388, 525] width 282 height 77
type input "**********"
click at [975, 679] on button "Acknowledge" at bounding box center [995, 672] width 98 height 32
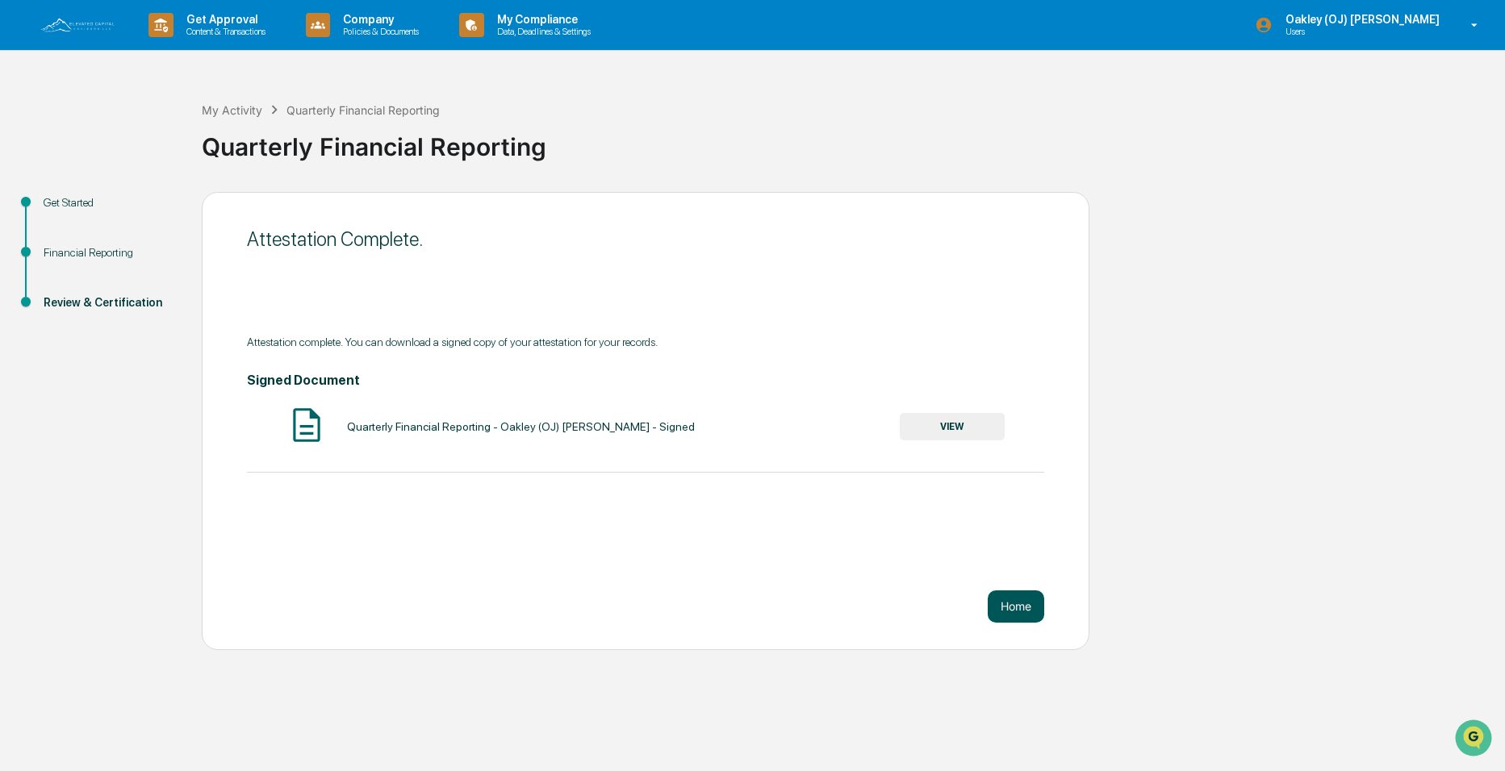
click at [1014, 608] on button "Home" at bounding box center [1016, 607] width 56 height 32
